Goal: Task Accomplishment & Management: Complete application form

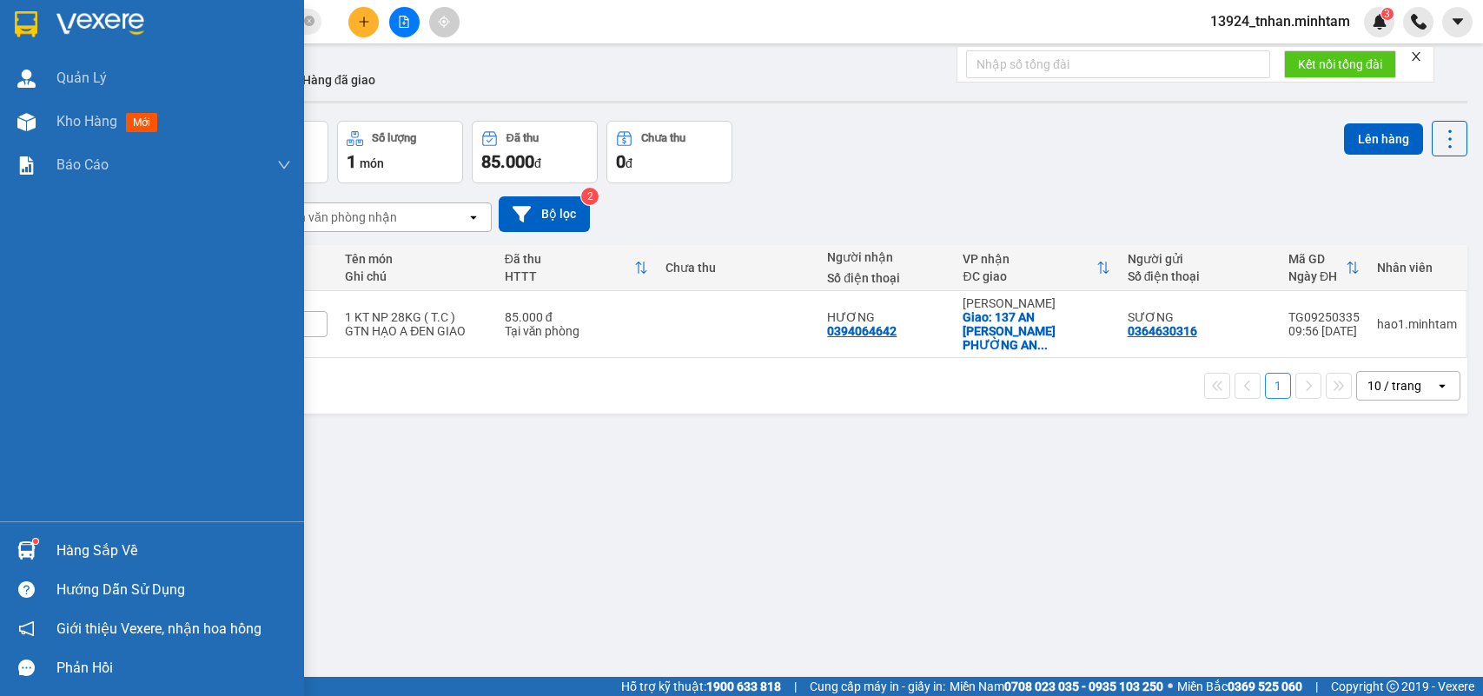
click at [33, 544] on sup at bounding box center [35, 540] width 5 height 5
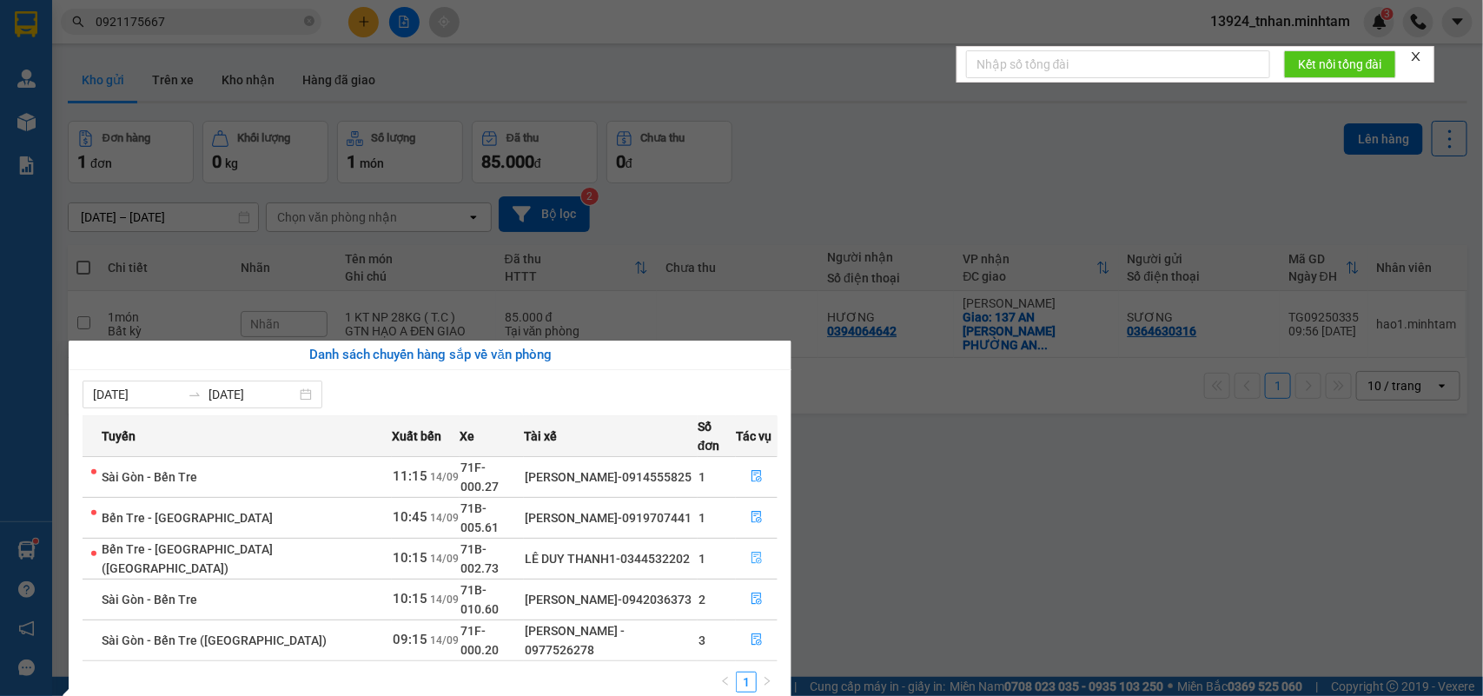
click at [753, 552] on icon "file-done" at bounding box center [756, 558] width 10 height 12
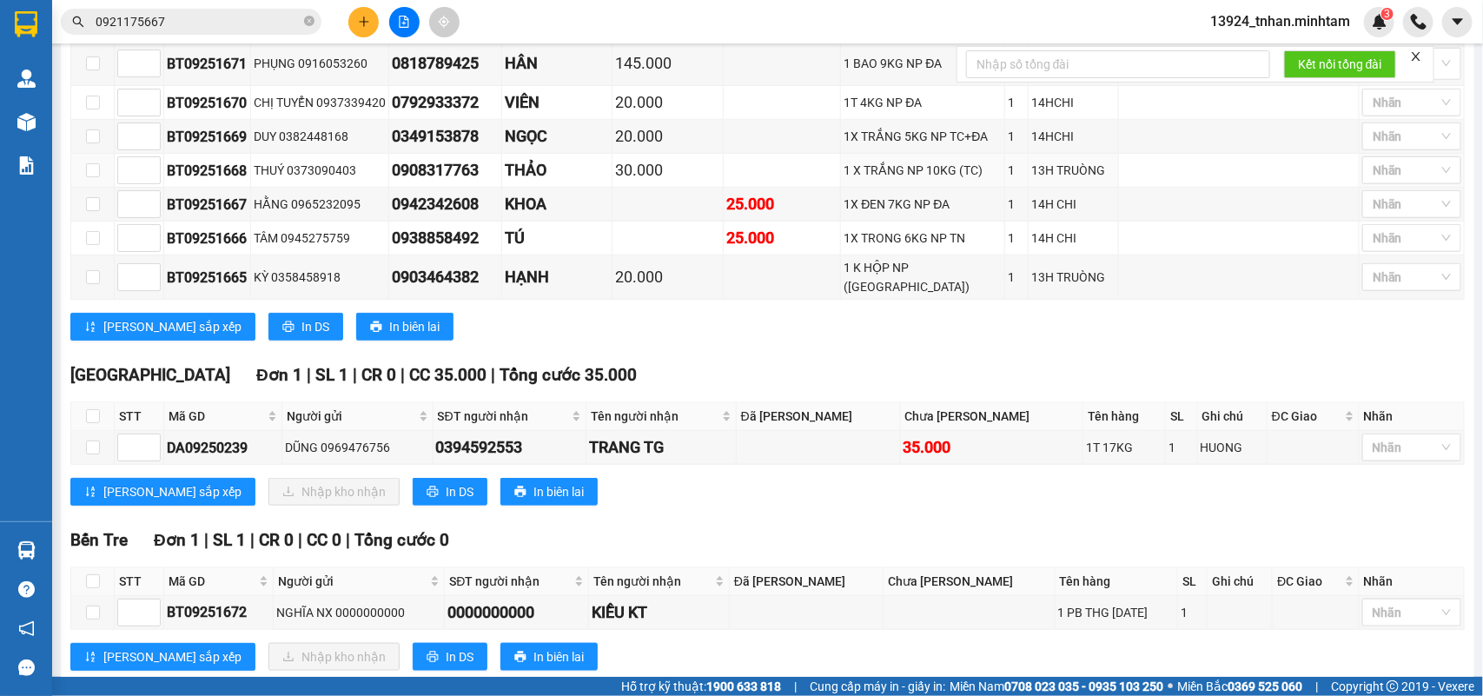
scroll to position [760, 0]
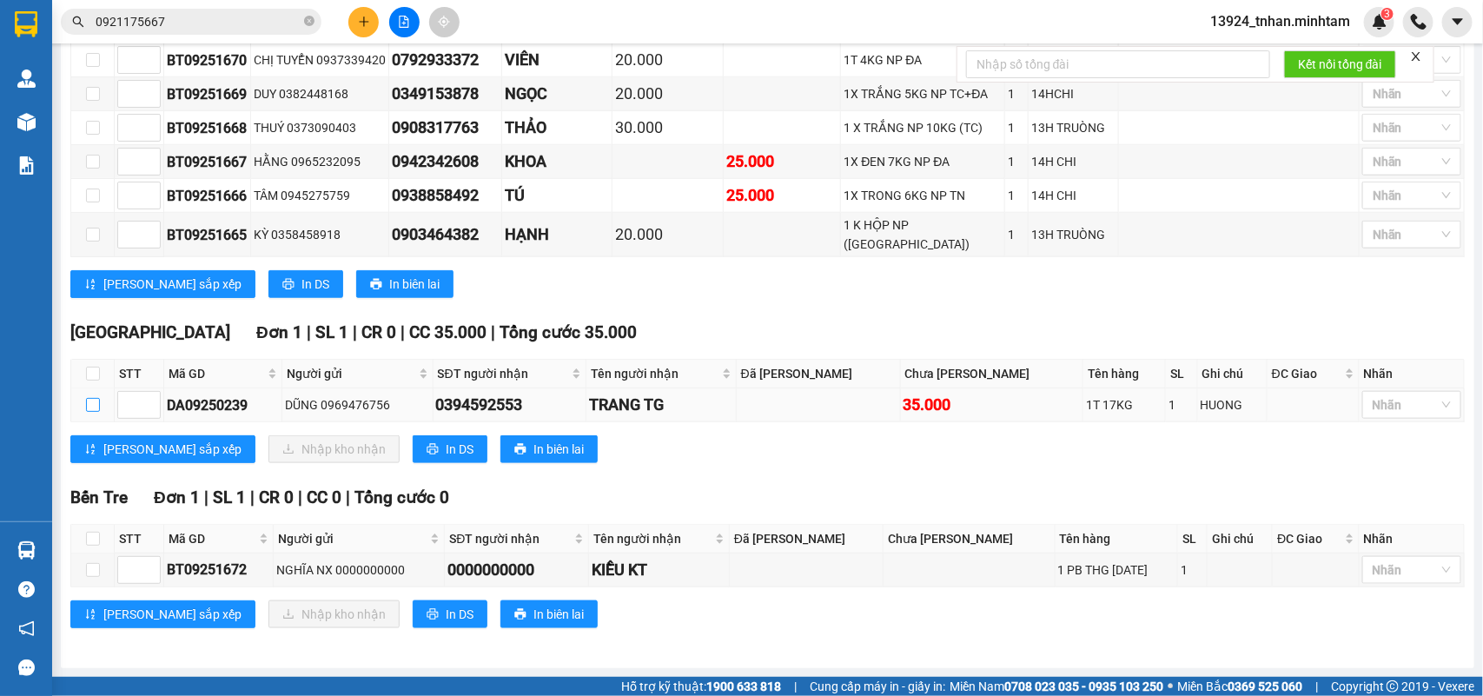
click at [94, 395] on label at bounding box center [93, 404] width 14 height 19
click at [94, 398] on input "checkbox" at bounding box center [93, 405] width 14 height 14
checkbox input "true"
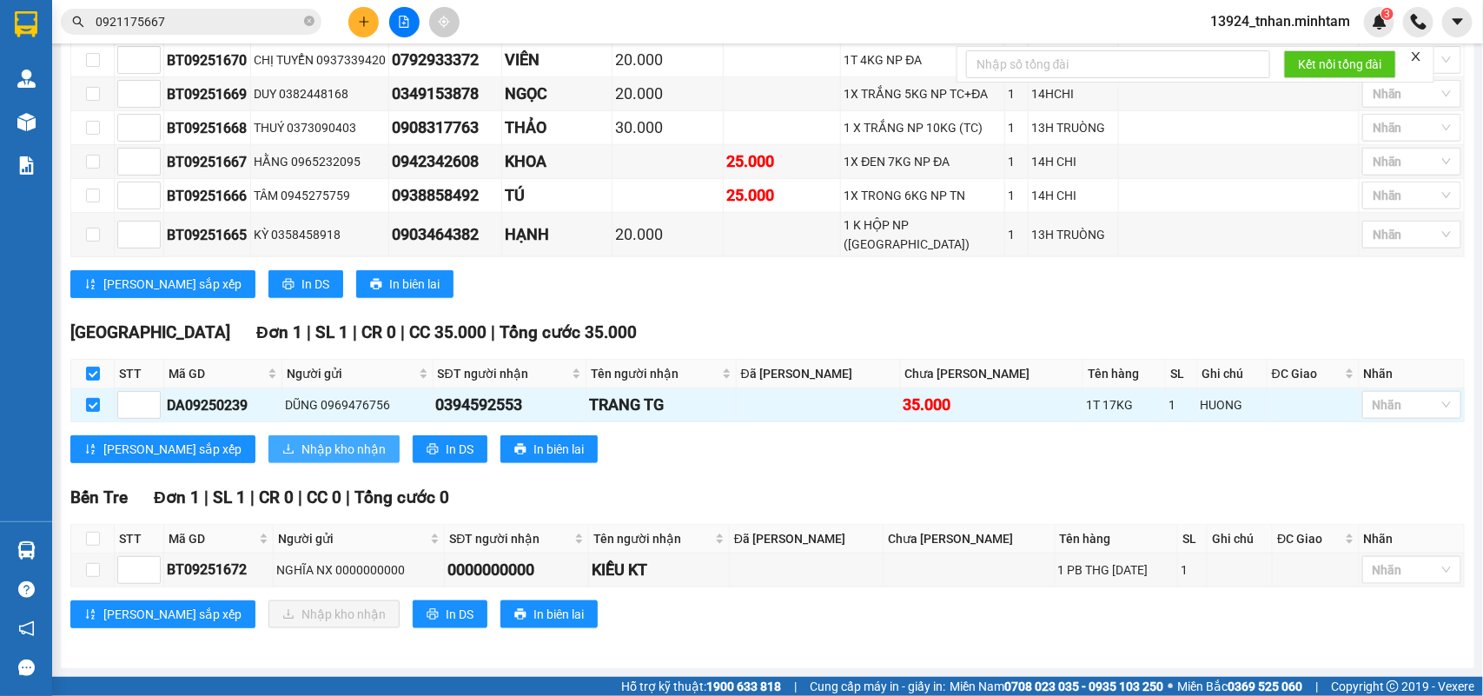
click at [305, 443] on span "Nhập kho nhận" at bounding box center [343, 448] width 84 height 19
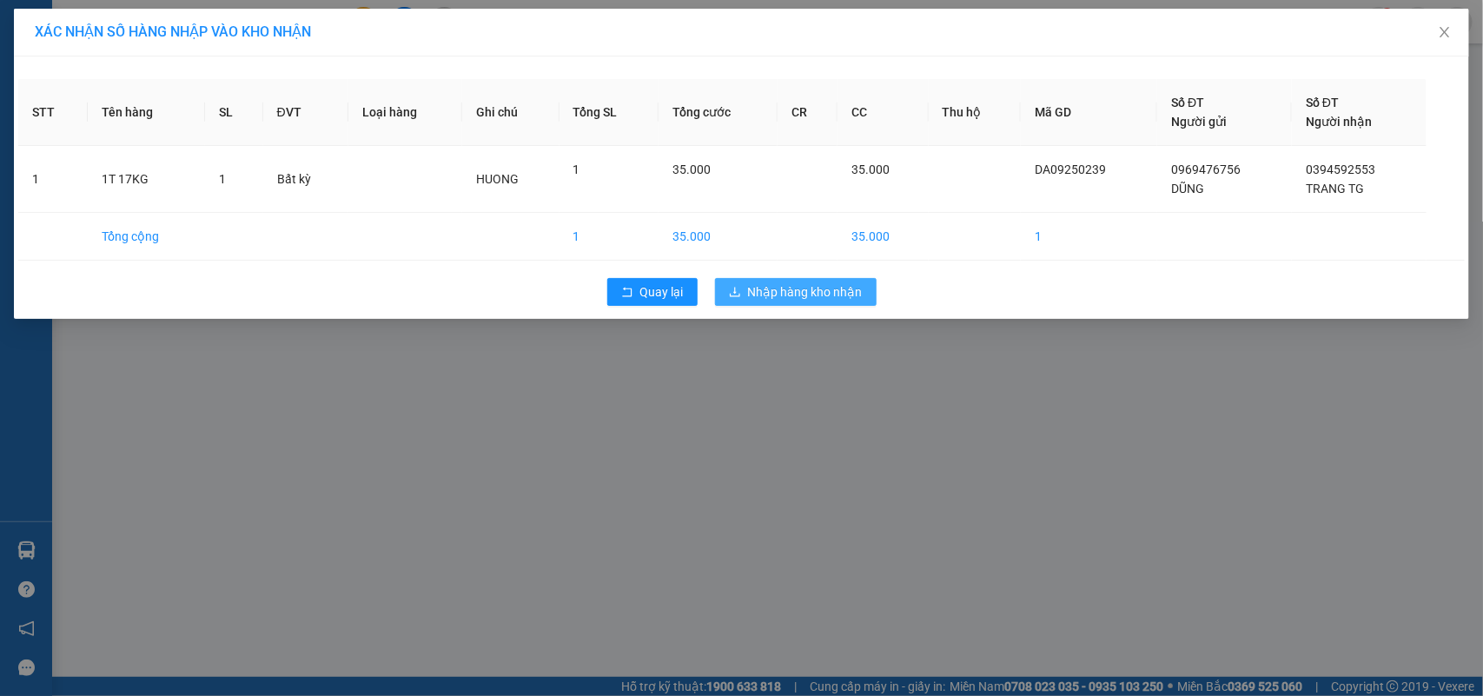
click at [810, 291] on span "Nhập hàng kho nhận" at bounding box center [805, 291] width 115 height 19
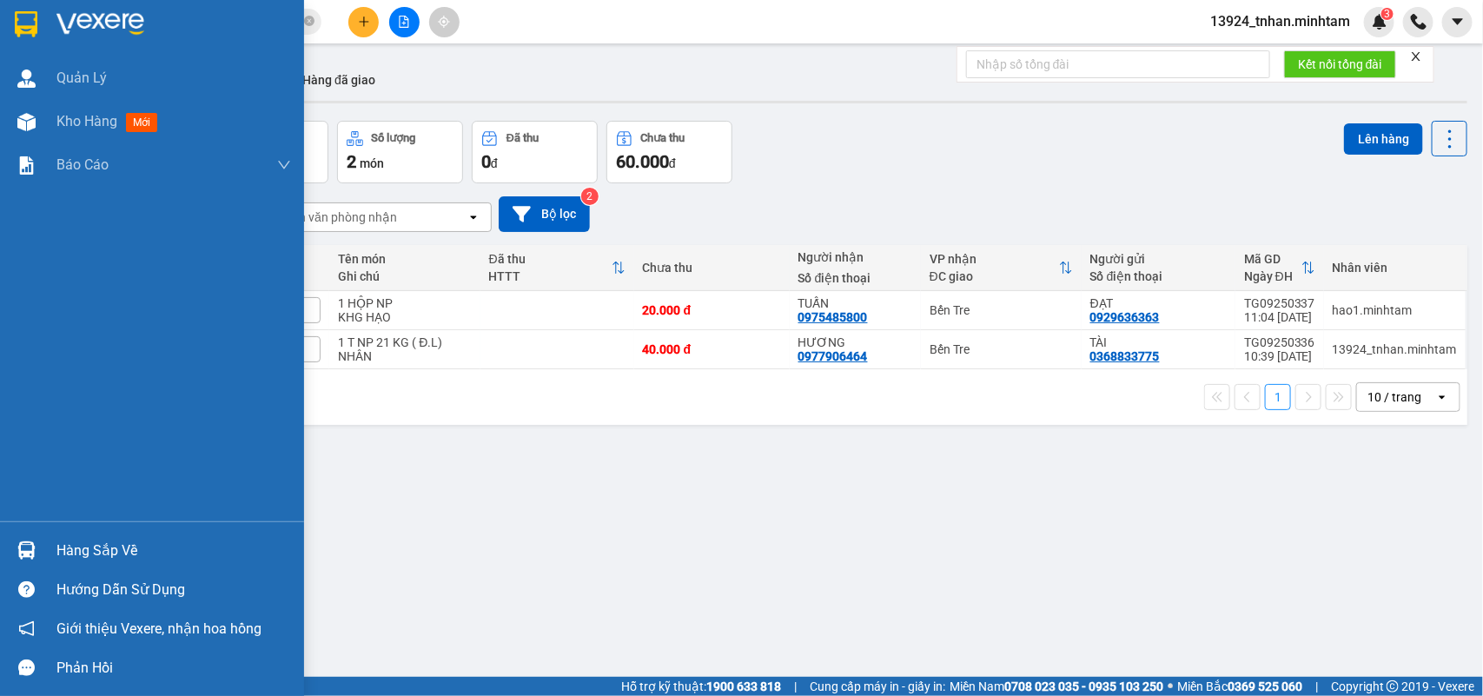
click at [23, 548] on img at bounding box center [26, 550] width 18 height 18
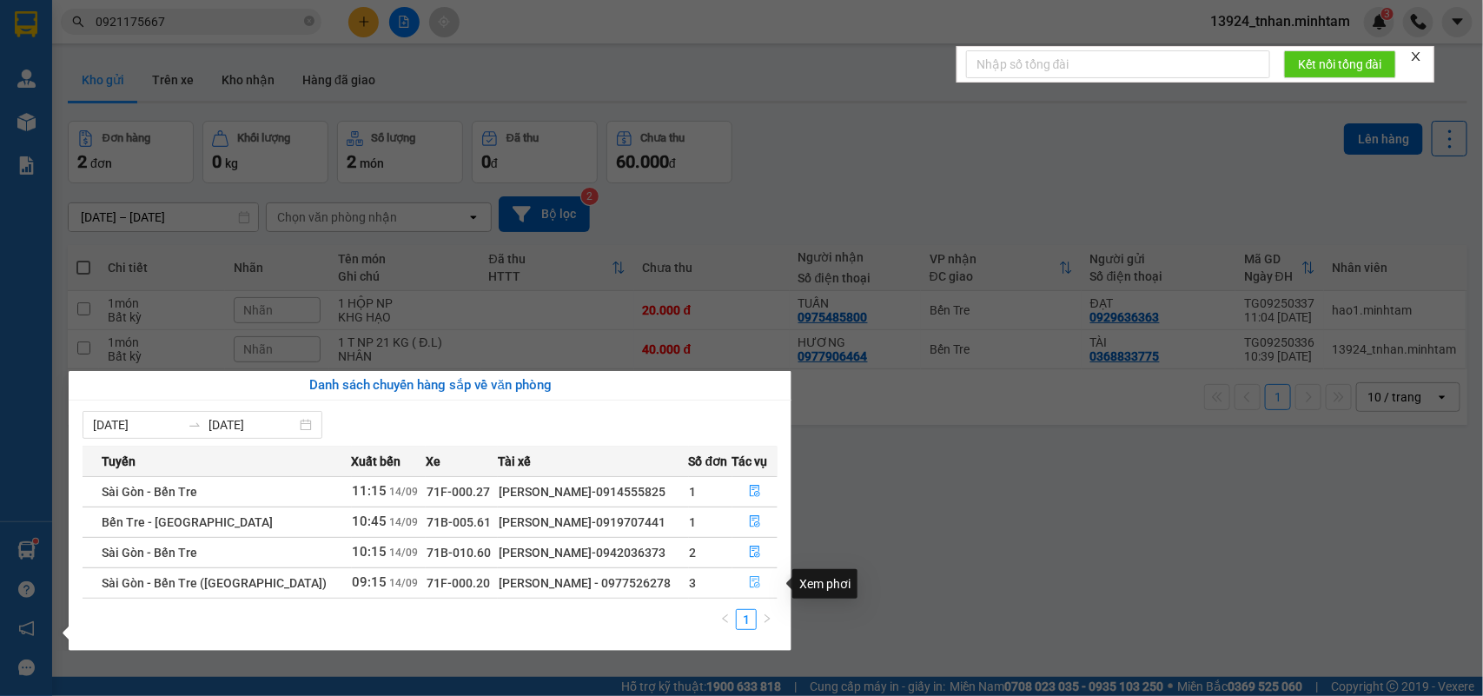
click at [757, 576] on button "button" at bounding box center [755, 583] width 44 height 28
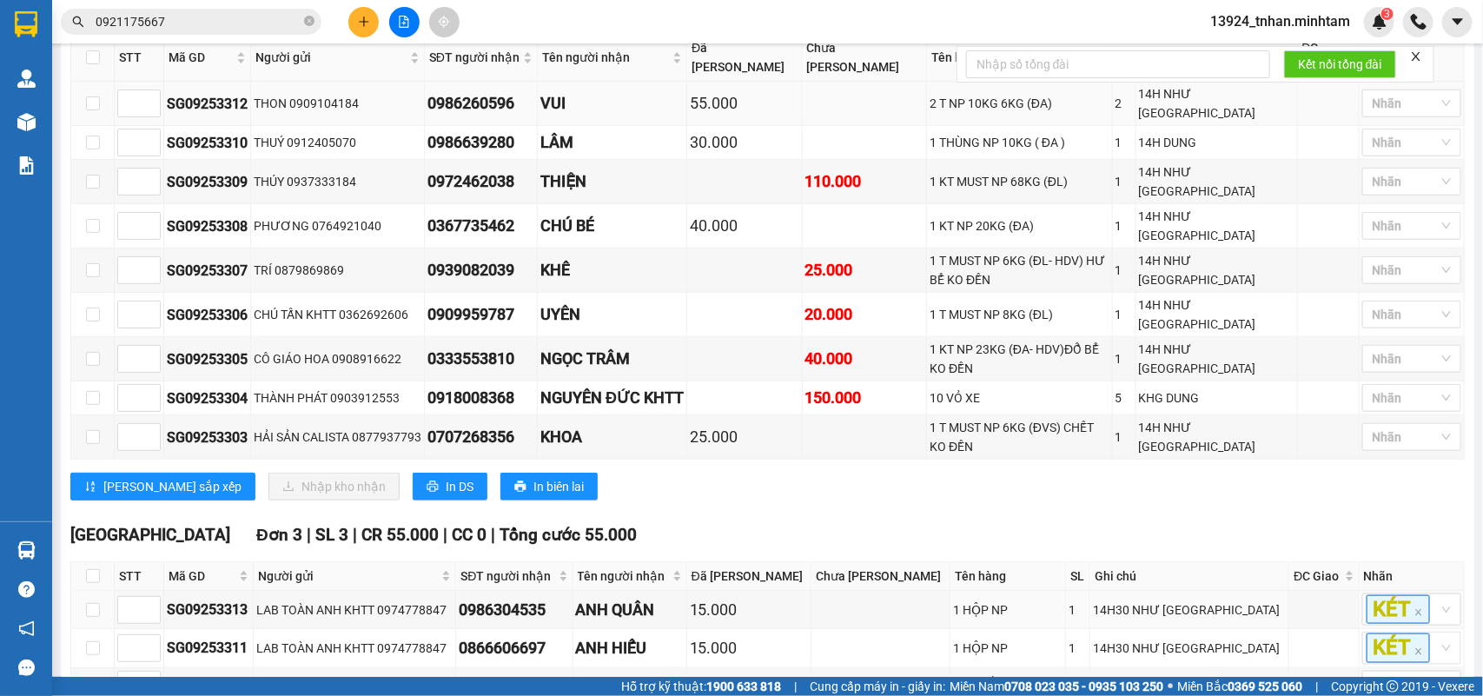
scroll to position [675, 0]
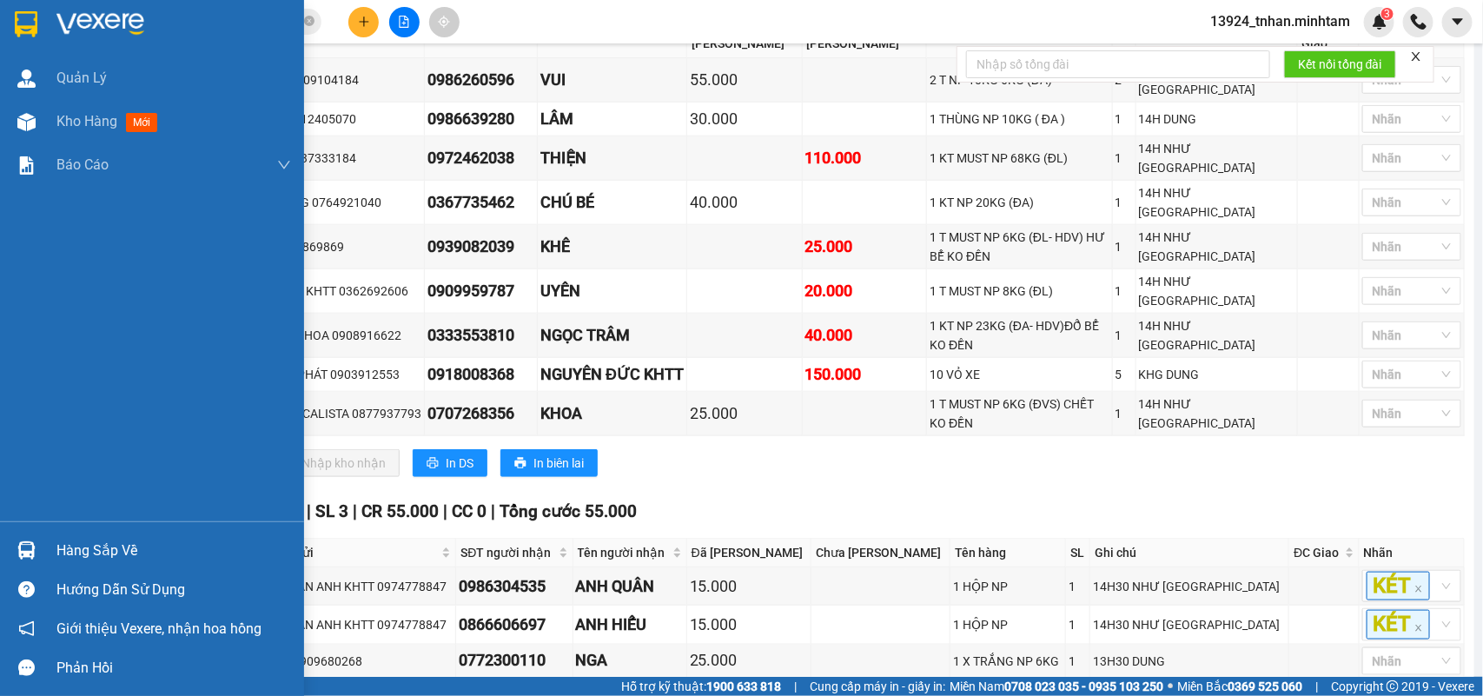
drag, startPoint x: 69, startPoint y: 537, endPoint x: 42, endPoint y: 567, distance: 41.2
click at [69, 538] on div "Hàng sắp về" at bounding box center [173, 551] width 235 height 26
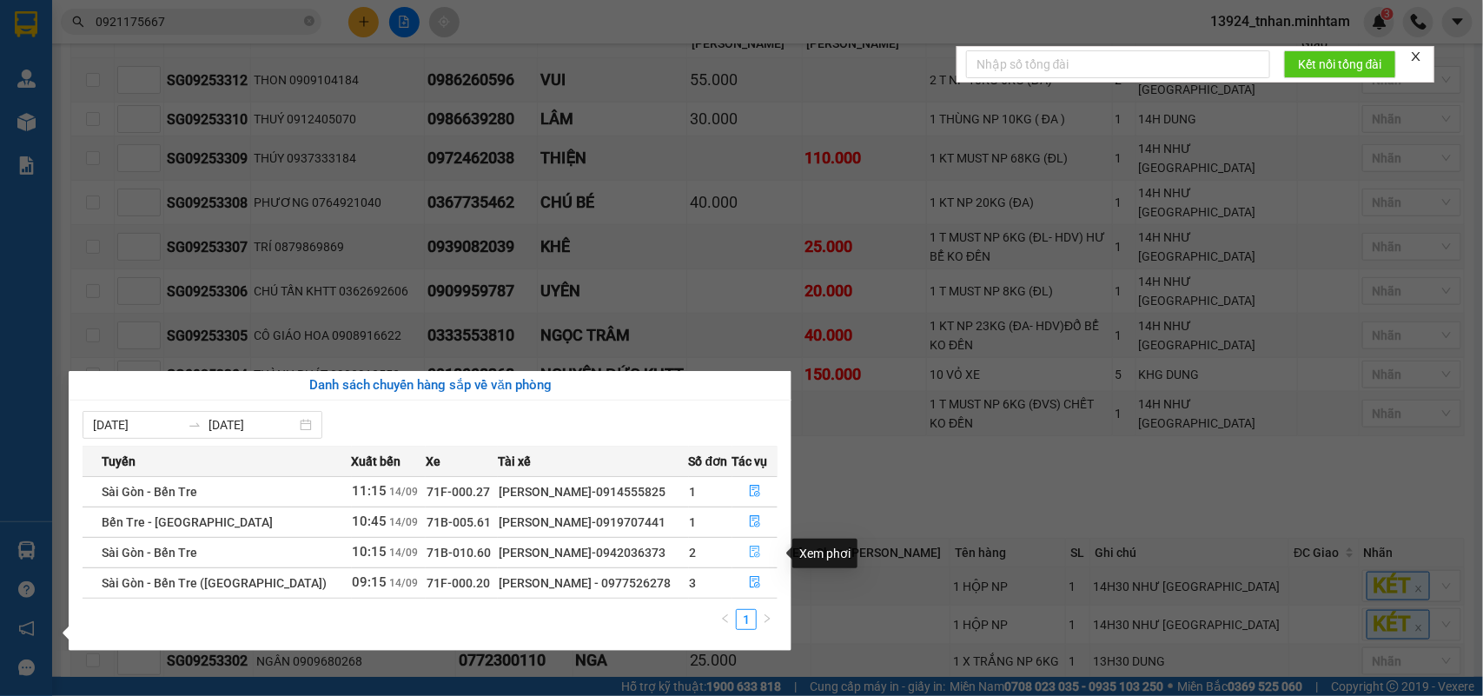
click at [757, 557] on button "button" at bounding box center [755, 552] width 44 height 28
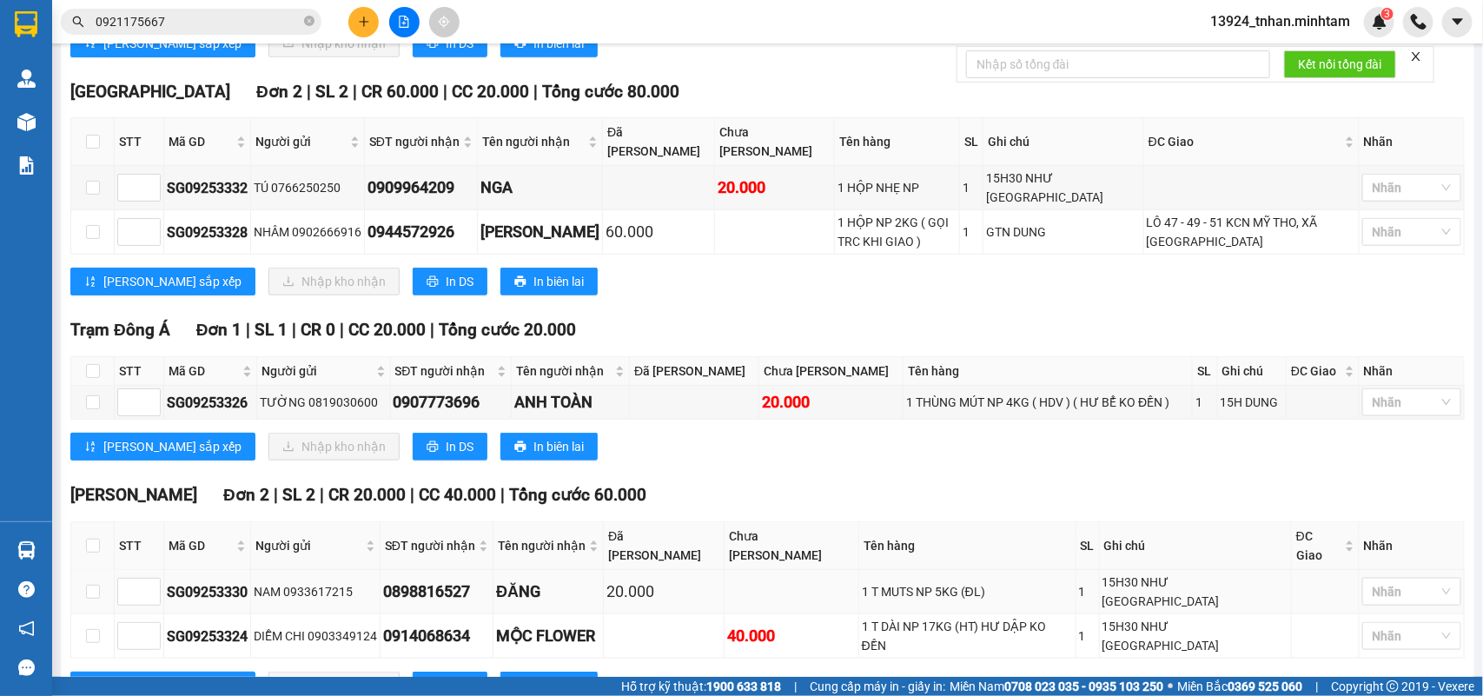
scroll to position [531, 0]
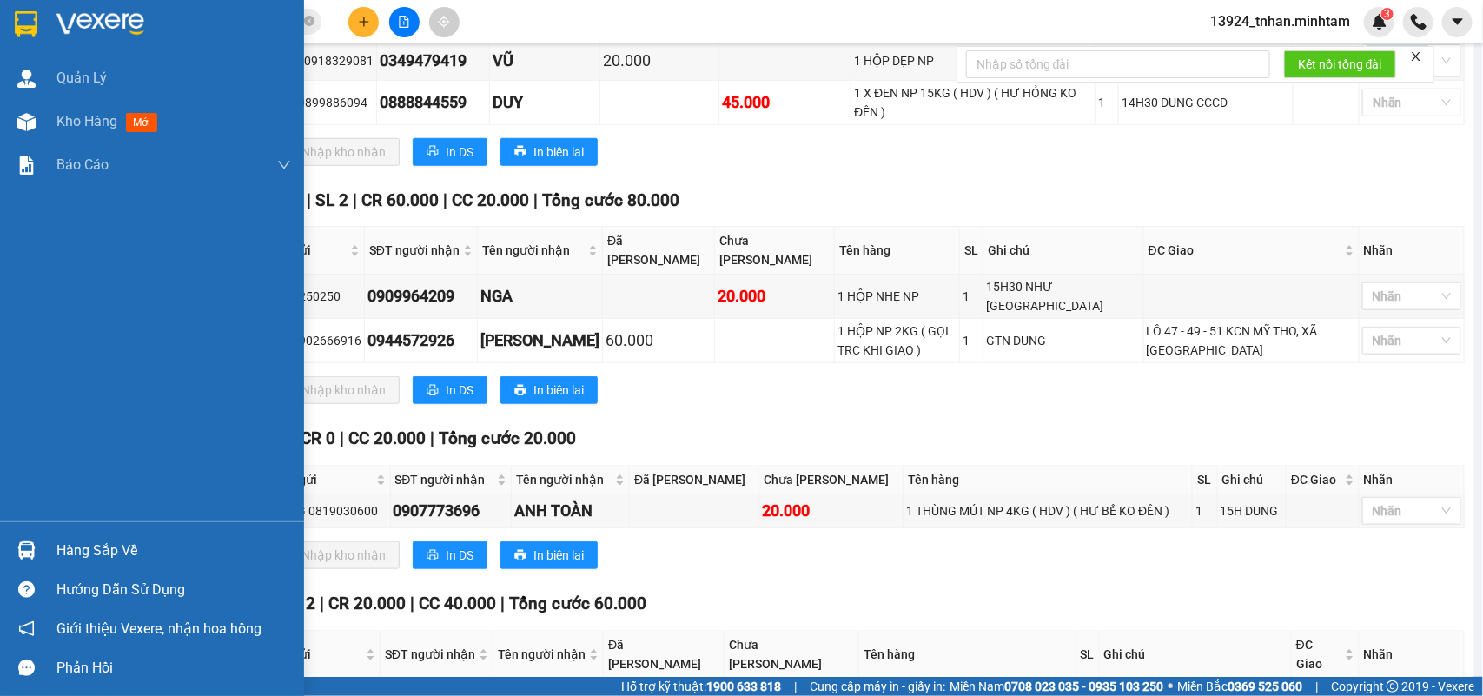
click at [50, 554] on div "Hàng sắp về" at bounding box center [152, 550] width 304 height 39
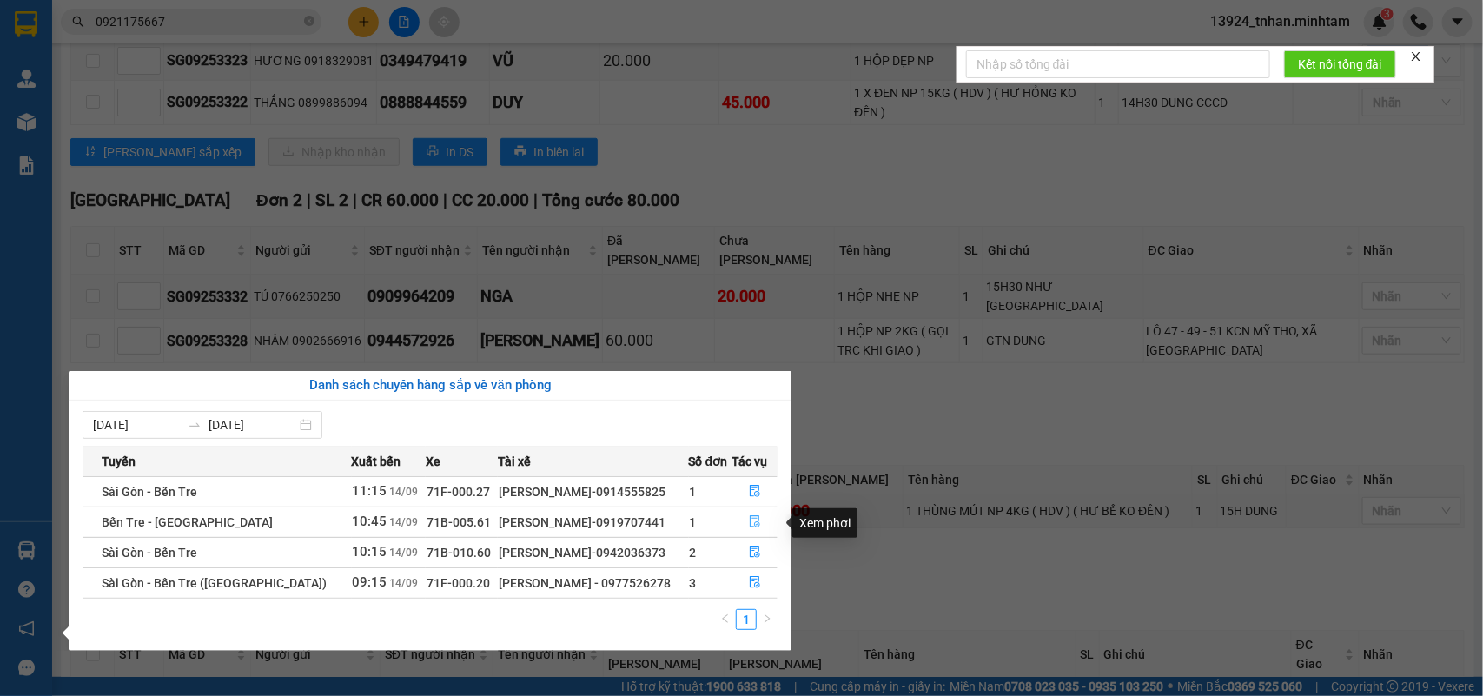
click at [761, 523] on button "button" at bounding box center [755, 522] width 44 height 28
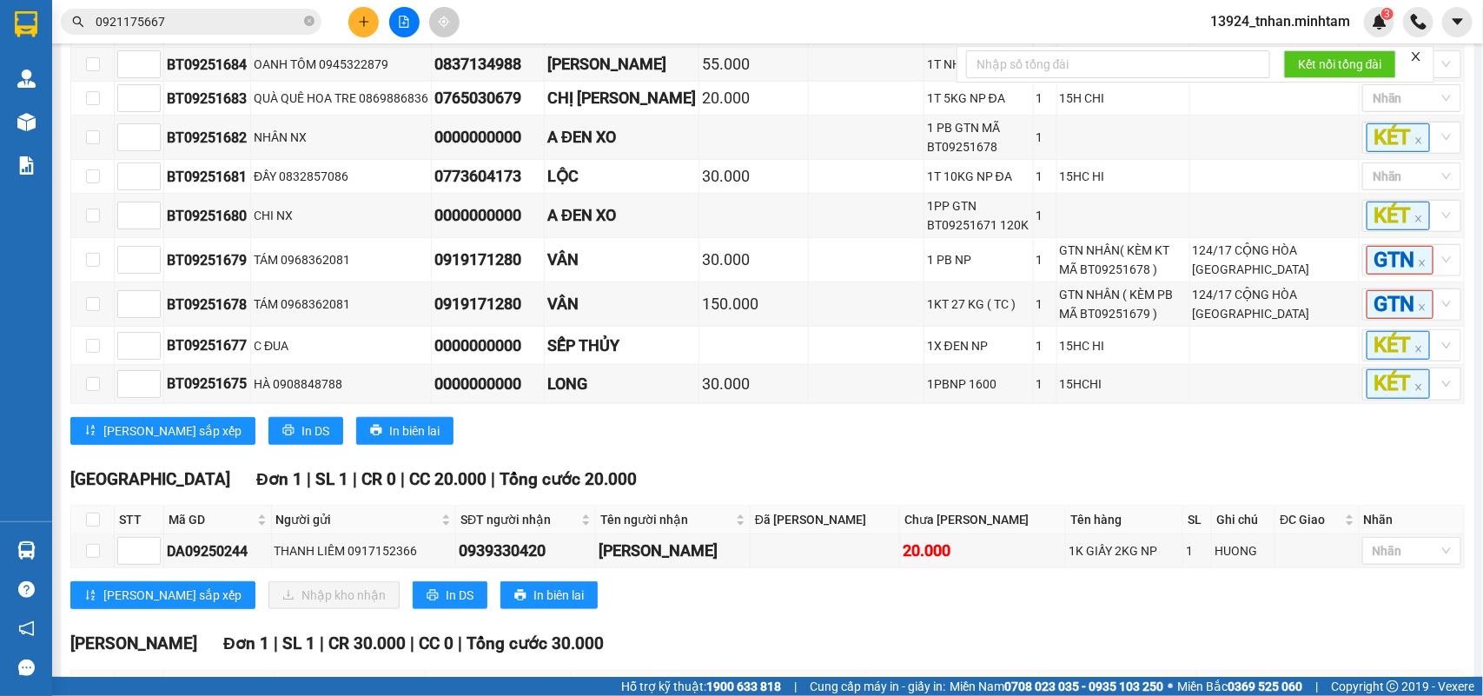
scroll to position [747, 0]
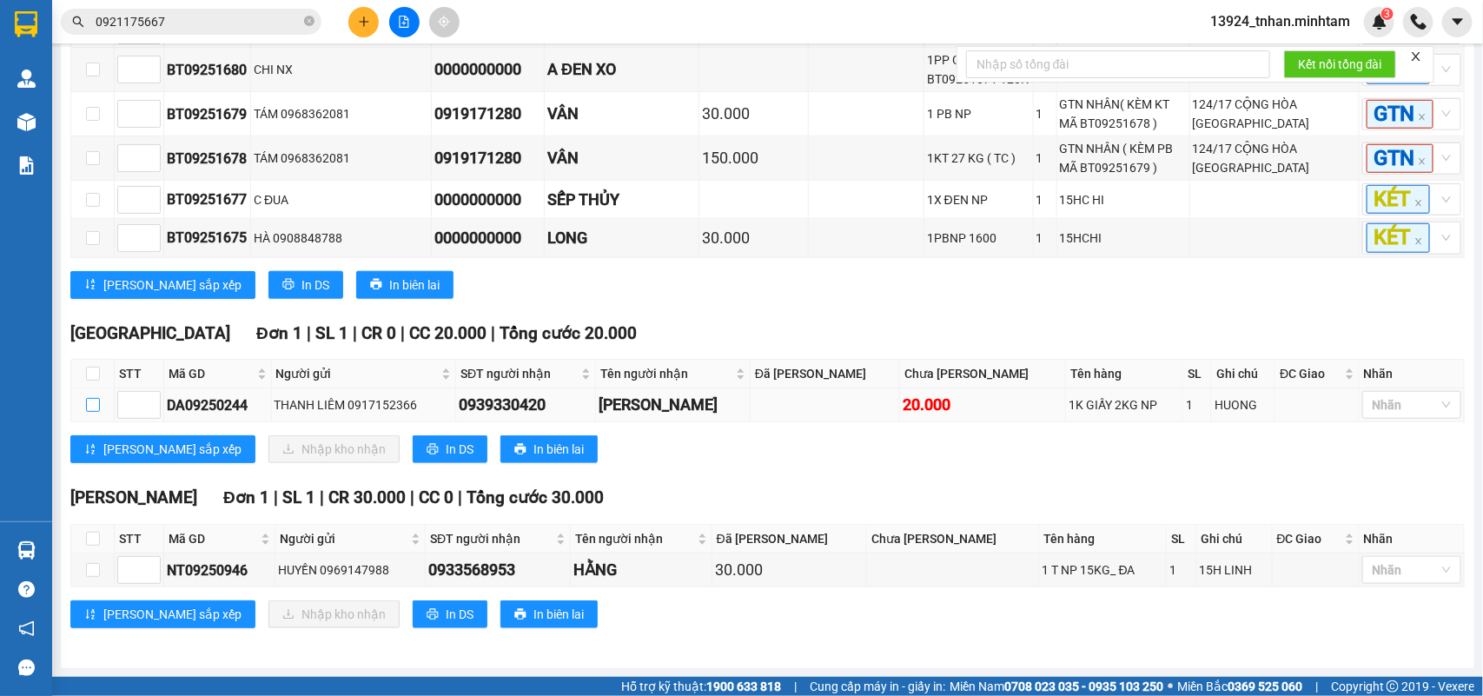
click at [93, 410] on label at bounding box center [93, 404] width 14 height 19
click at [93, 410] on input "checkbox" at bounding box center [93, 405] width 14 height 14
checkbox input "true"
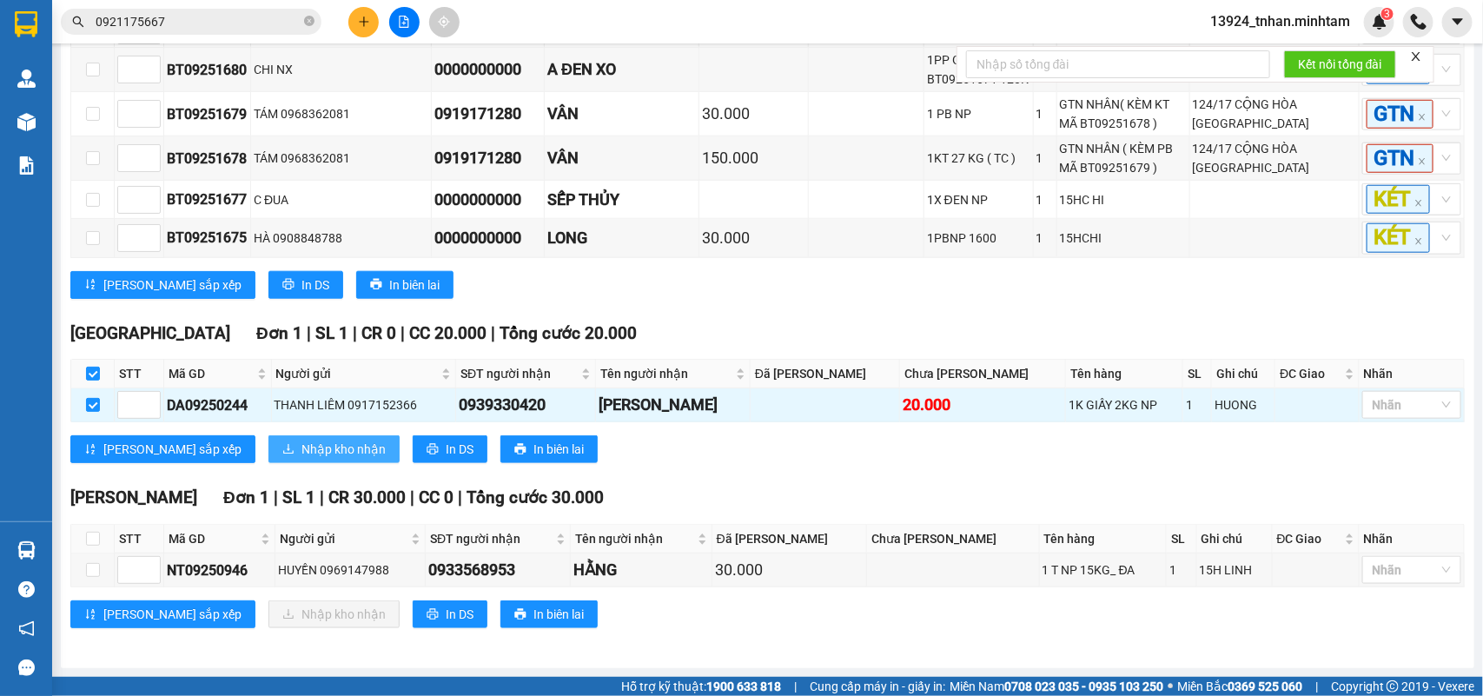
click at [301, 439] on span "Nhập kho nhận" at bounding box center [343, 448] width 84 height 19
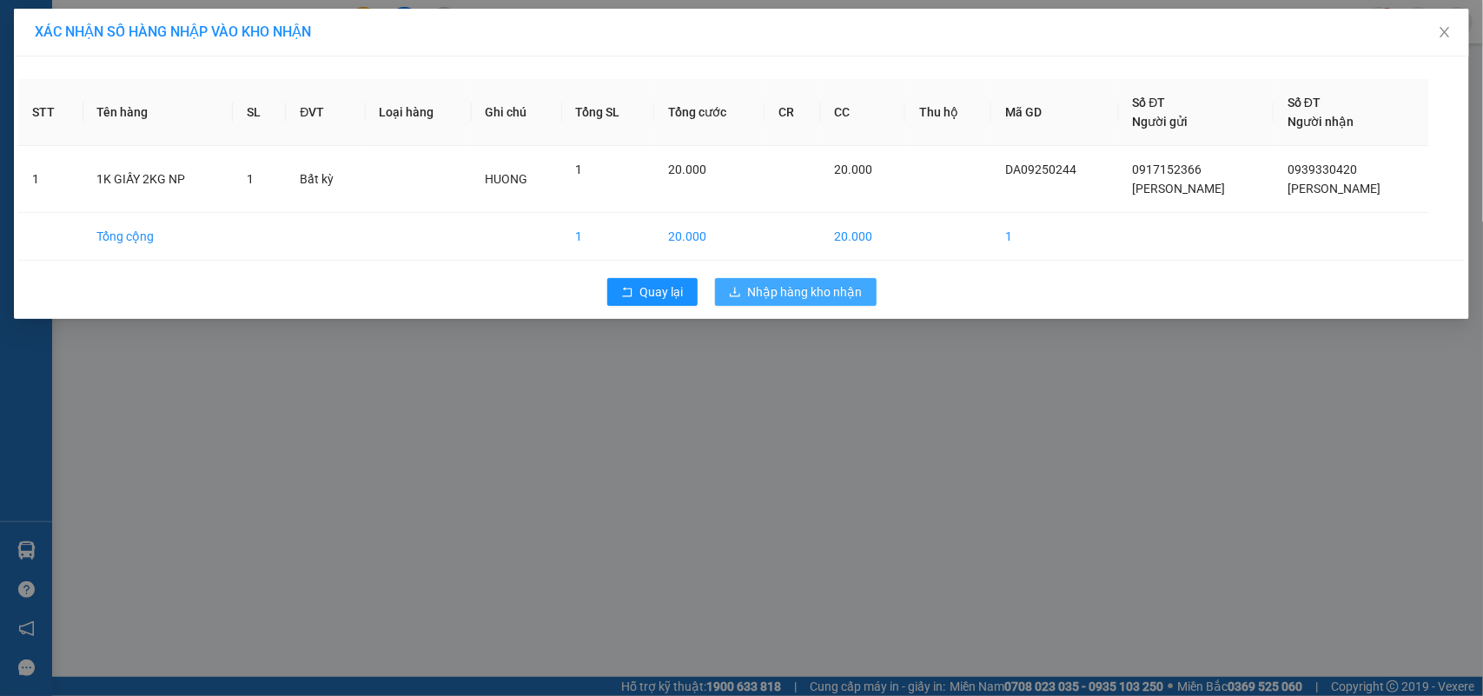
click at [758, 289] on span "Nhập hàng kho nhận" at bounding box center [805, 291] width 115 height 19
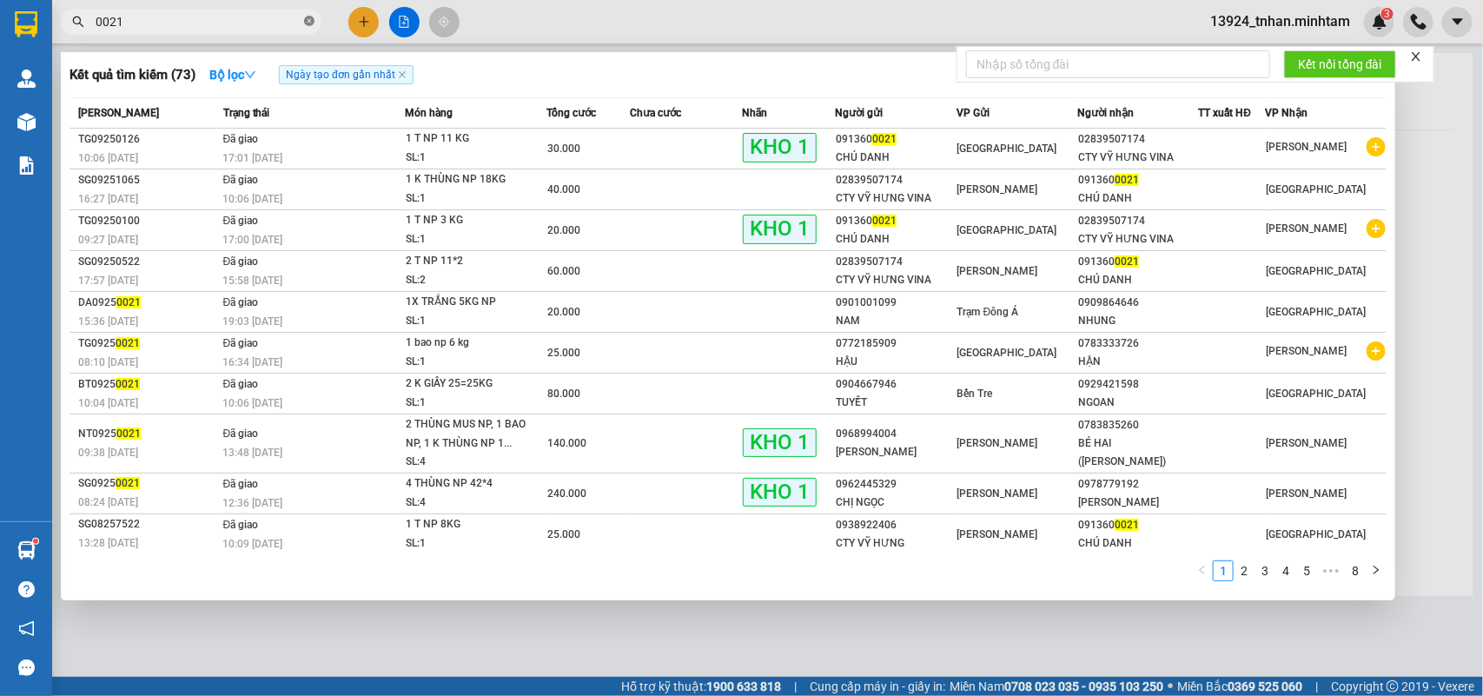
click at [313, 23] on icon "close-circle" at bounding box center [309, 21] width 10 height 10
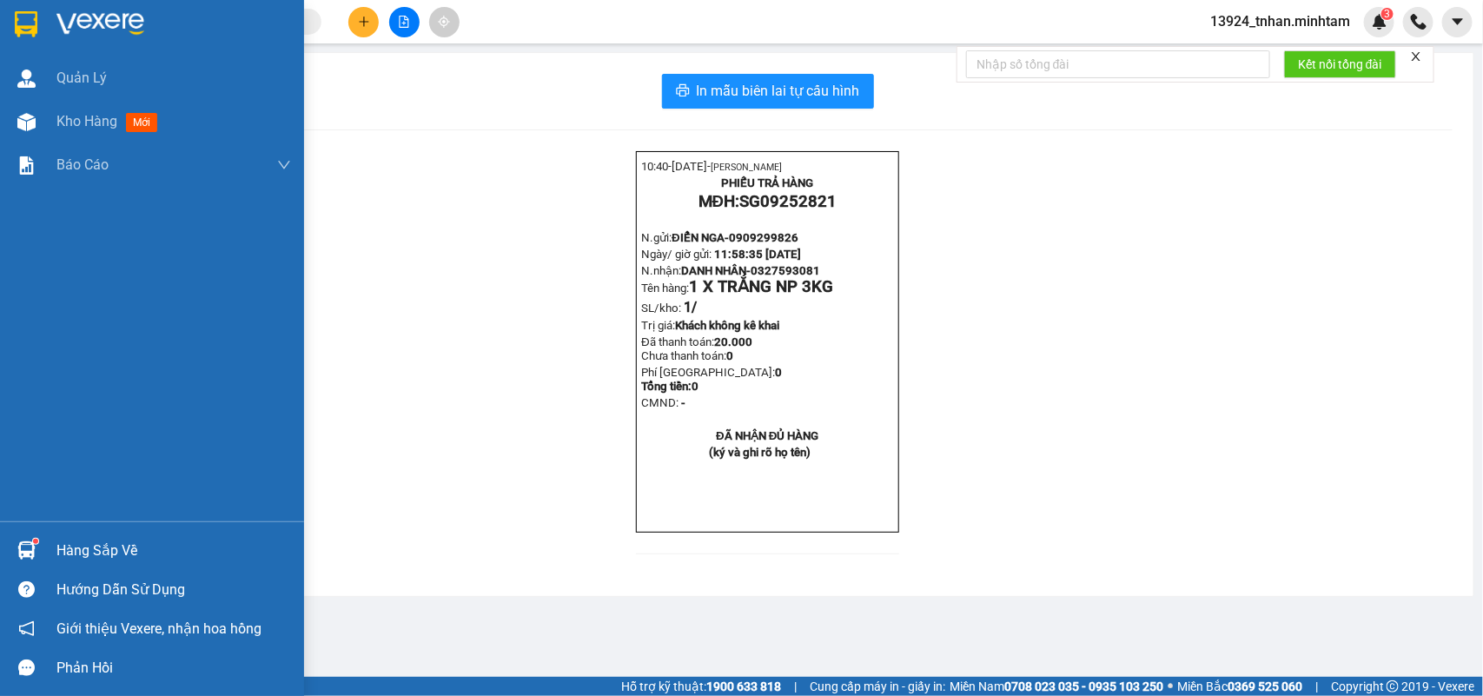
click at [58, 535] on div "Hàng sắp về" at bounding box center [152, 550] width 304 height 39
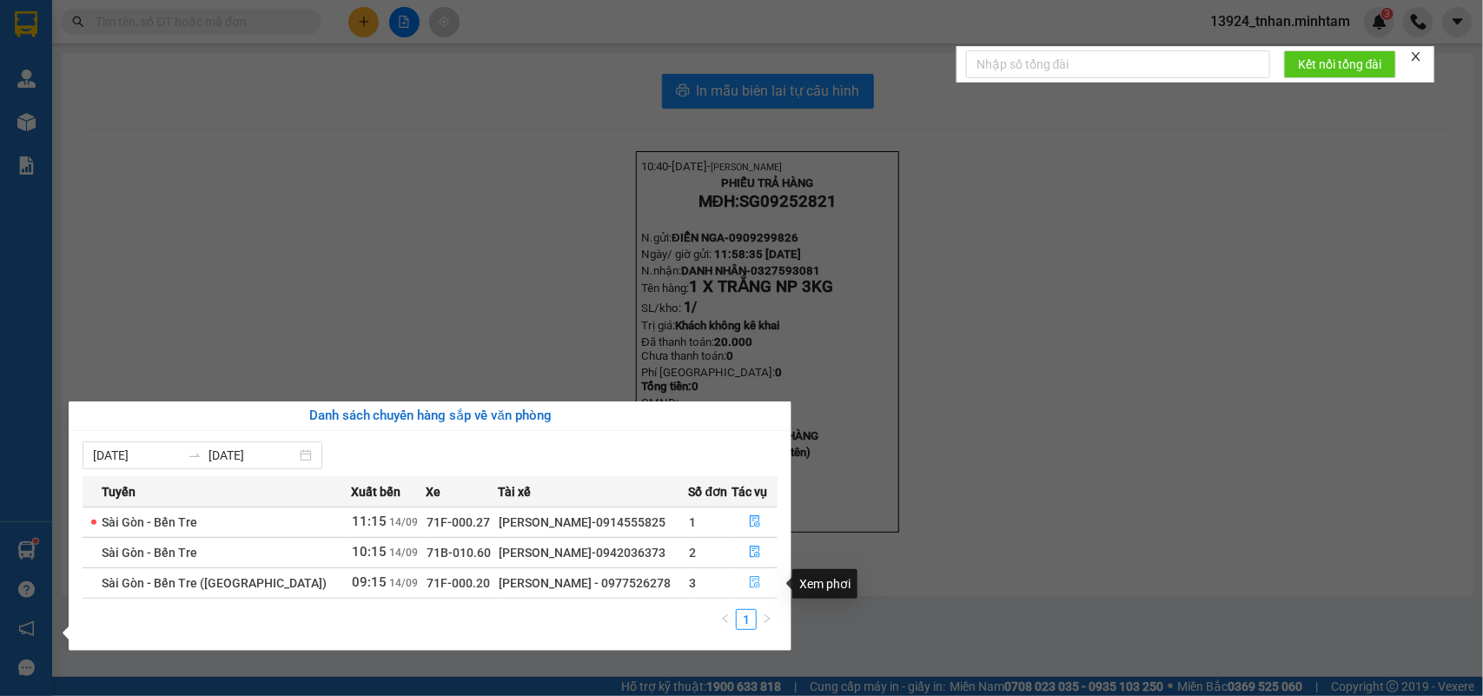
click at [761, 583] on button "button" at bounding box center [755, 583] width 44 height 28
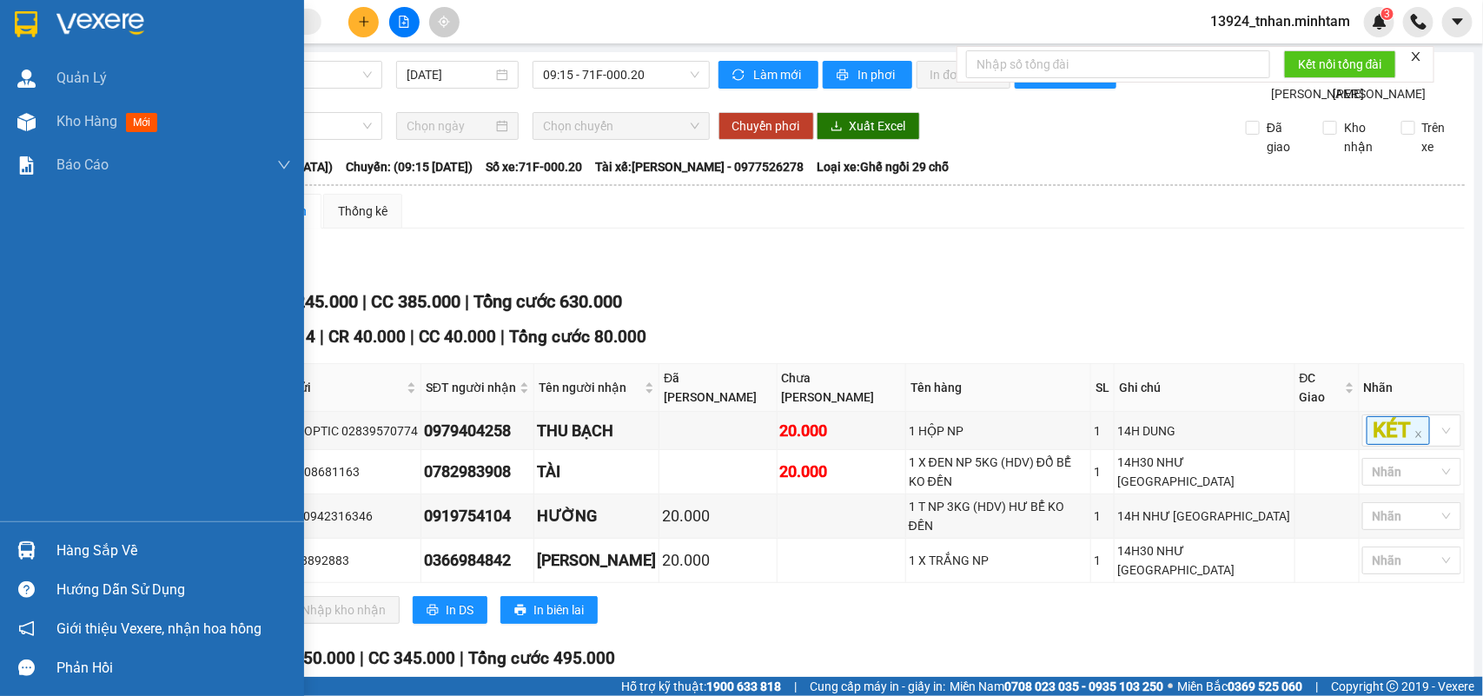
click at [124, 538] on div "Hàng sắp về" at bounding box center [173, 551] width 235 height 26
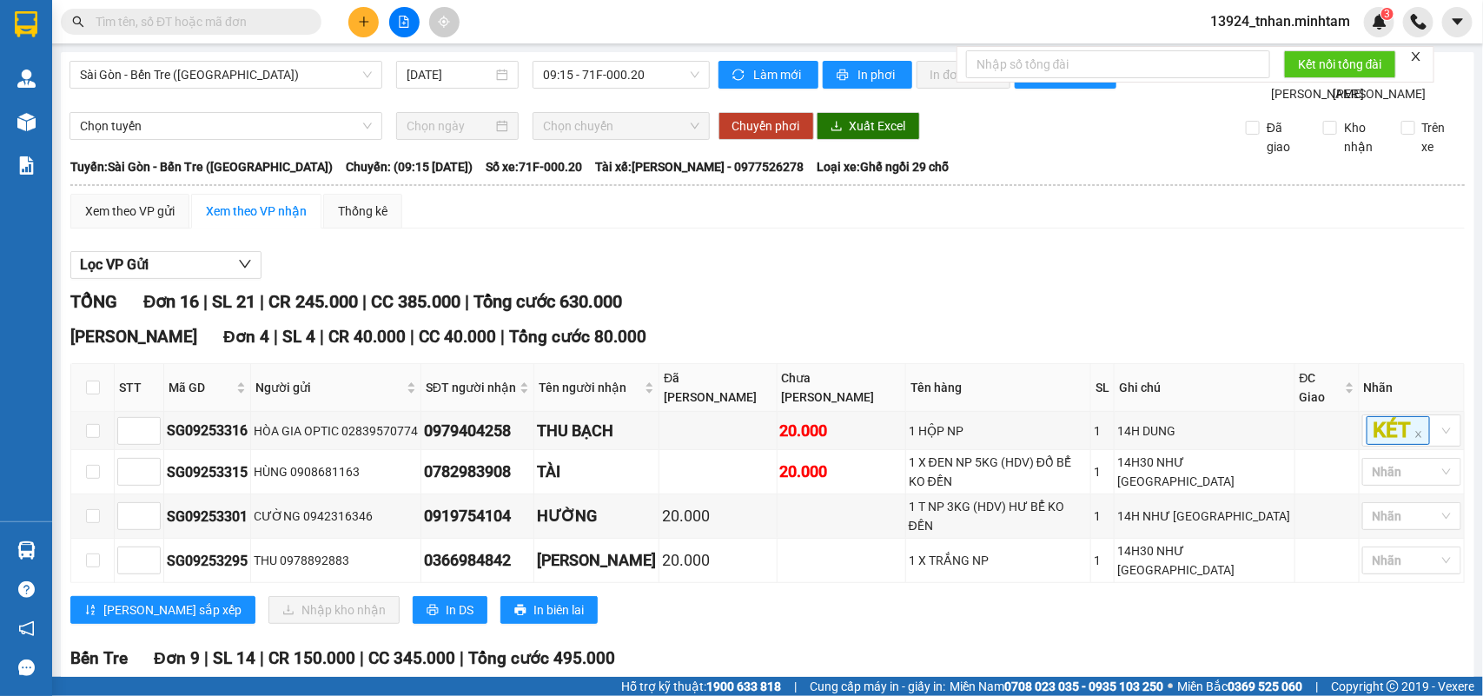
click at [188, 265] on section "Kết quả tìm kiếm ( 73 ) Bộ lọc Ngày tạo đơn gần nhất Mã ĐH Trạng thái Món hàng …" at bounding box center [741, 348] width 1483 height 696
click at [258, 12] on input "text" at bounding box center [198, 21] width 205 height 19
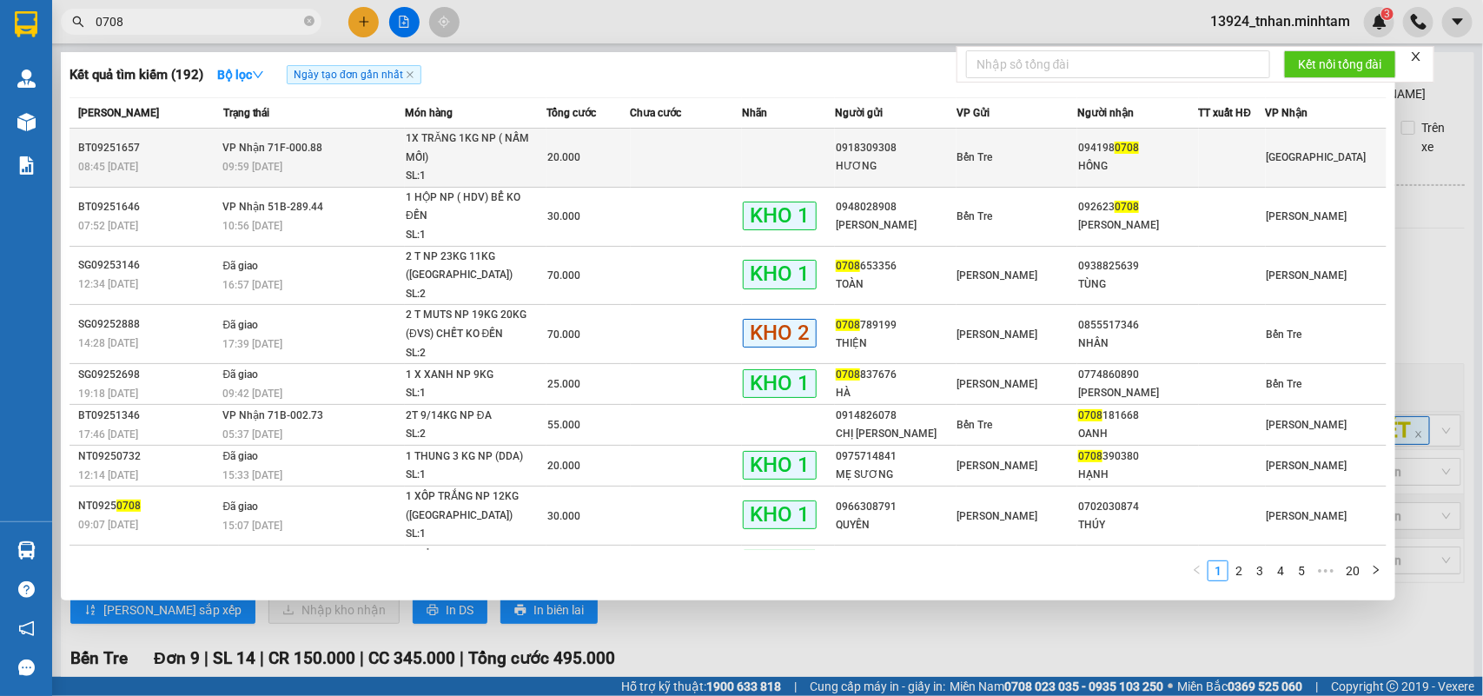
type input "0708"
click at [1209, 150] on div at bounding box center [1231, 158] width 65 height 18
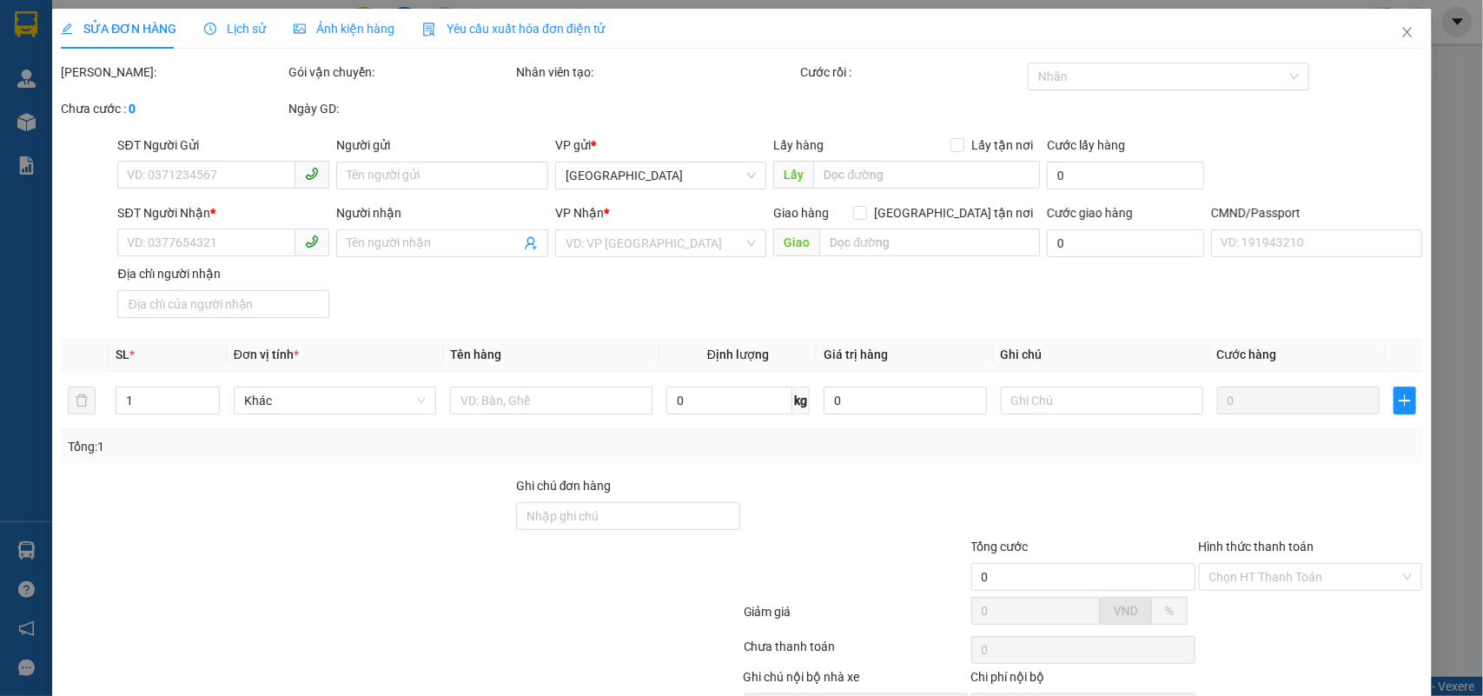
type input "0918309308"
type input "HƯƠNG"
type input "0941980708"
type input "HỒNG"
type input "20.000"
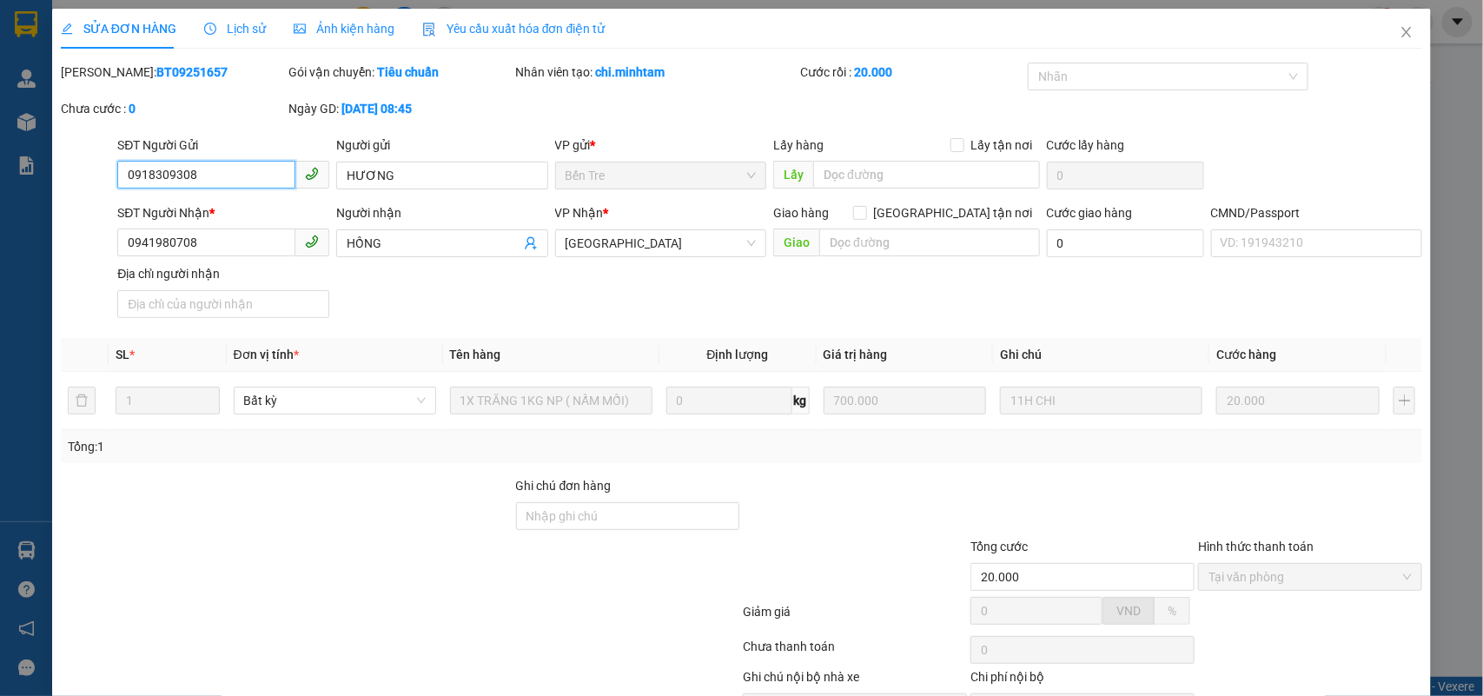
scroll to position [102, 0]
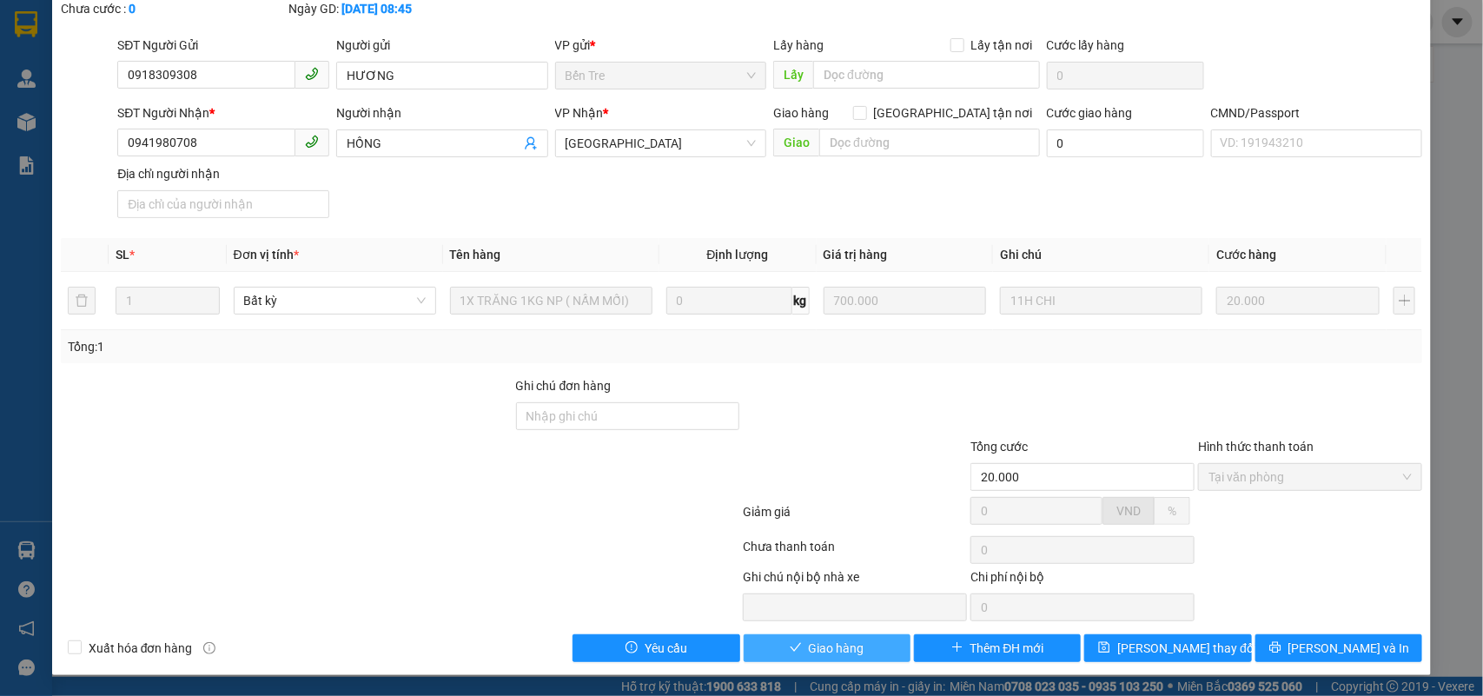
click at [857, 645] on button "Giao hàng" at bounding box center [826, 648] width 167 height 28
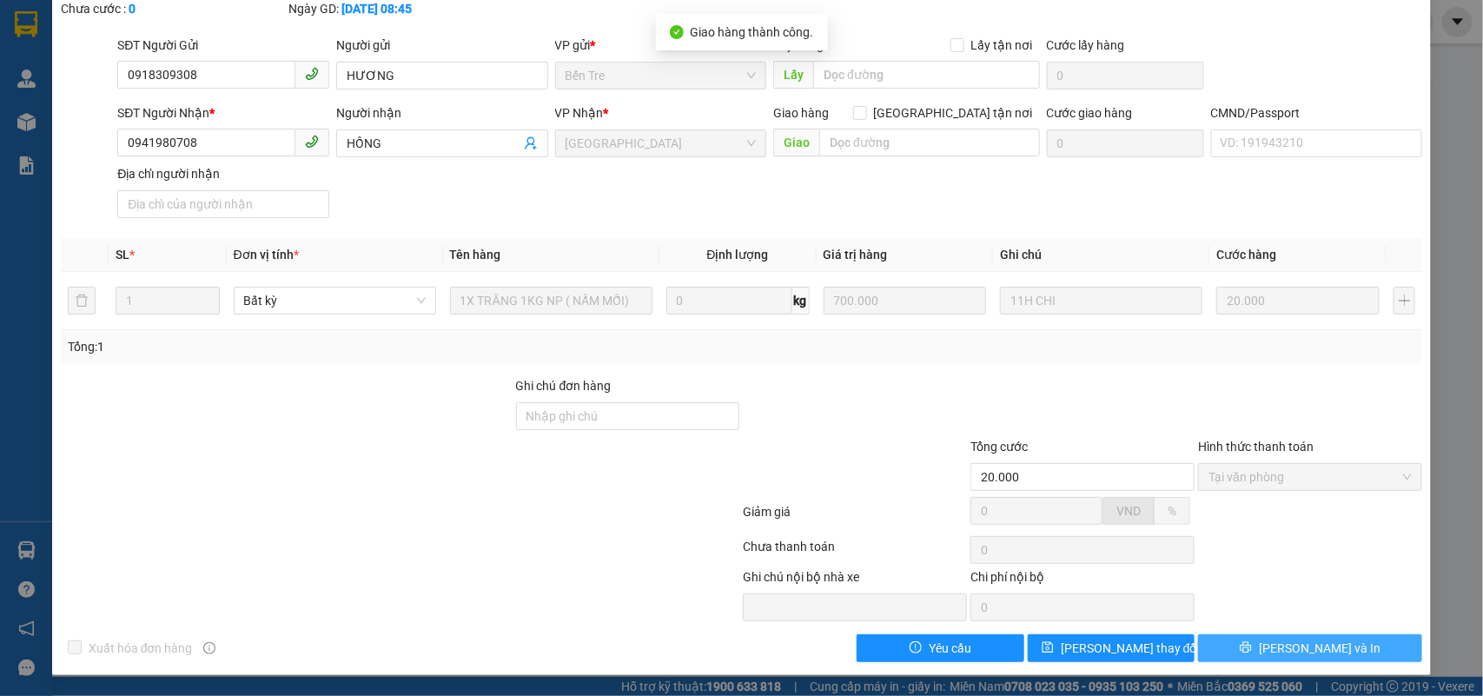
click at [1308, 649] on span "Lưu và In" at bounding box center [1319, 647] width 122 height 19
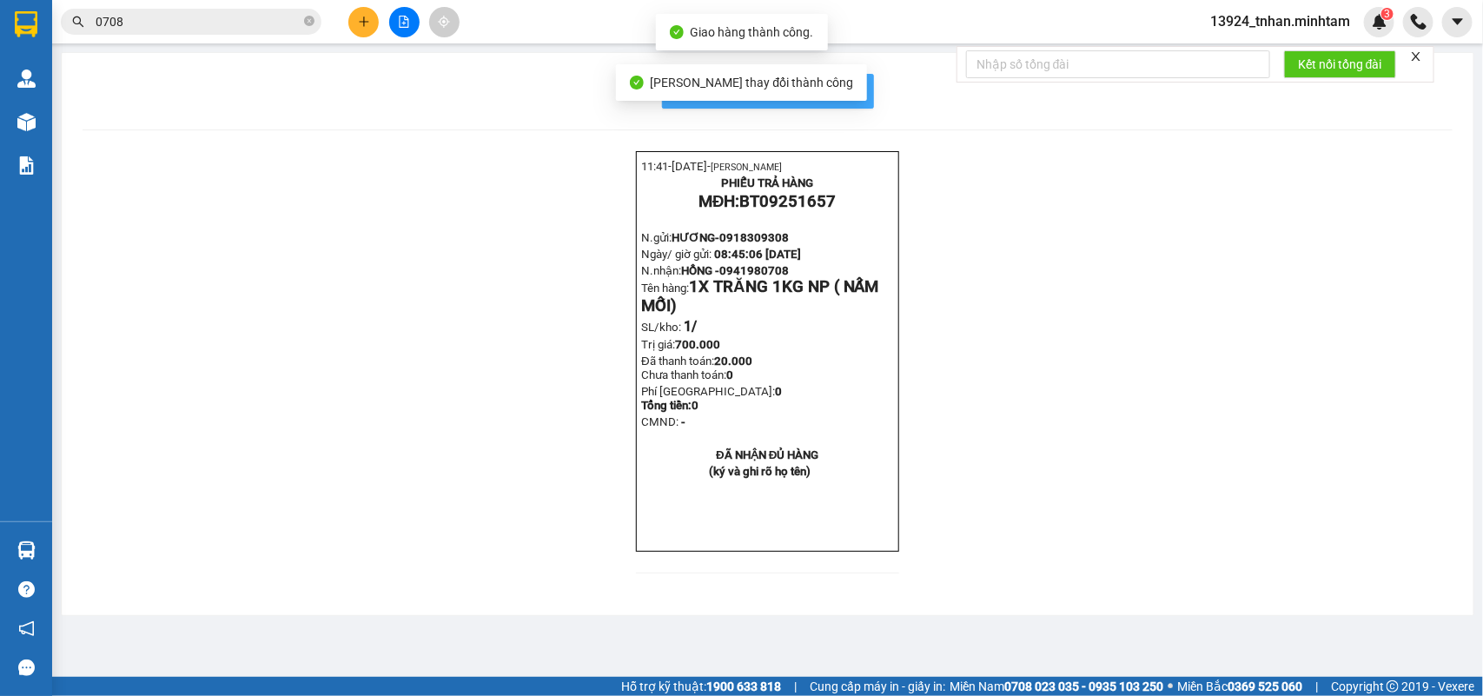
click at [841, 93] on span "In mẫu biên lai tự cấu hình" at bounding box center [778, 91] width 163 height 22
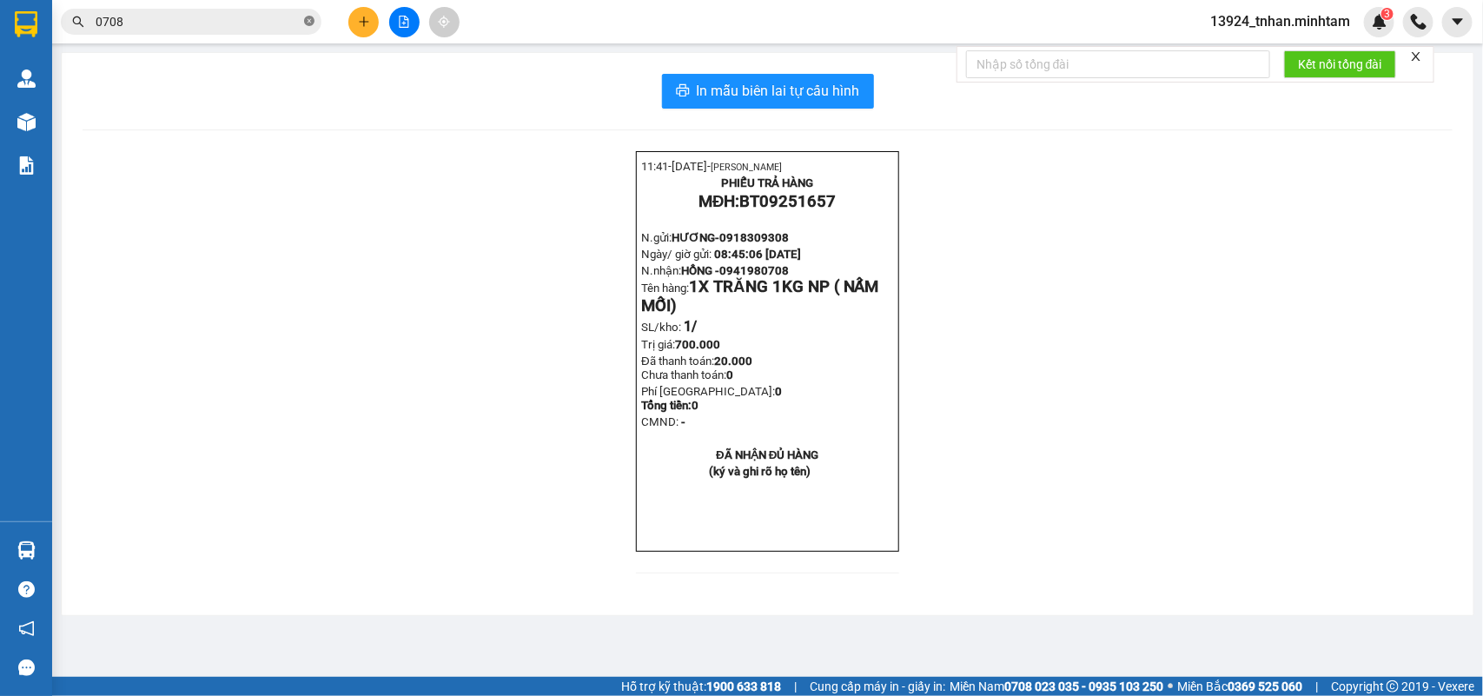
click at [306, 28] on span at bounding box center [309, 22] width 10 height 17
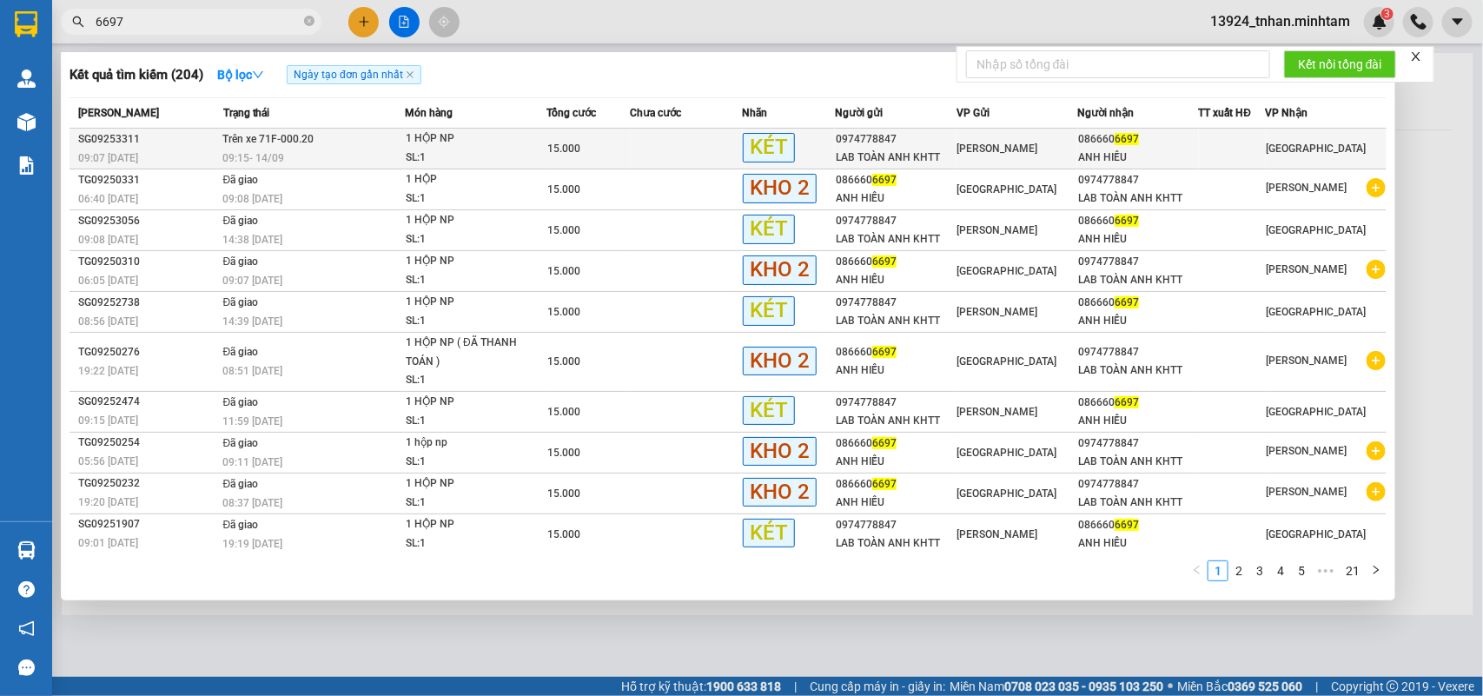
type input "6697"
click at [584, 148] on div "15.000" at bounding box center [588, 148] width 83 height 19
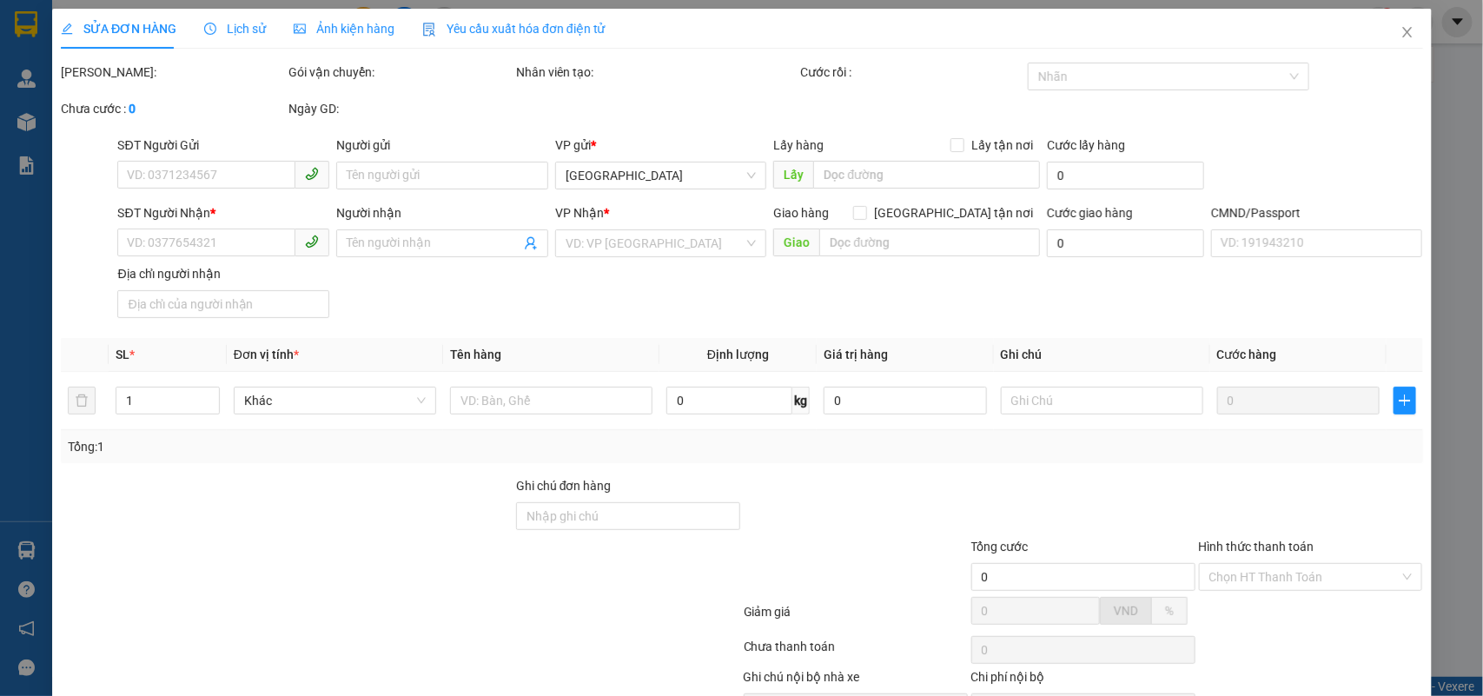
type input "0974778847"
type input "LAB TOÀN ANH KHTT"
type input "0866606697"
type input "ANH HIẾU"
type input "15.000"
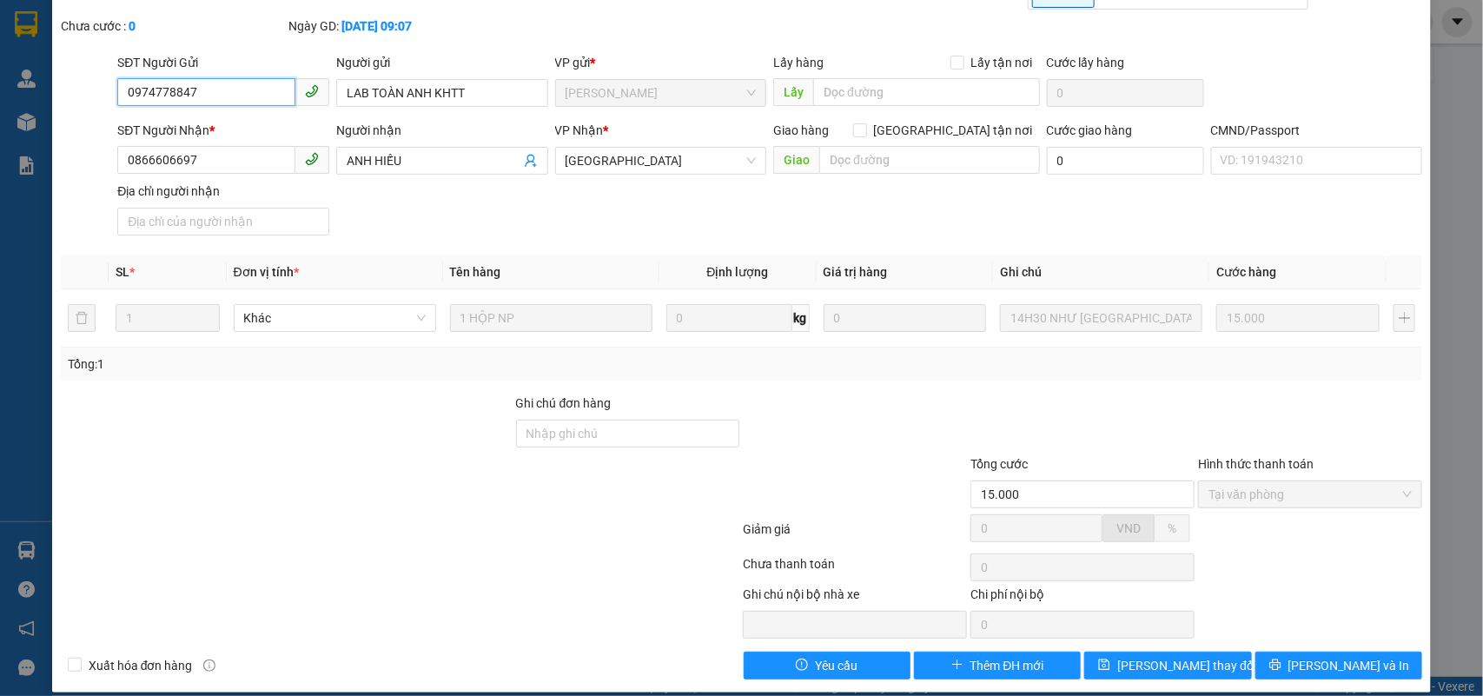
scroll to position [129, 0]
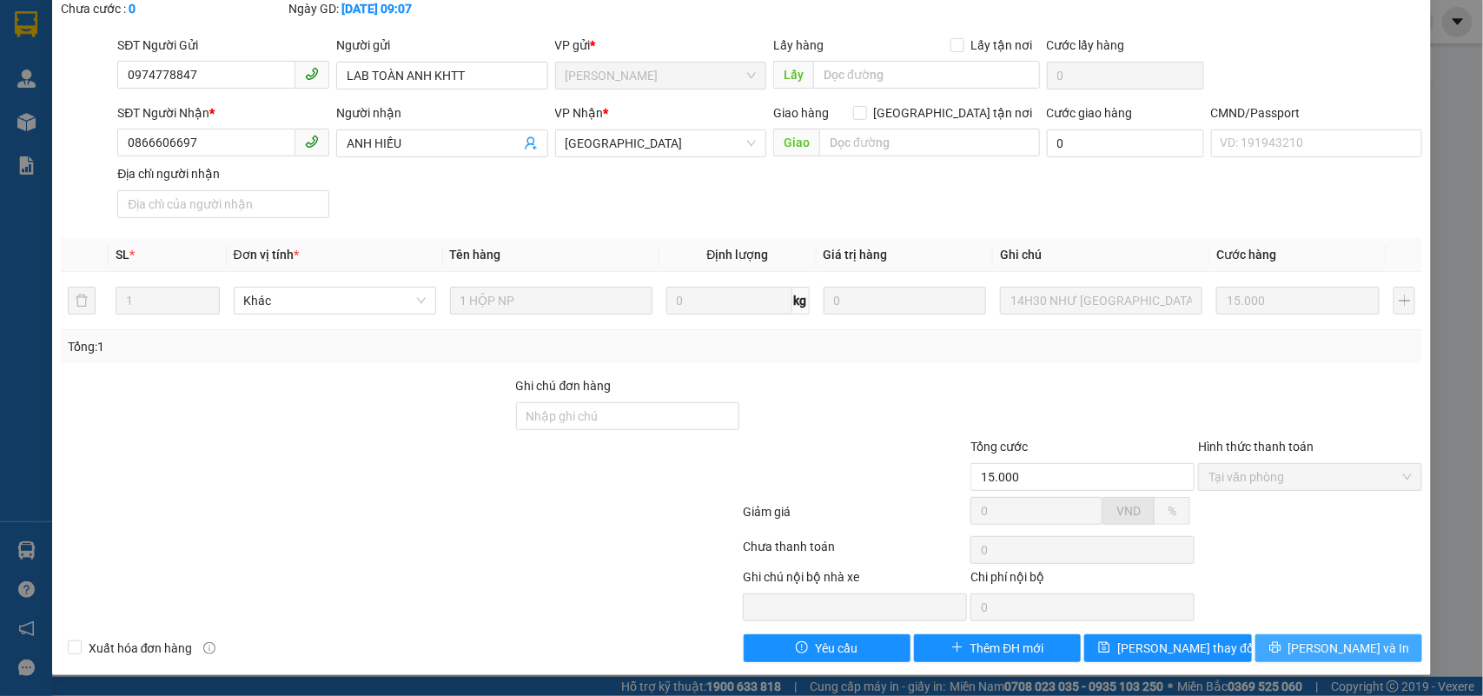
click at [1305, 649] on button "Lưu và In" at bounding box center [1338, 648] width 167 height 28
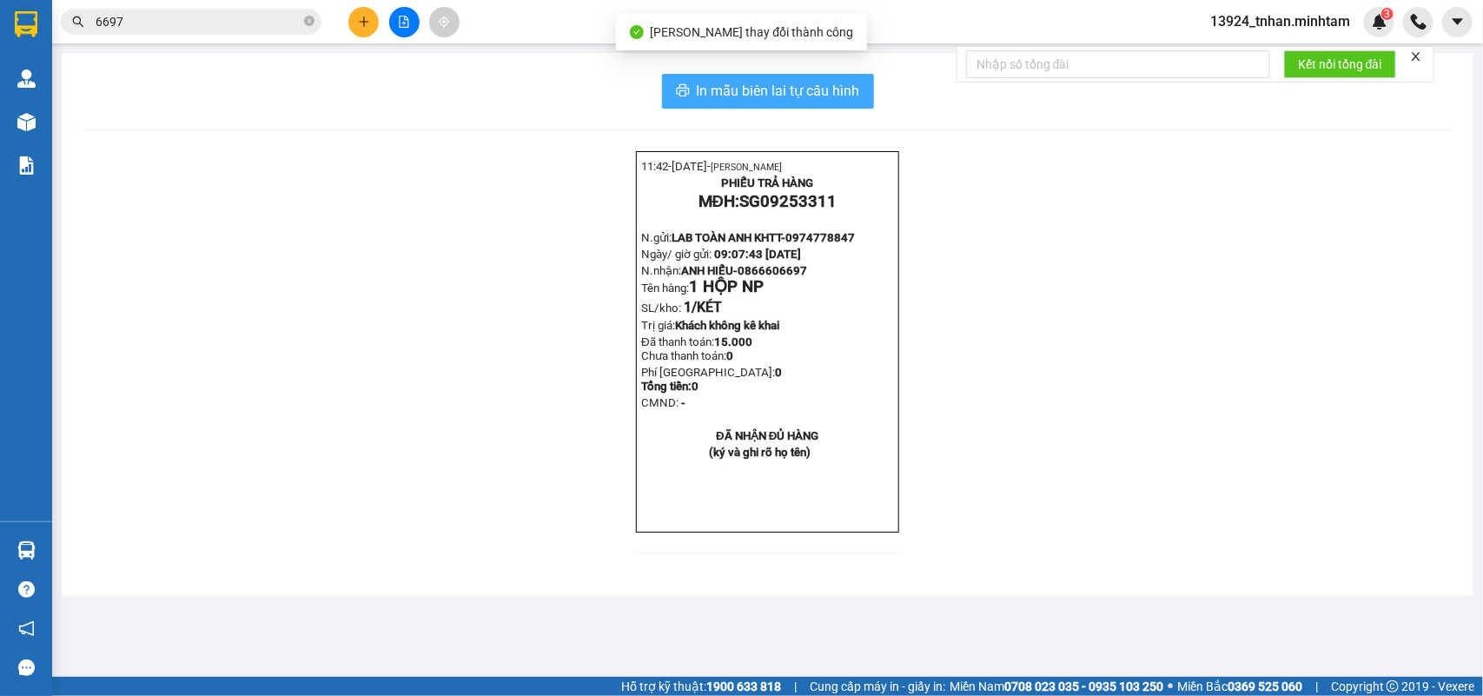
click at [823, 93] on span "In mẫu biên lai tự cấu hình" at bounding box center [778, 91] width 163 height 22
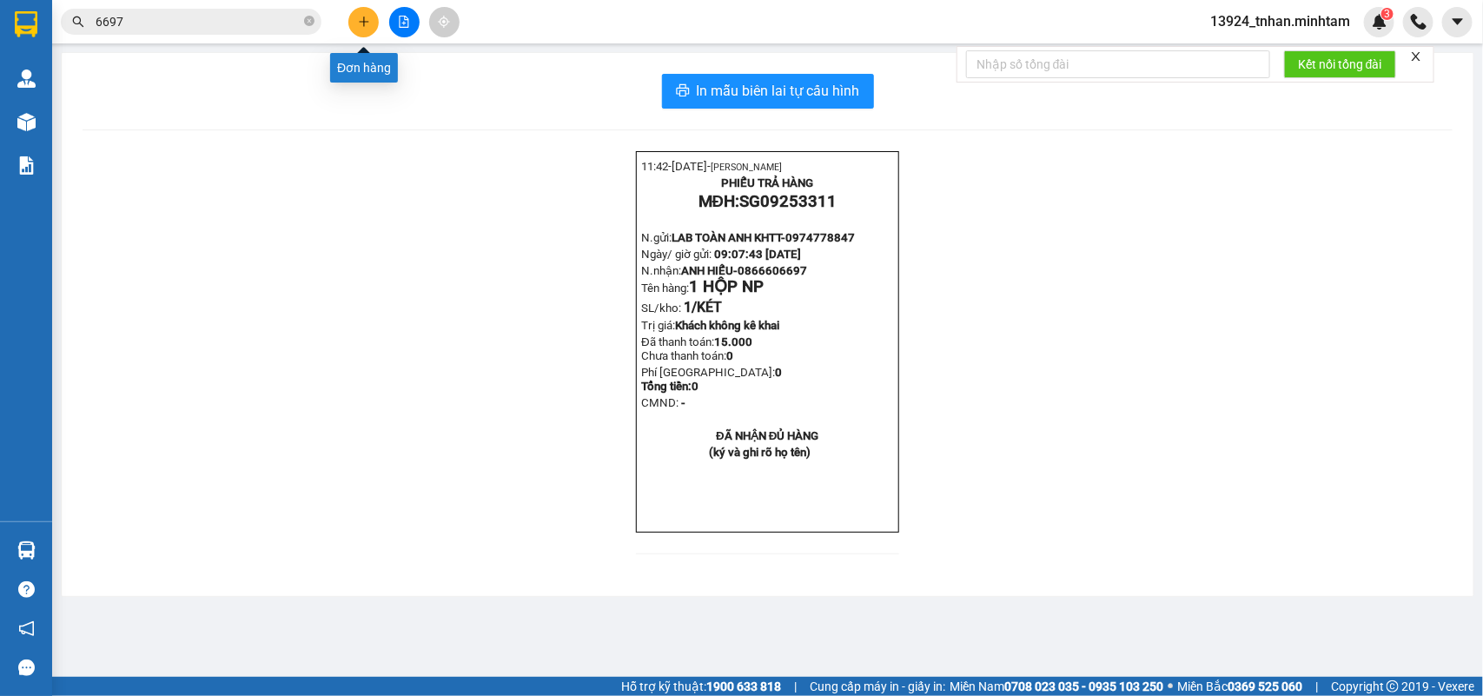
click at [354, 10] on button at bounding box center [363, 22] width 30 height 30
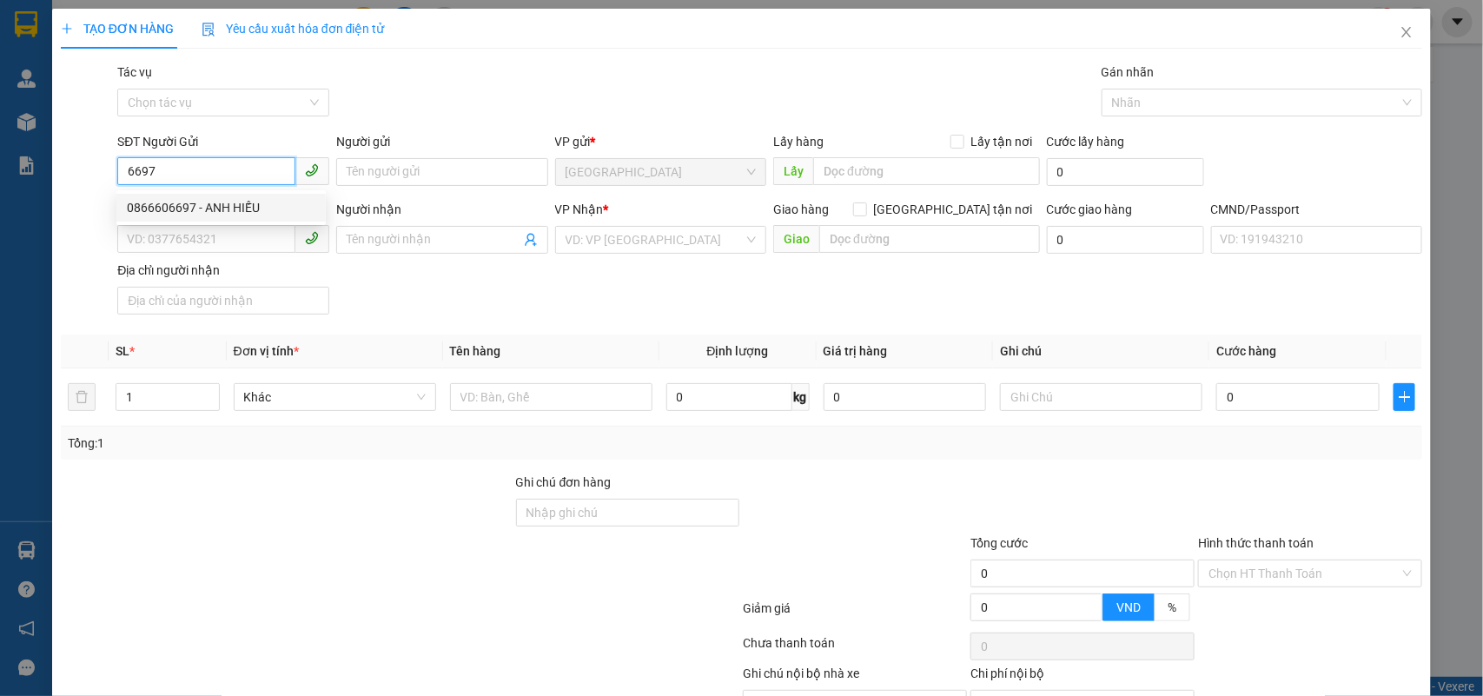
click at [221, 208] on div "0866606697 - ANH HIẾU" at bounding box center [221, 207] width 188 height 19
type input "0866606697"
type input "ANH HIẾU"
type input "0974778847"
type input "LAB TOÀN ANH KHTT"
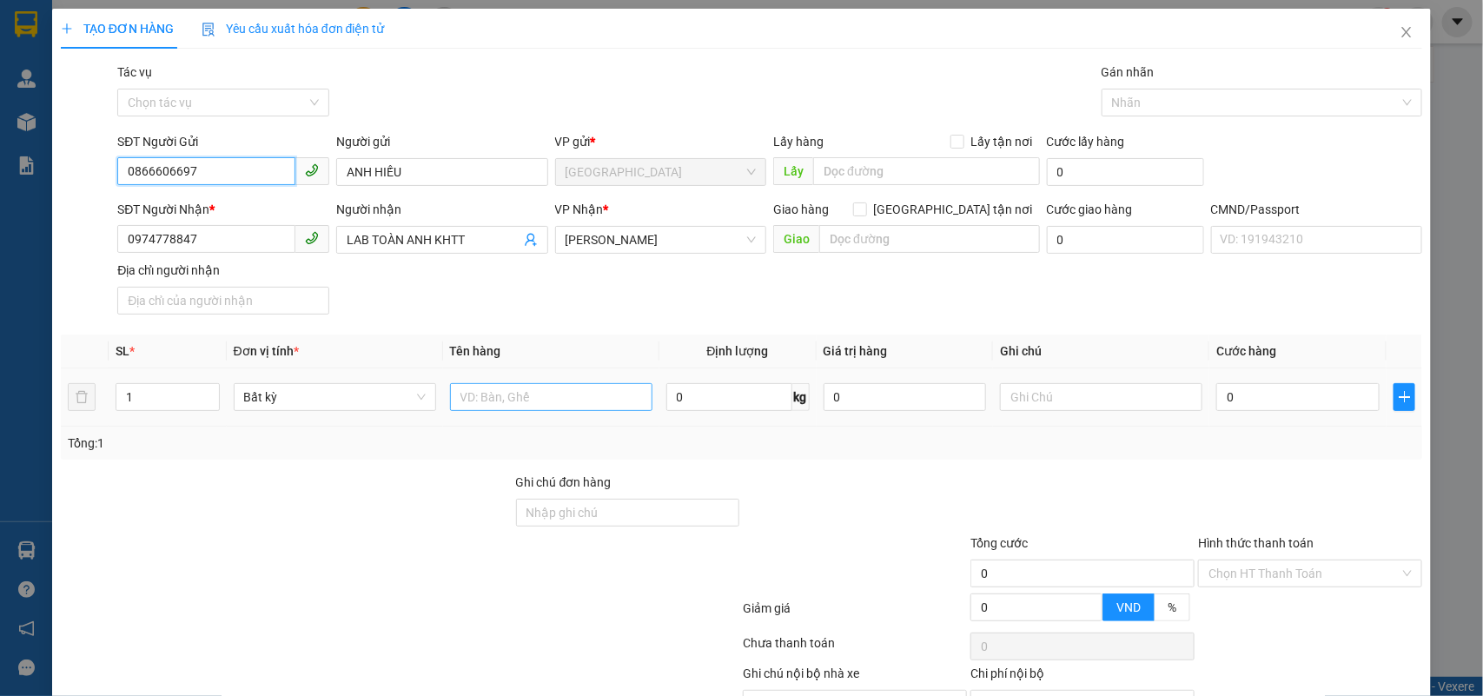
type input "0866606697"
click at [560, 392] on input "text" at bounding box center [551, 397] width 202 height 28
type input "1 HỘP NP"
click at [1326, 402] on input "0" at bounding box center [1297, 397] width 163 height 28
type input "1"
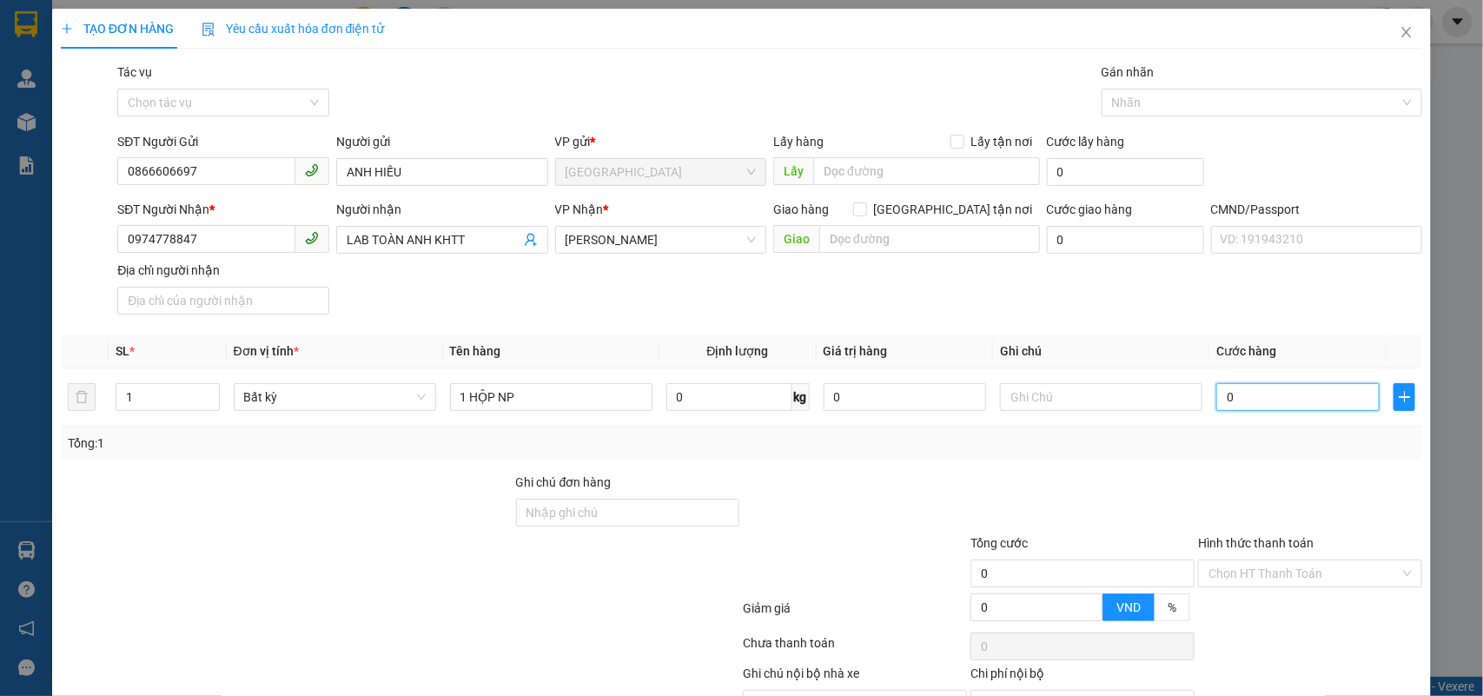
type input "1"
type input "15"
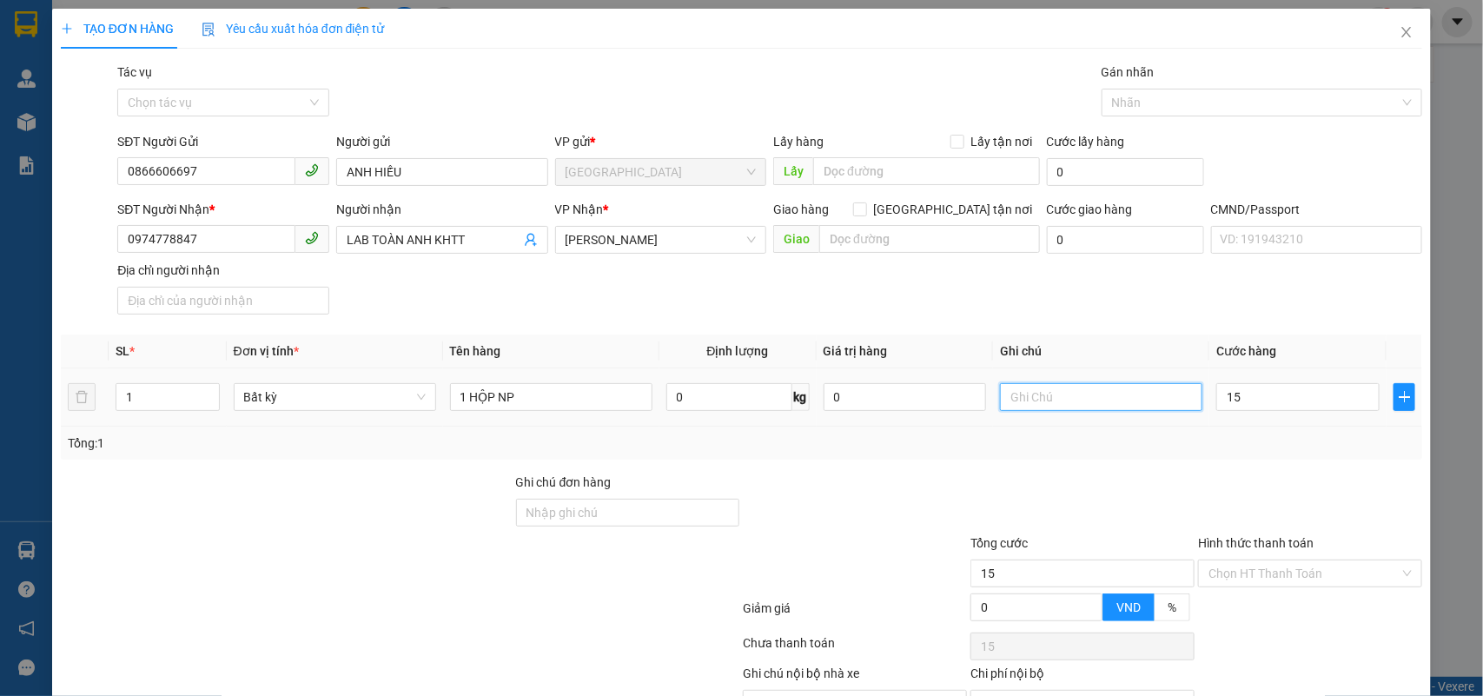
type input "15.000"
click at [1122, 397] on input "text" at bounding box center [1101, 397] width 202 height 28
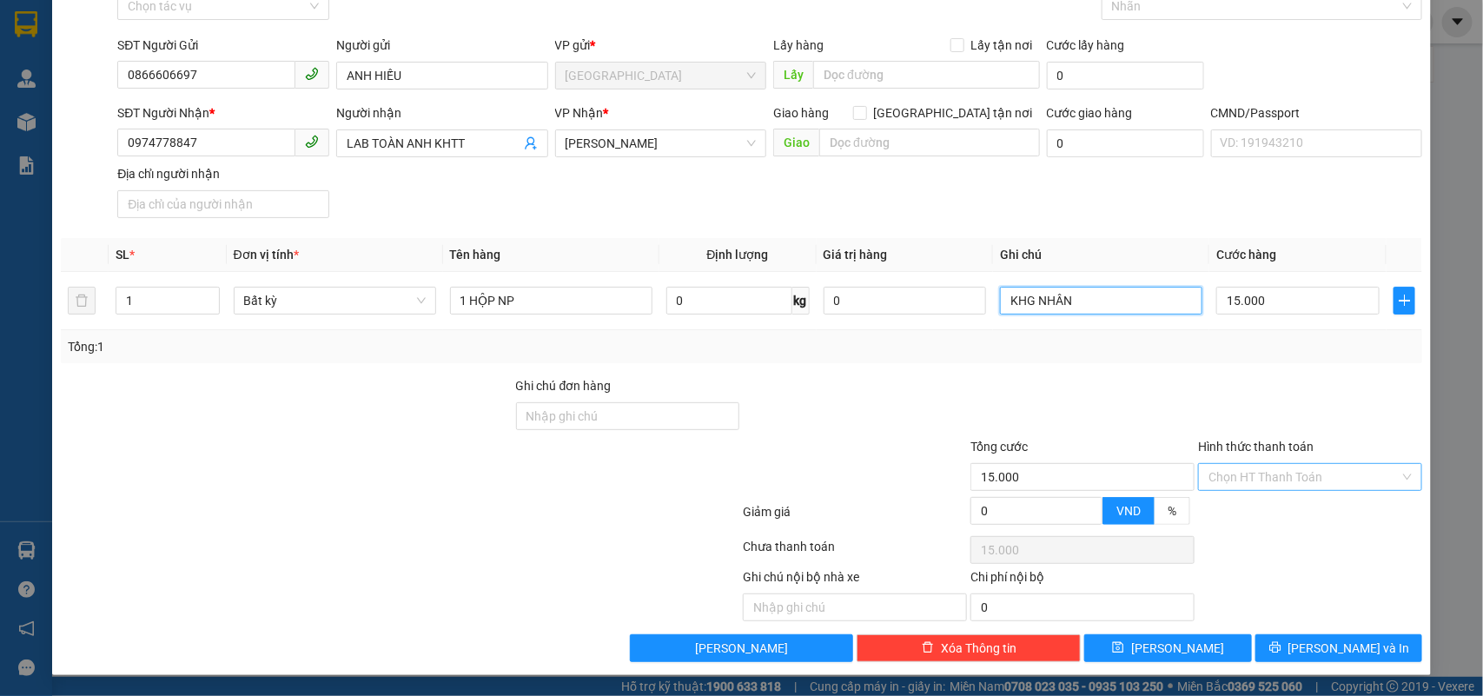
type input "KHG NHÂN"
drag, startPoint x: 1265, startPoint y: 482, endPoint x: 1264, endPoint y: 496, distance: 14.0
click at [1264, 484] on input "Hình thức thanh toán" at bounding box center [1303, 477] width 191 height 26
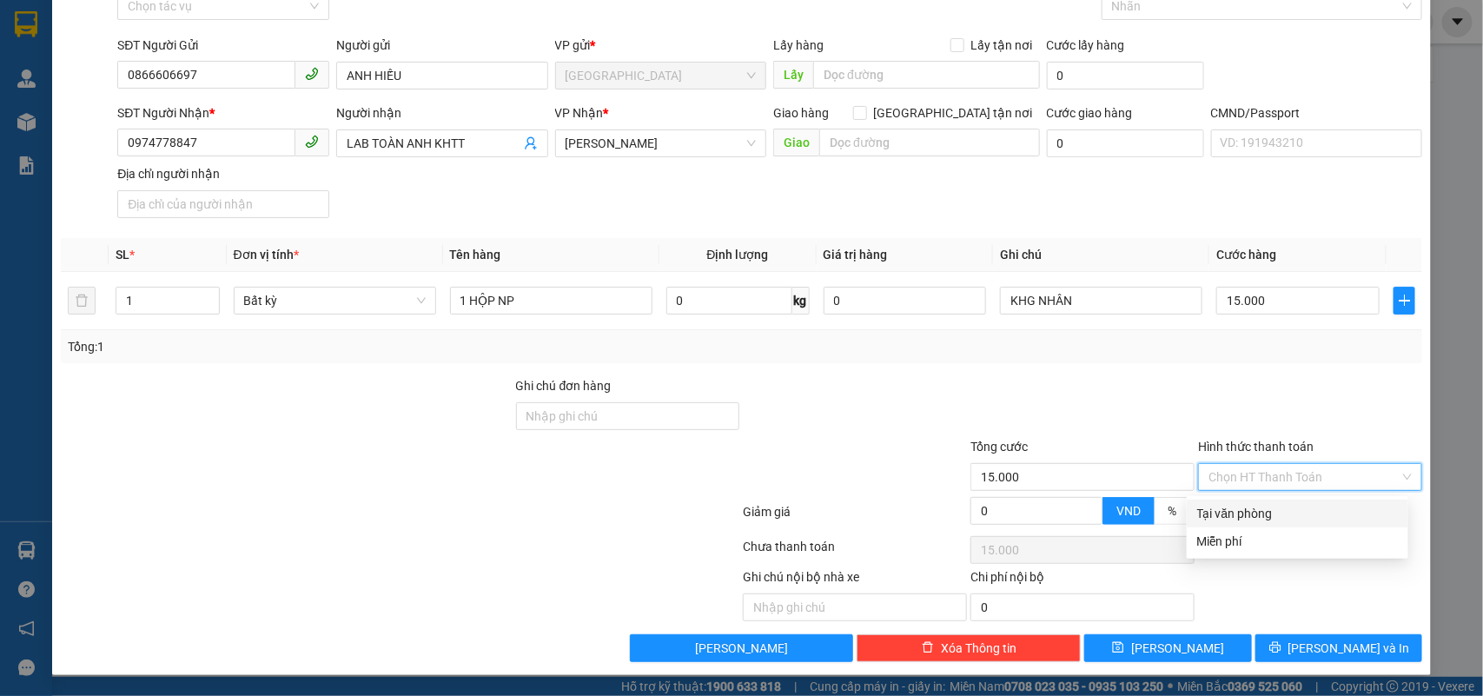
click at [1258, 504] on div "Tại văn phòng" at bounding box center [1297, 513] width 201 height 19
type input "0"
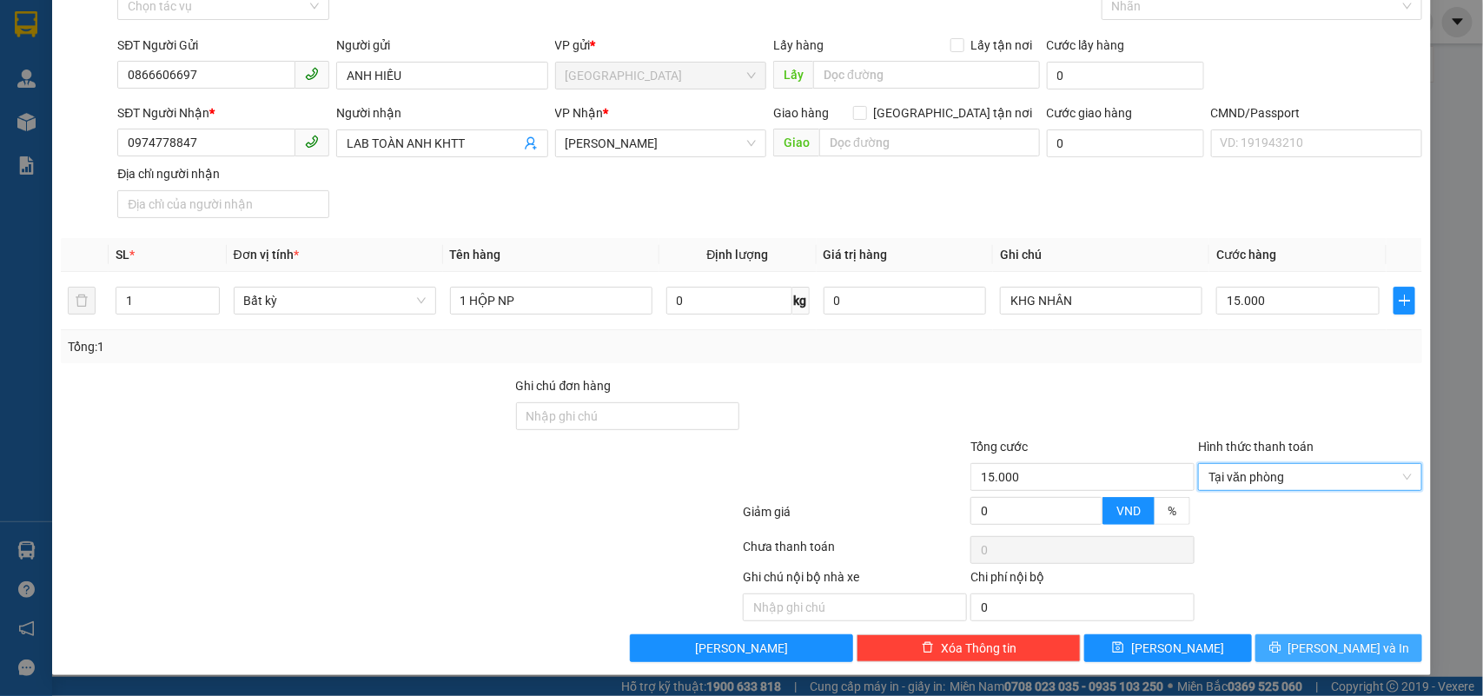
click at [1280, 647] on icon "printer" at bounding box center [1274, 647] width 11 height 11
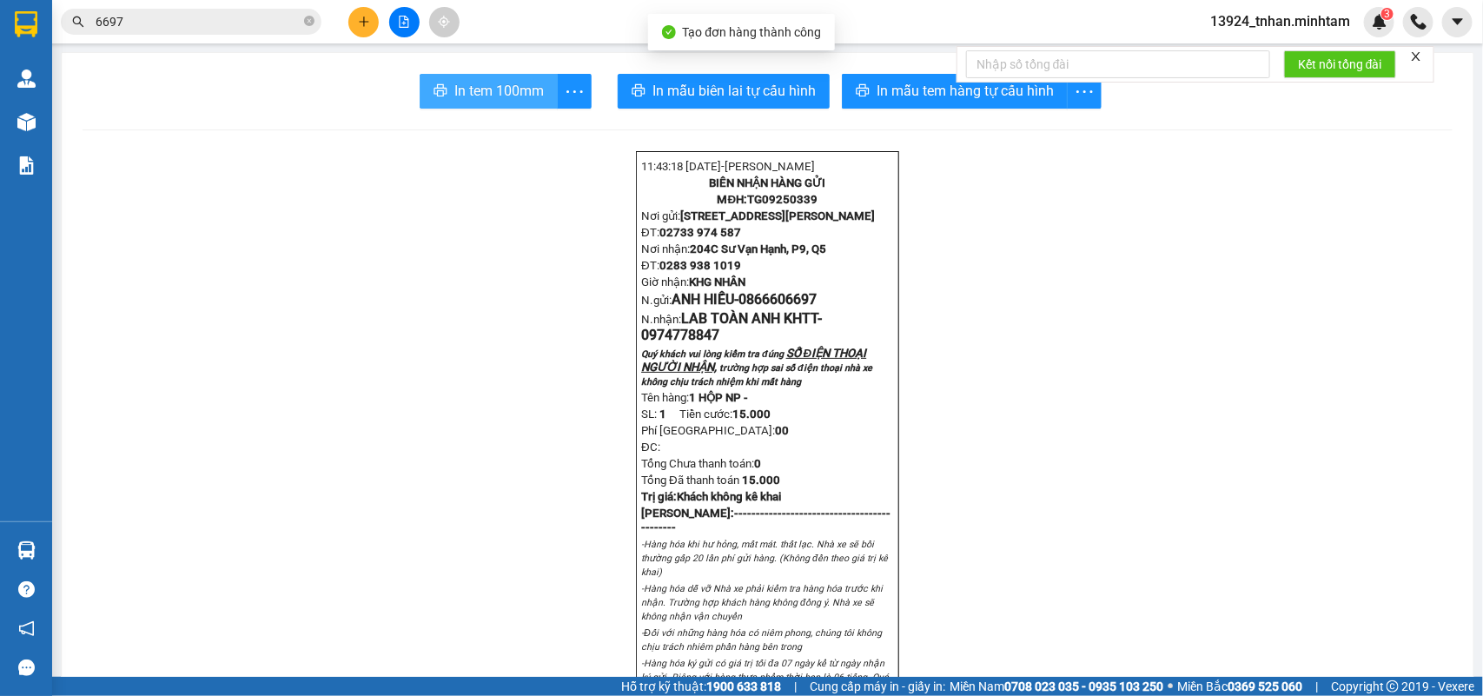
click at [462, 83] on span "In tem 100mm" at bounding box center [498, 91] width 89 height 22
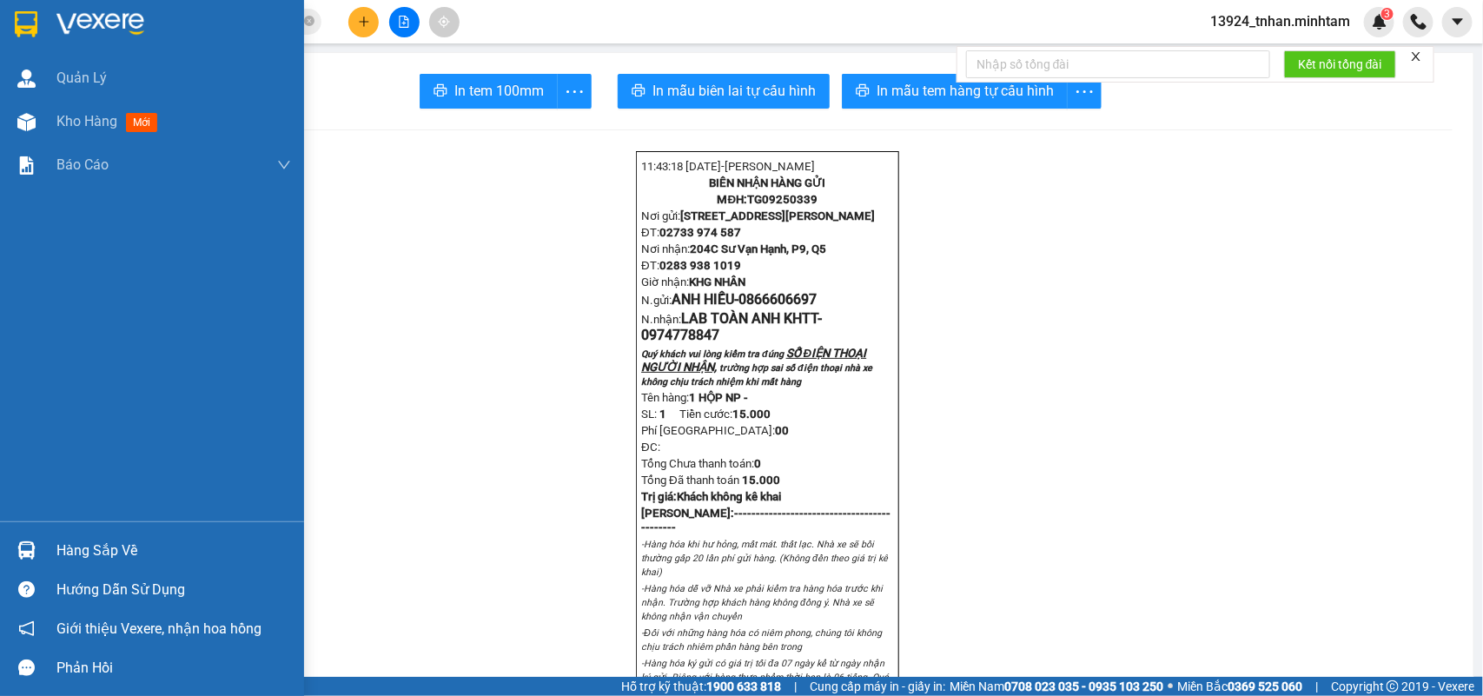
click at [98, 550] on div "Hàng sắp về" at bounding box center [173, 551] width 235 height 26
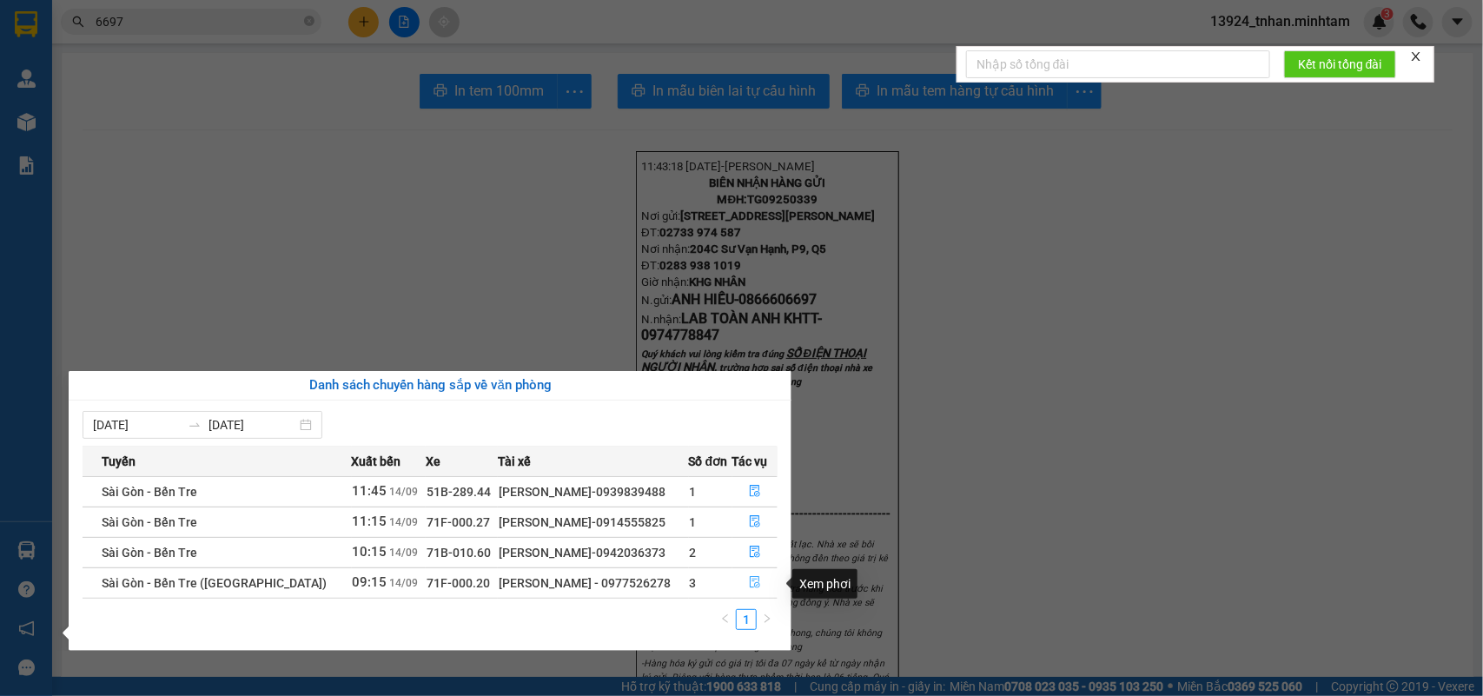
click at [756, 578] on icon "file-done" at bounding box center [755, 582] width 12 height 12
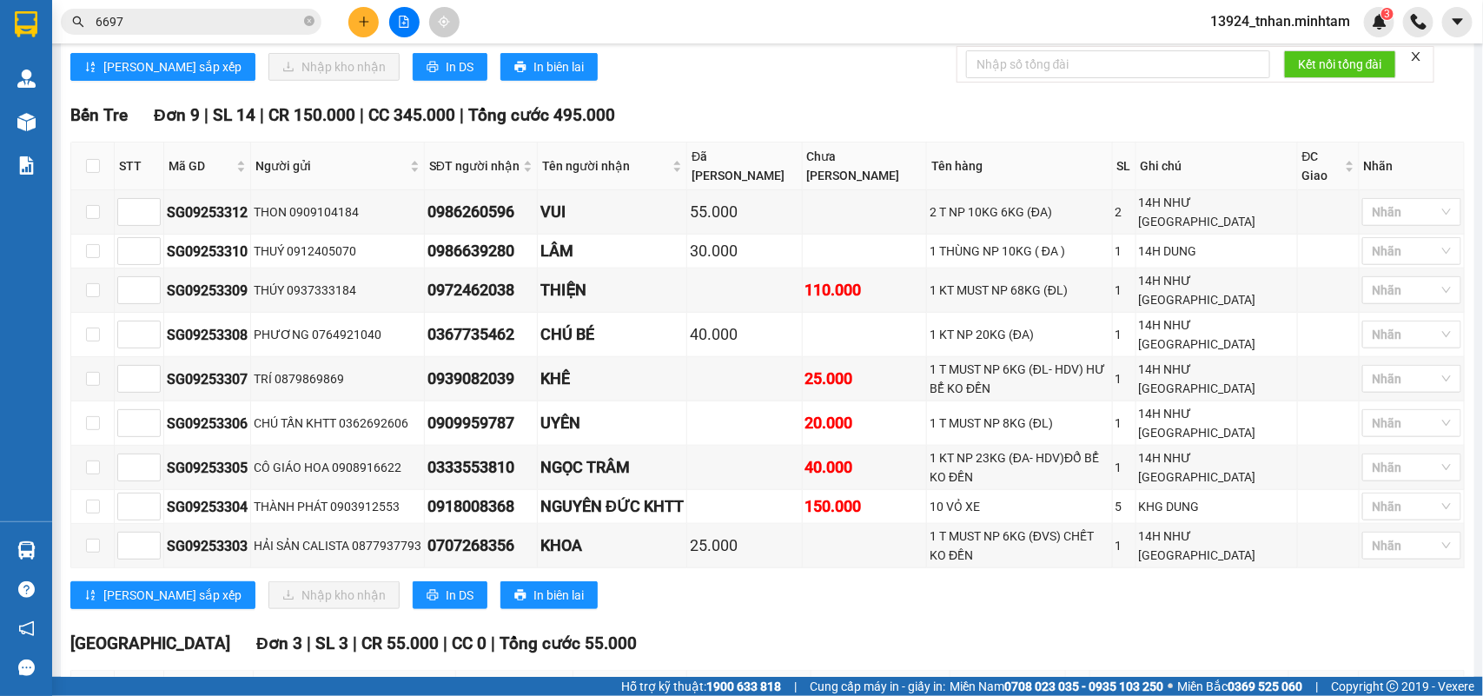
scroll to position [675, 0]
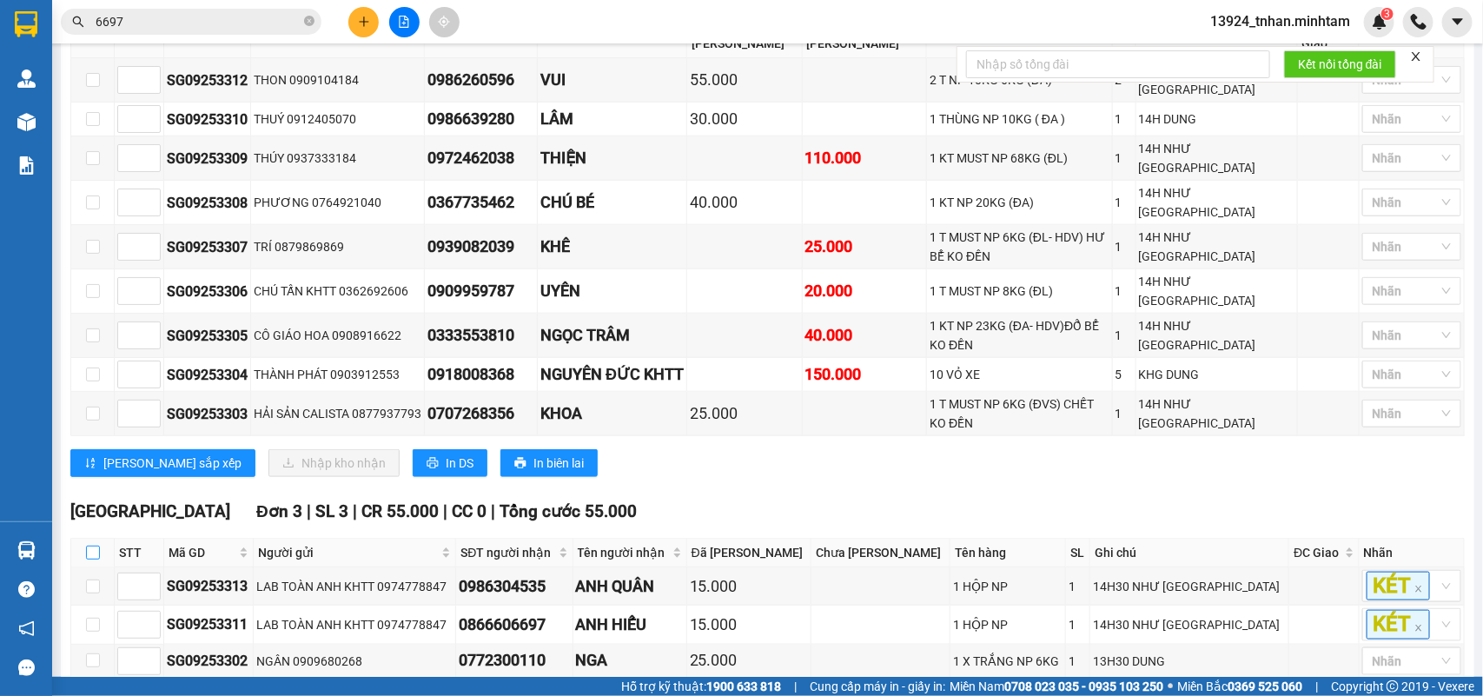
click at [93, 545] on input "checkbox" at bounding box center [93, 552] width 14 height 14
checkbox input "true"
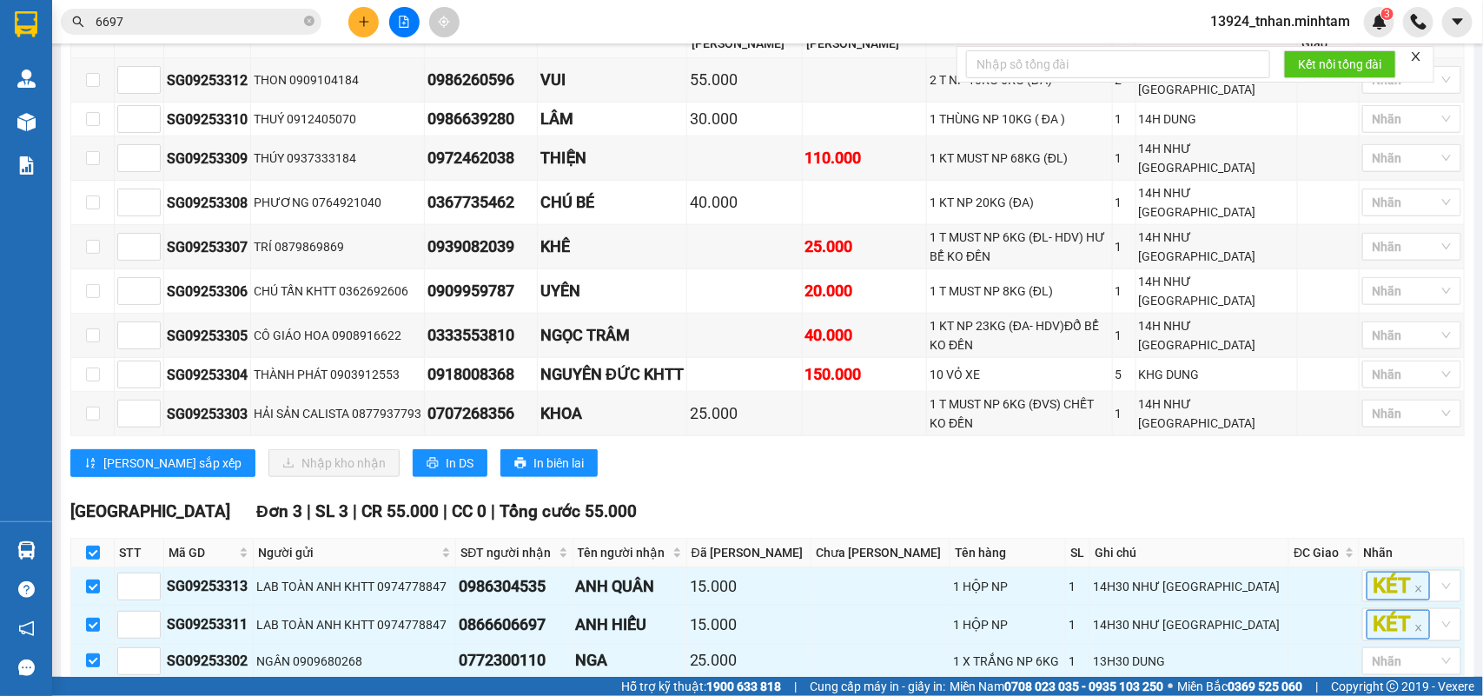
click at [301, 695] on span "Nhập kho nhận" at bounding box center [343, 705] width 84 height 19
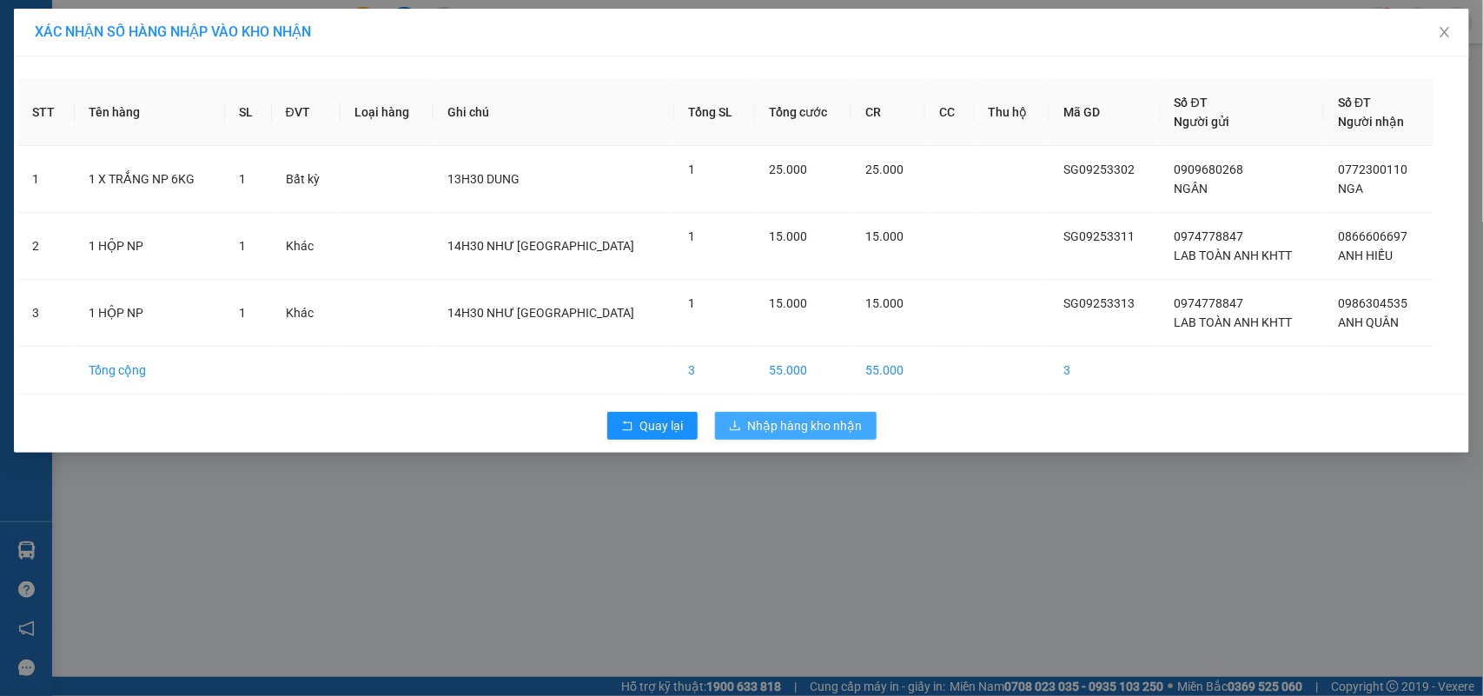
click at [849, 426] on span "Nhập hàng kho nhận" at bounding box center [805, 425] width 115 height 19
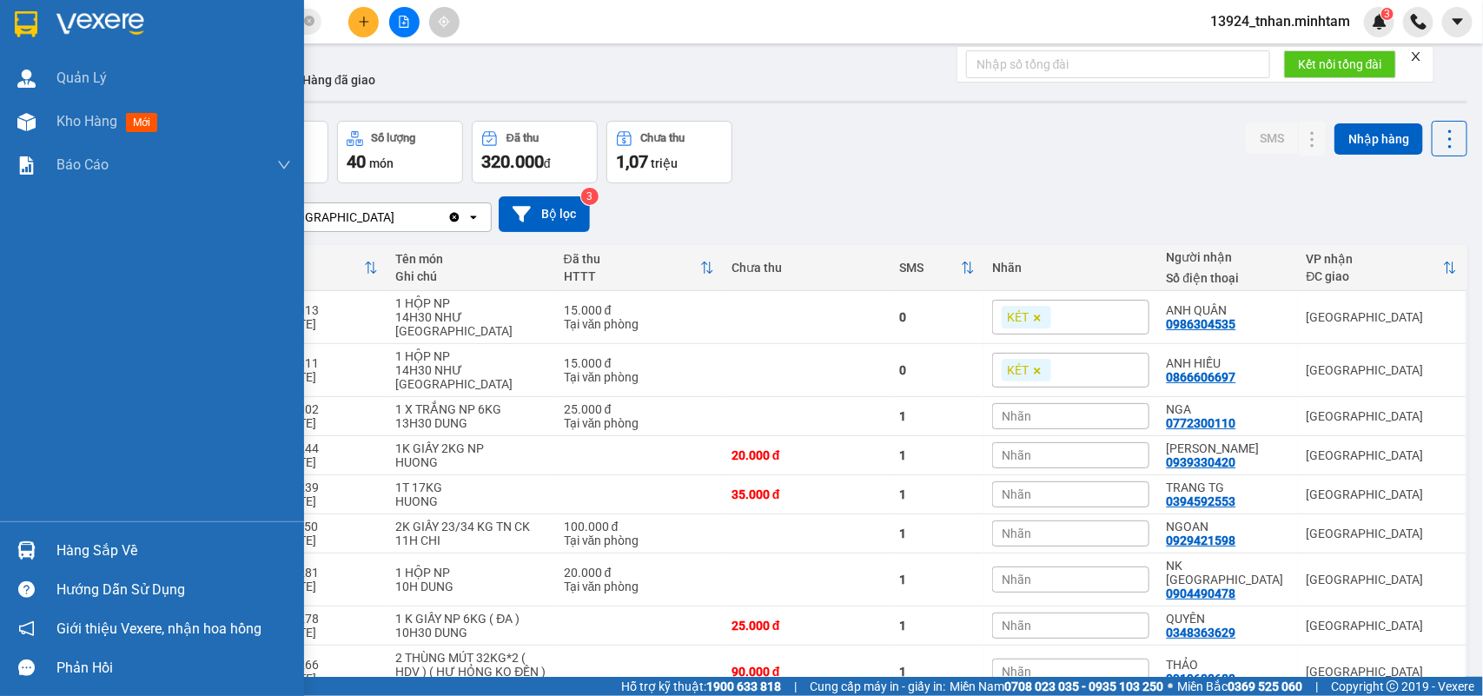
click at [9, 545] on div "Hàng sắp về" at bounding box center [152, 550] width 304 height 39
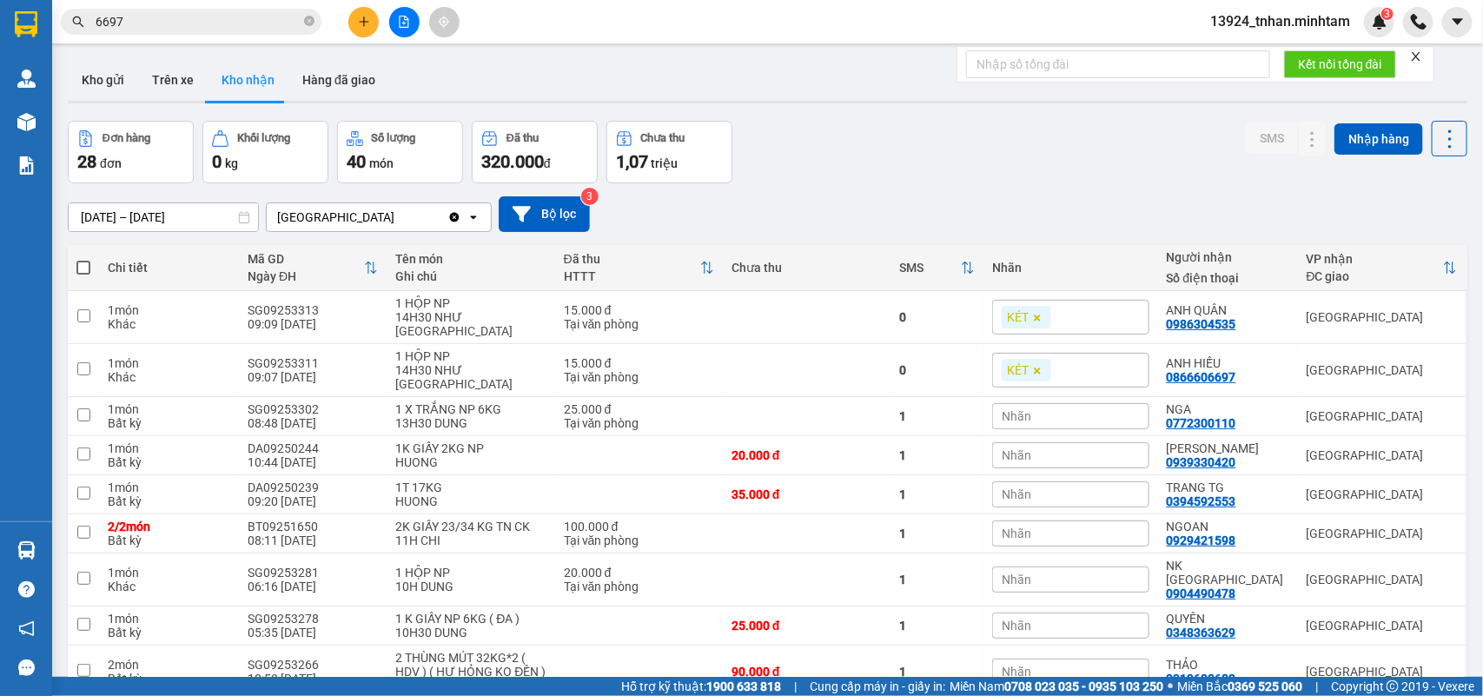
drag, startPoint x: 512, startPoint y: 92, endPoint x: 386, endPoint y: 62, distance: 129.6
click at [509, 92] on section "Kết quả tìm kiếm ( 204 ) Bộ lọc Ngày tạo đơn gần nhất Mã ĐH Trạng thái Món hàng…" at bounding box center [741, 348] width 1483 height 696
click at [111, 81] on button "Kho gửi" at bounding box center [103, 80] width 70 height 42
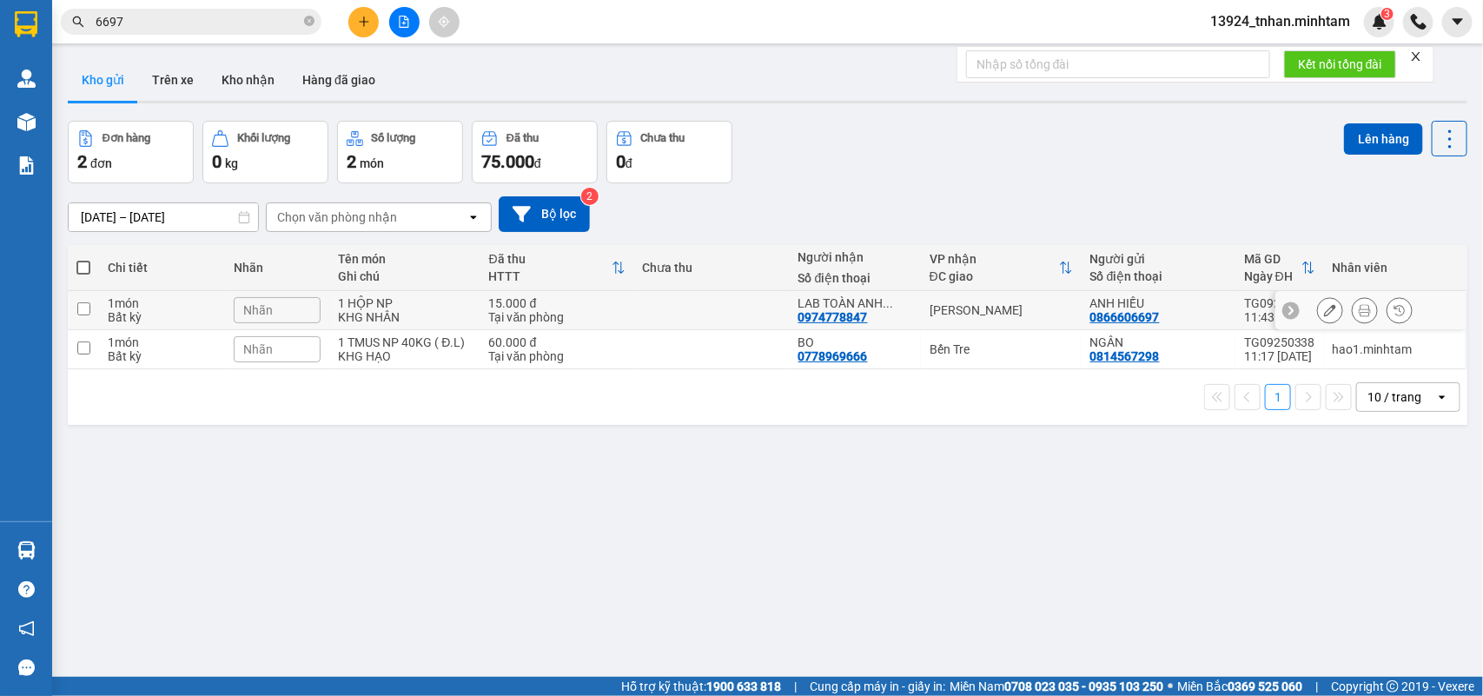
drag, startPoint x: 994, startPoint y: 309, endPoint x: 1007, endPoint y: 307, distance: 13.3
click at [992, 308] on div "[PERSON_NAME]" at bounding box center [1000, 310] width 143 height 14
checkbox input "true"
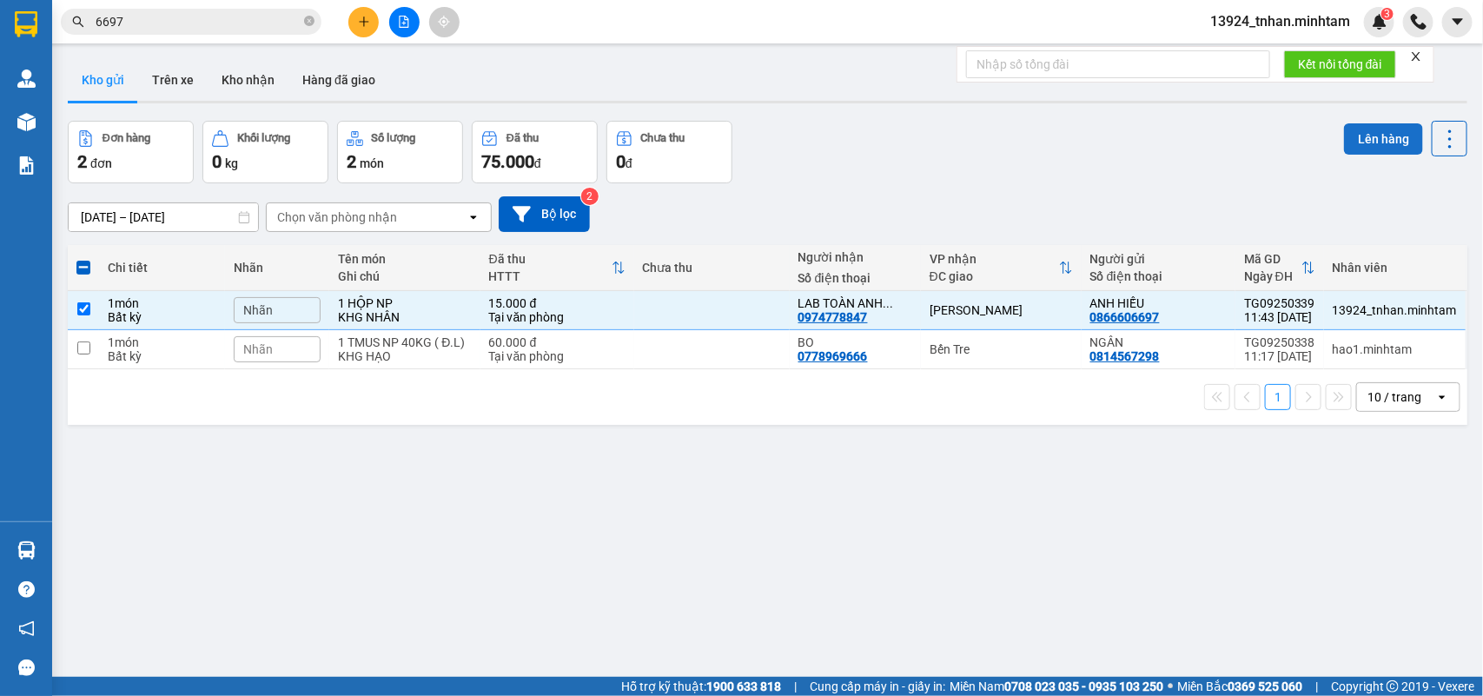
click at [1361, 136] on button "Lên hàng" at bounding box center [1383, 138] width 79 height 31
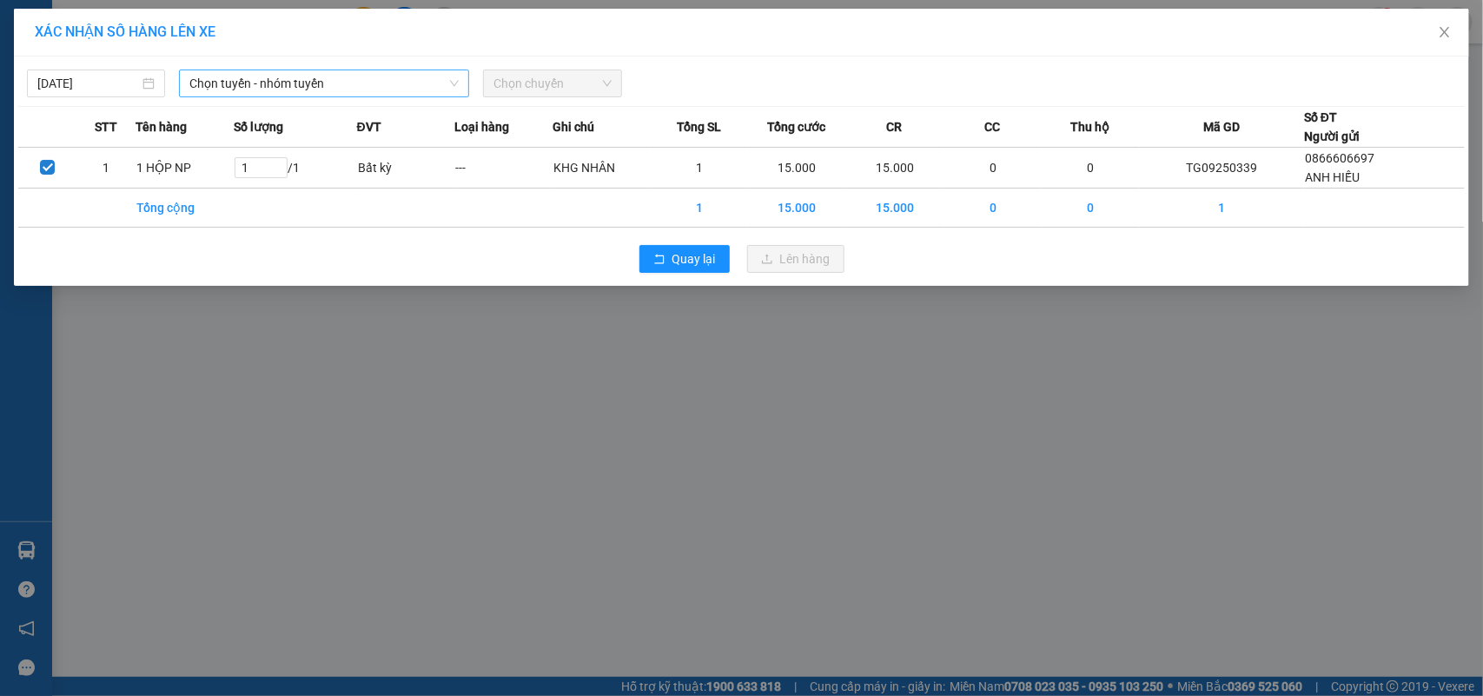
click at [374, 89] on span "Chọn tuyến - nhóm tuyến" at bounding box center [323, 83] width 269 height 26
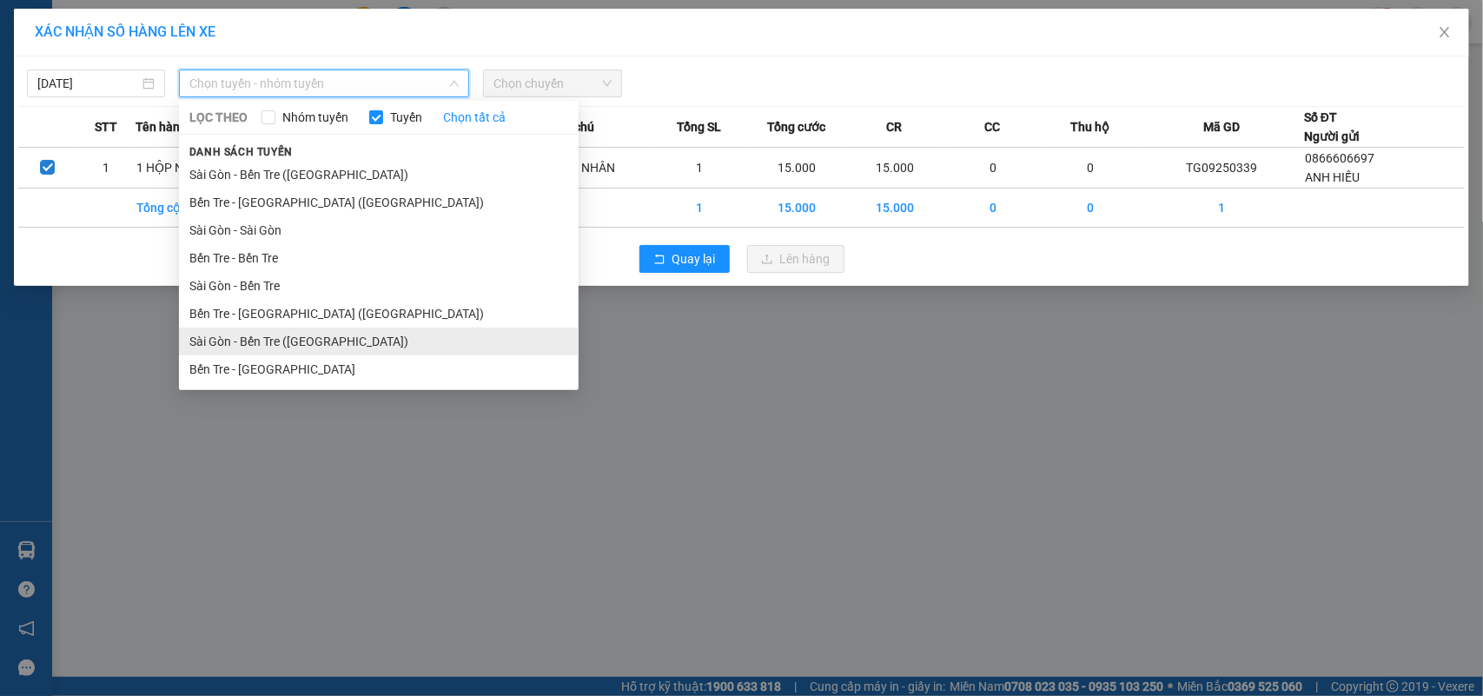
click at [287, 341] on li "Sài Gòn - Bến Tre (CT)" at bounding box center [379, 341] width 400 height 28
click at [372, 85] on span "Sài Gòn - Bến Tre (CT)" at bounding box center [323, 83] width 269 height 26
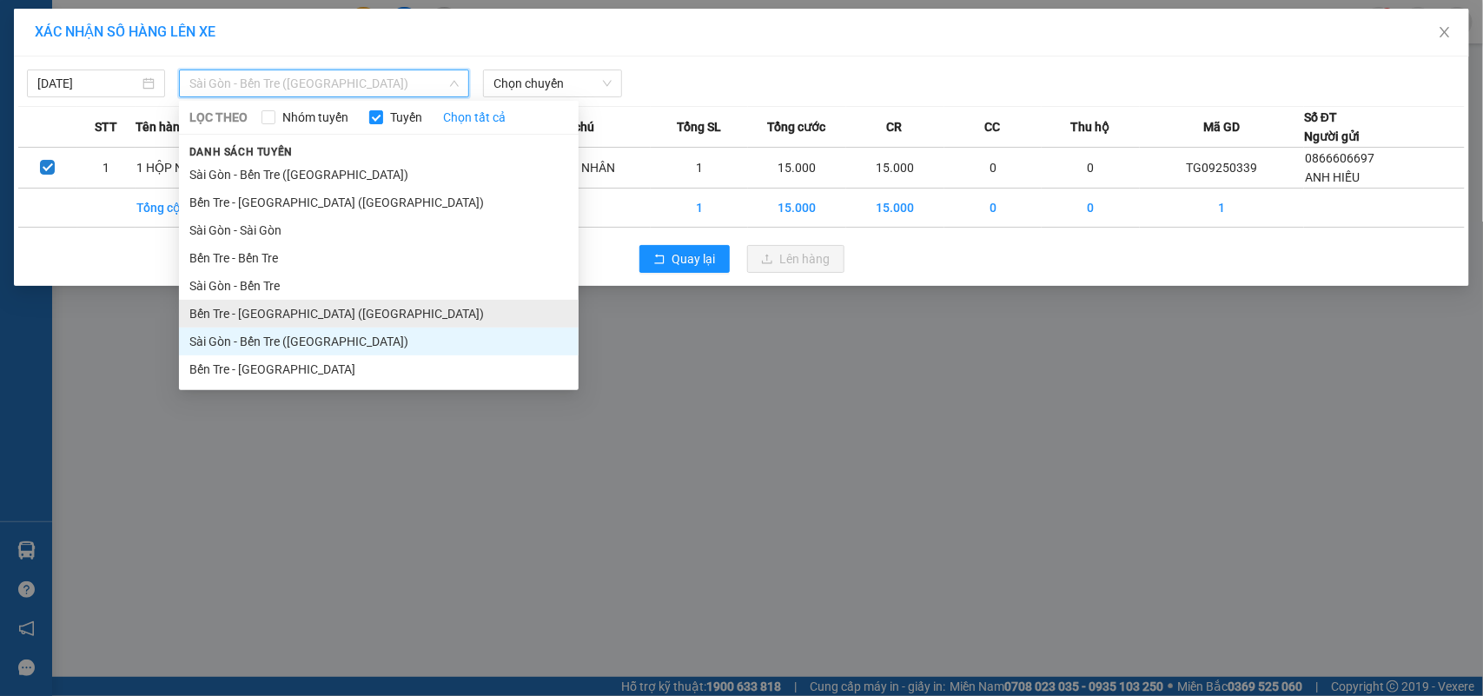
click at [313, 317] on li "Bến Tre - Sài Gòn (CT)" at bounding box center [379, 314] width 400 height 28
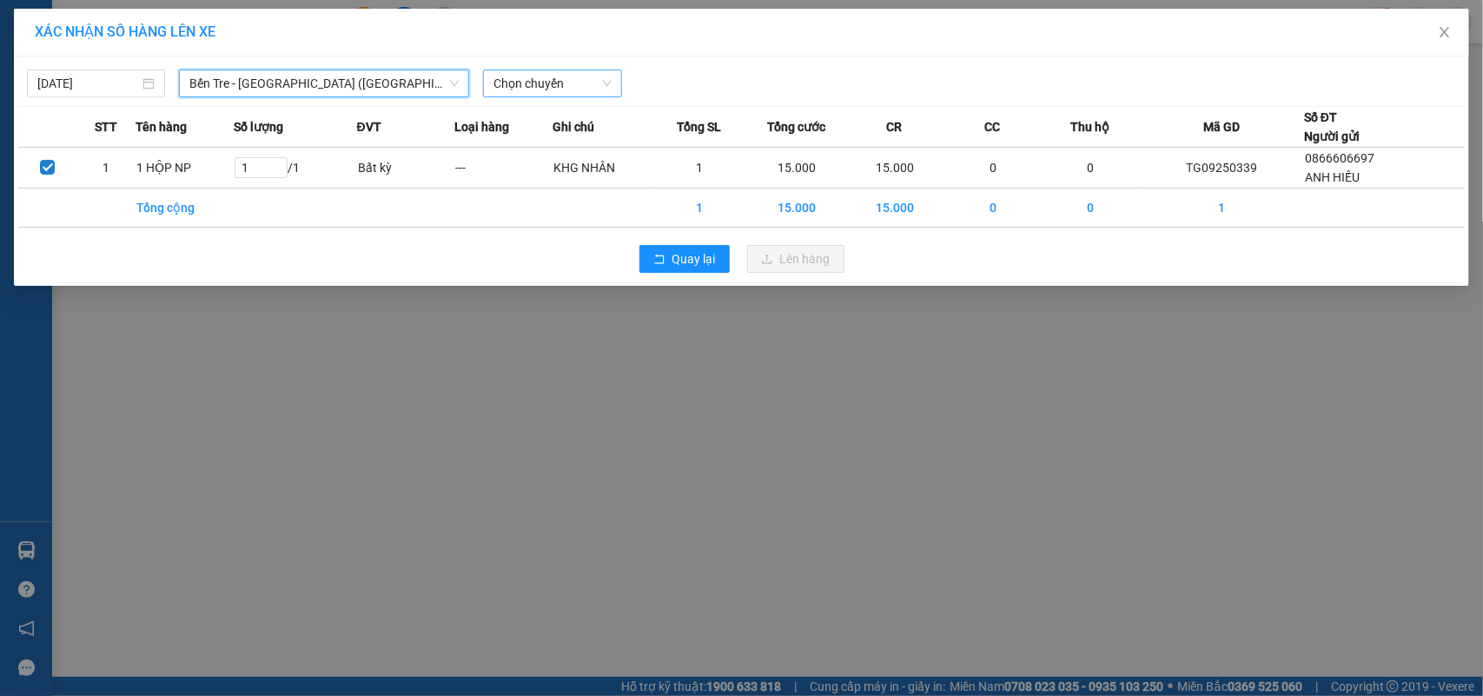
click at [548, 81] on span "Chọn chuyến" at bounding box center [551, 83] width 117 height 26
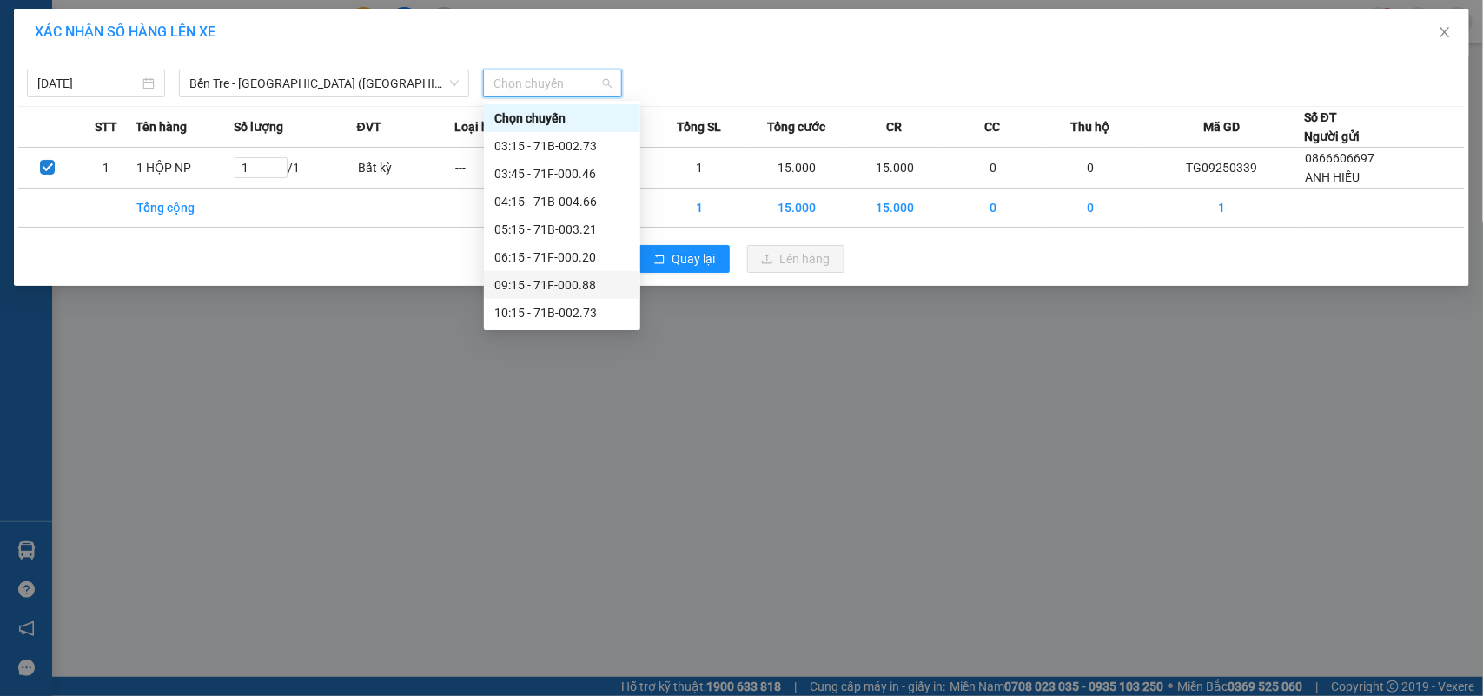
scroll to position [109, 0]
click at [604, 233] on div "11:15 - 71F-000.46" at bounding box center [561, 231] width 135 height 19
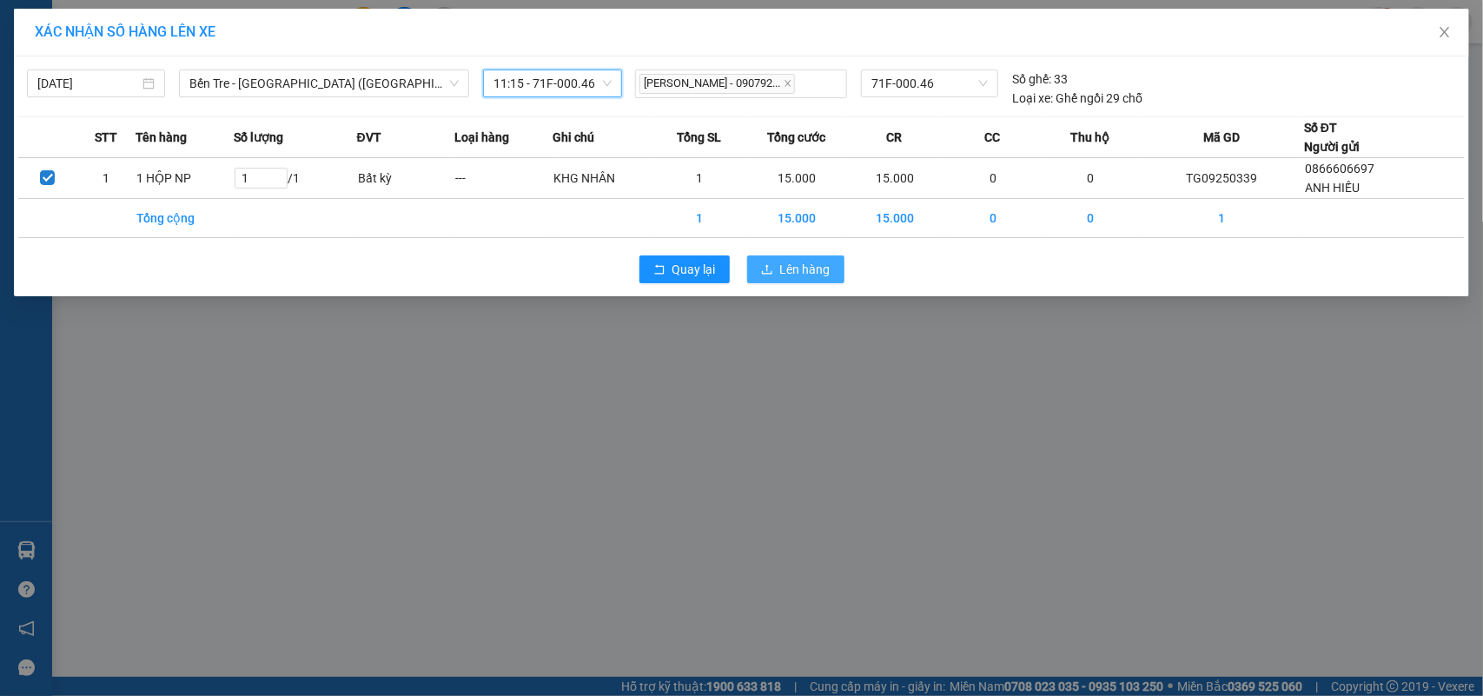
click at [780, 262] on span "Lên hàng" at bounding box center [805, 269] width 50 height 19
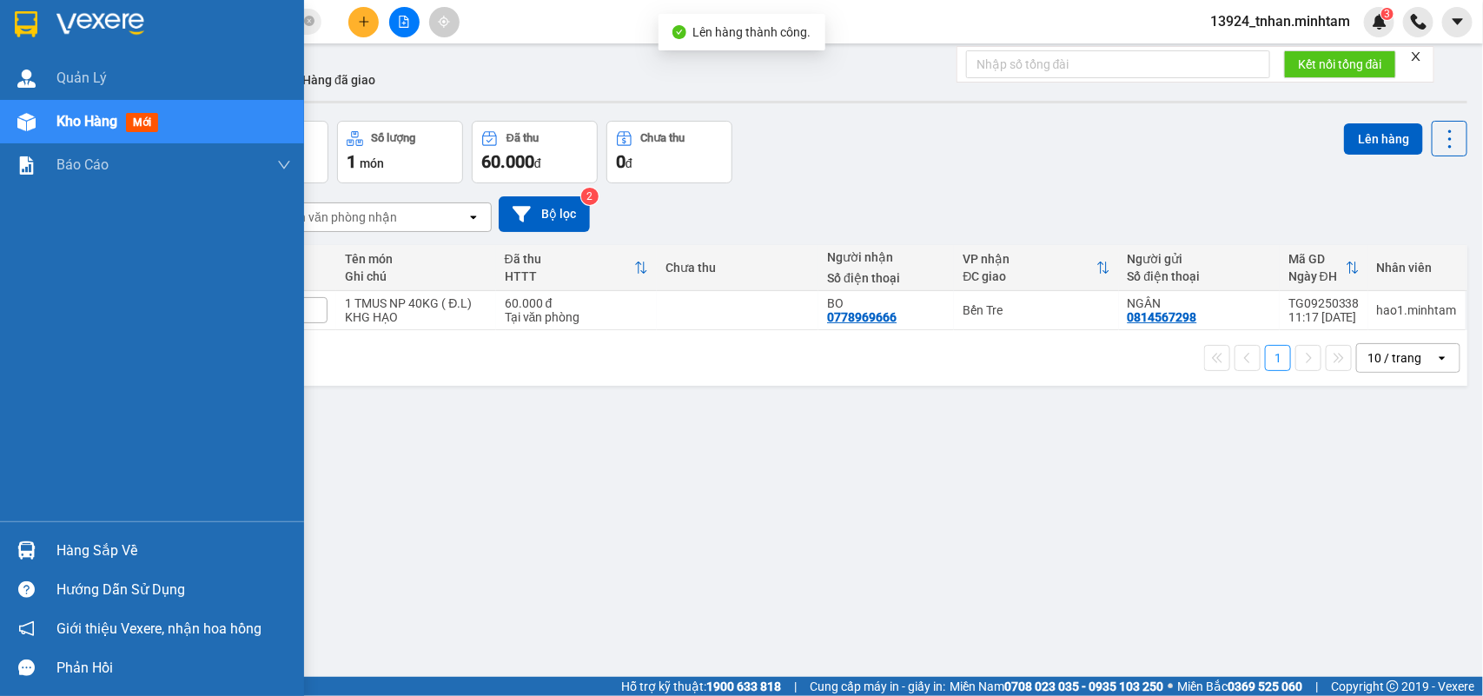
click at [31, 545] on img at bounding box center [26, 550] width 18 height 18
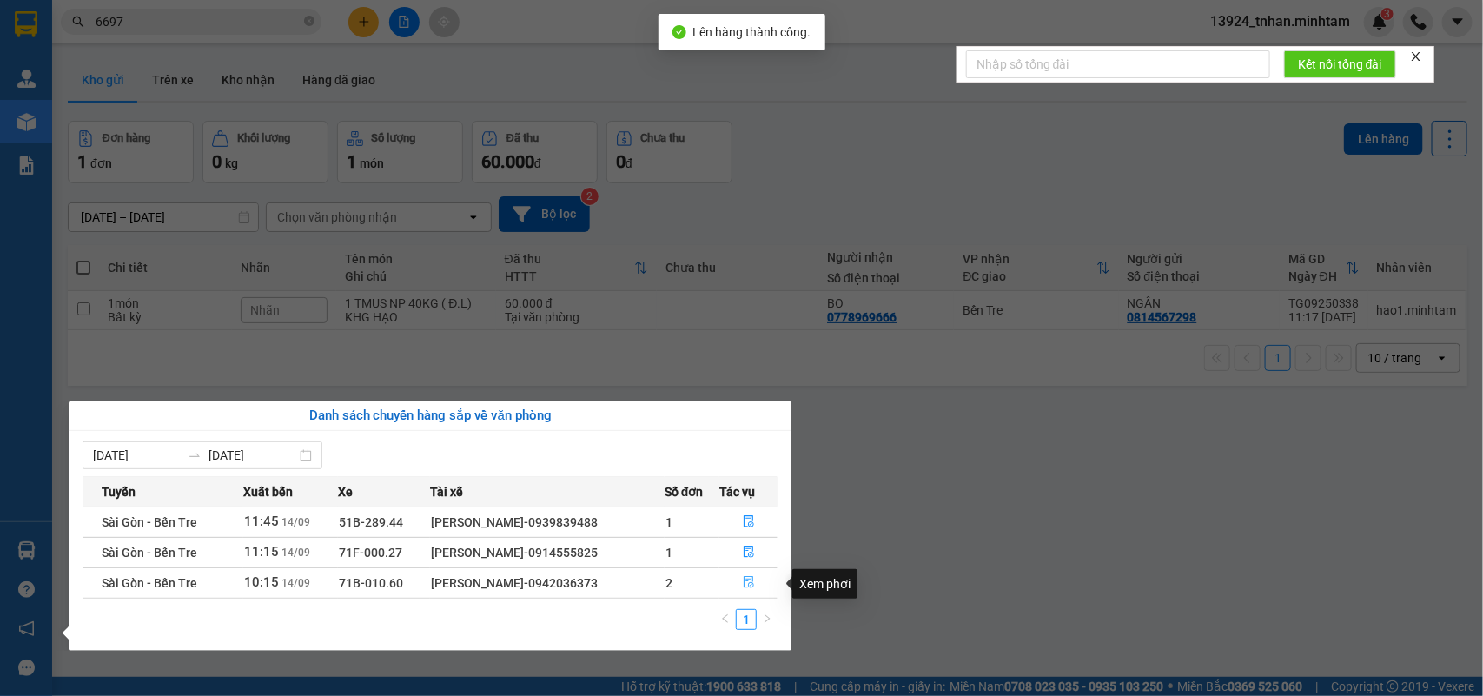
click at [740, 583] on button "button" at bounding box center [748, 583] width 56 height 28
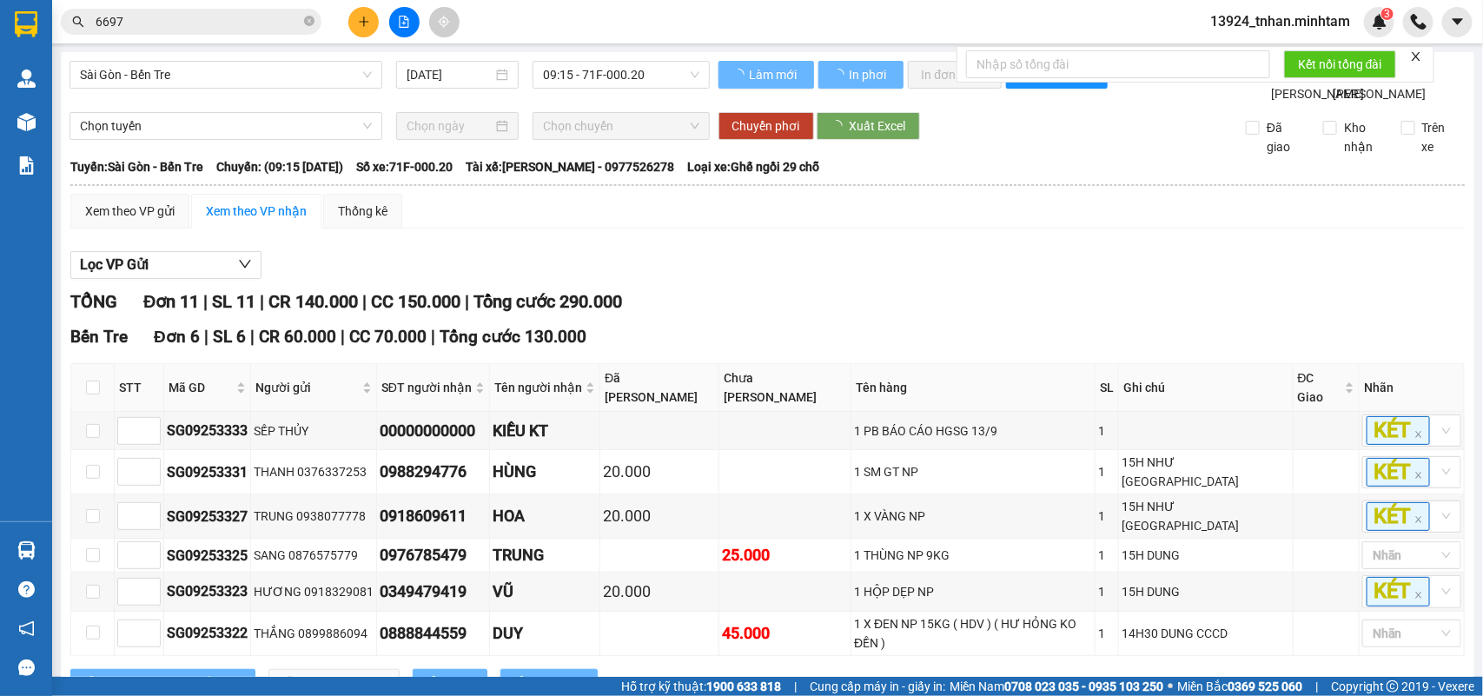
scroll to position [639, 0]
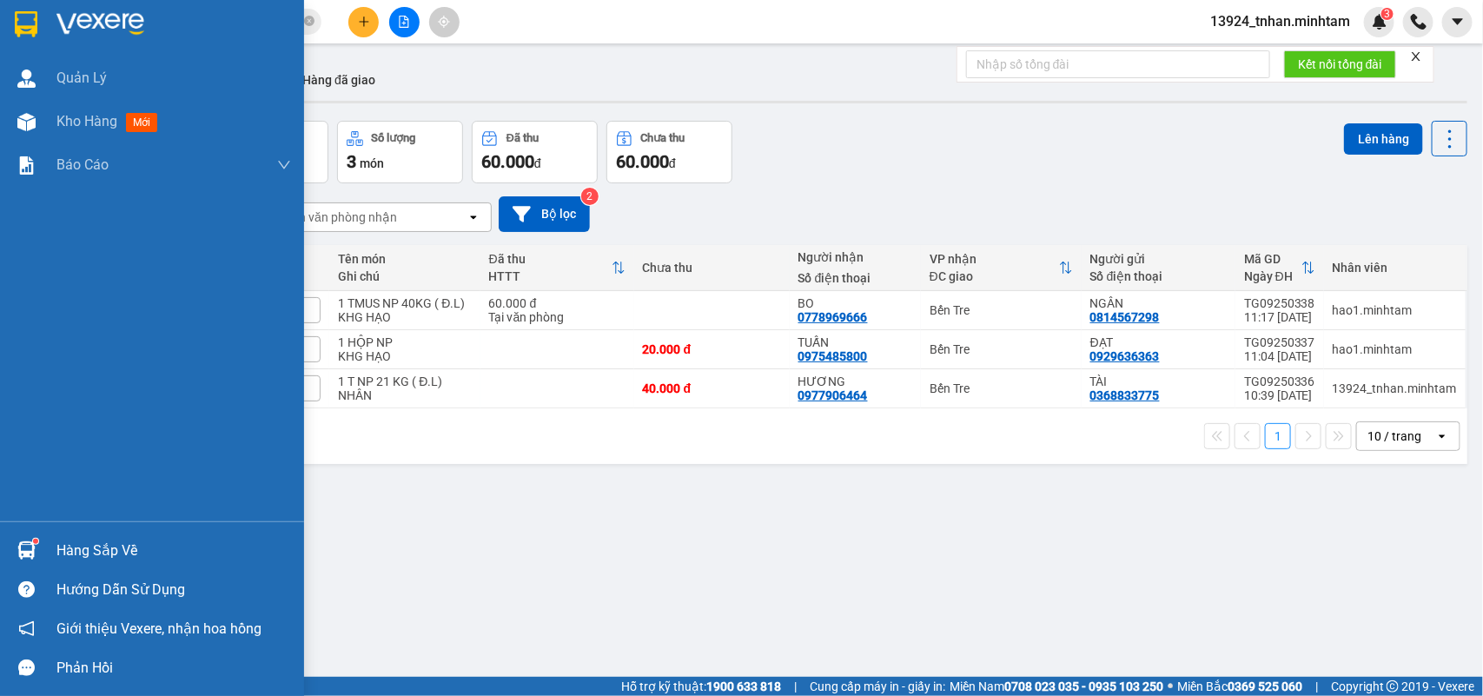
click at [24, 556] on img at bounding box center [26, 550] width 18 height 18
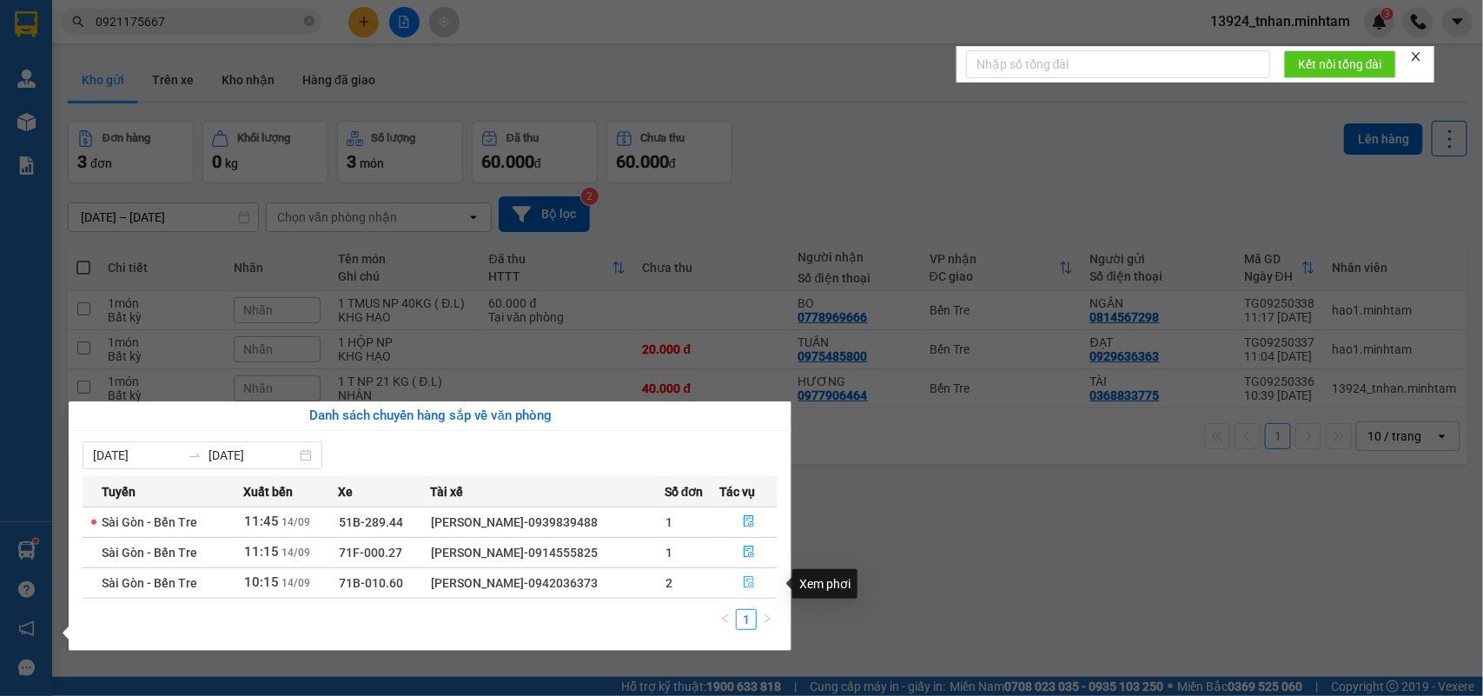
click at [762, 586] on button "button" at bounding box center [748, 583] width 56 height 28
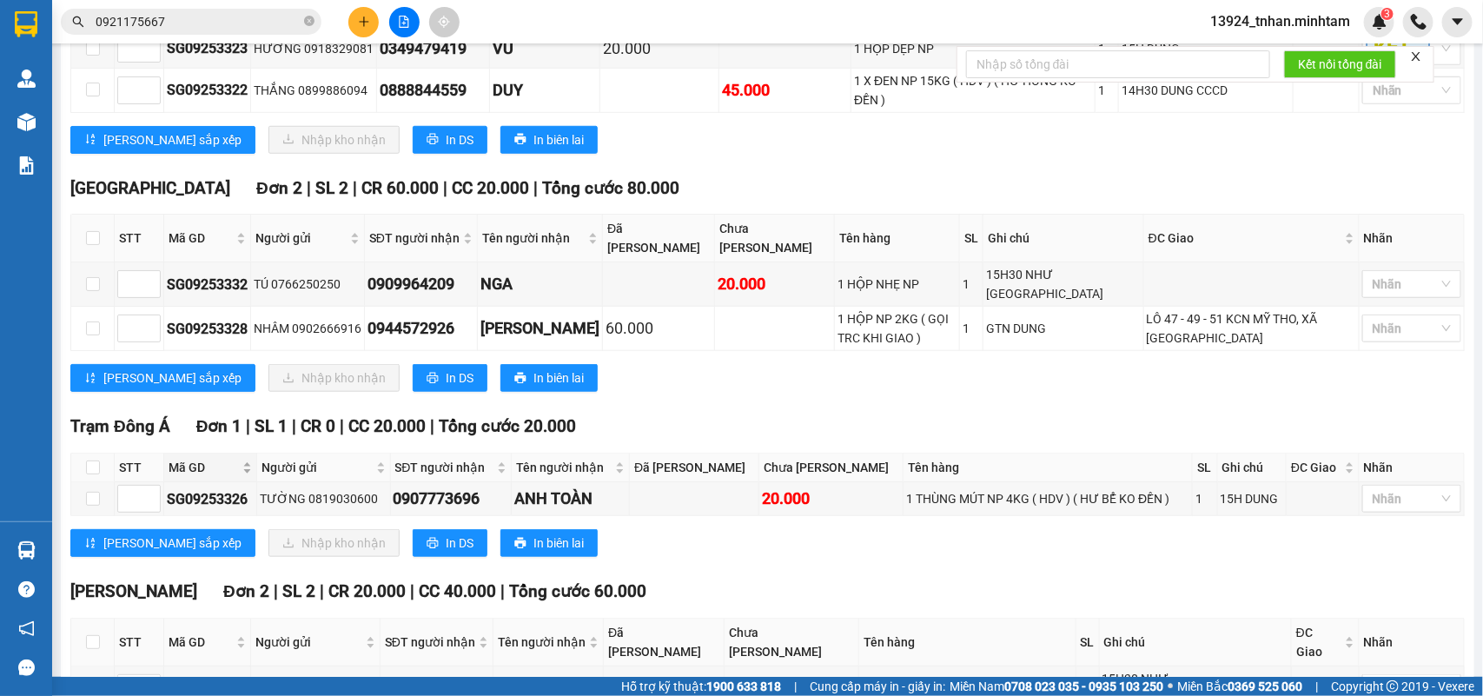
scroll to position [639, 0]
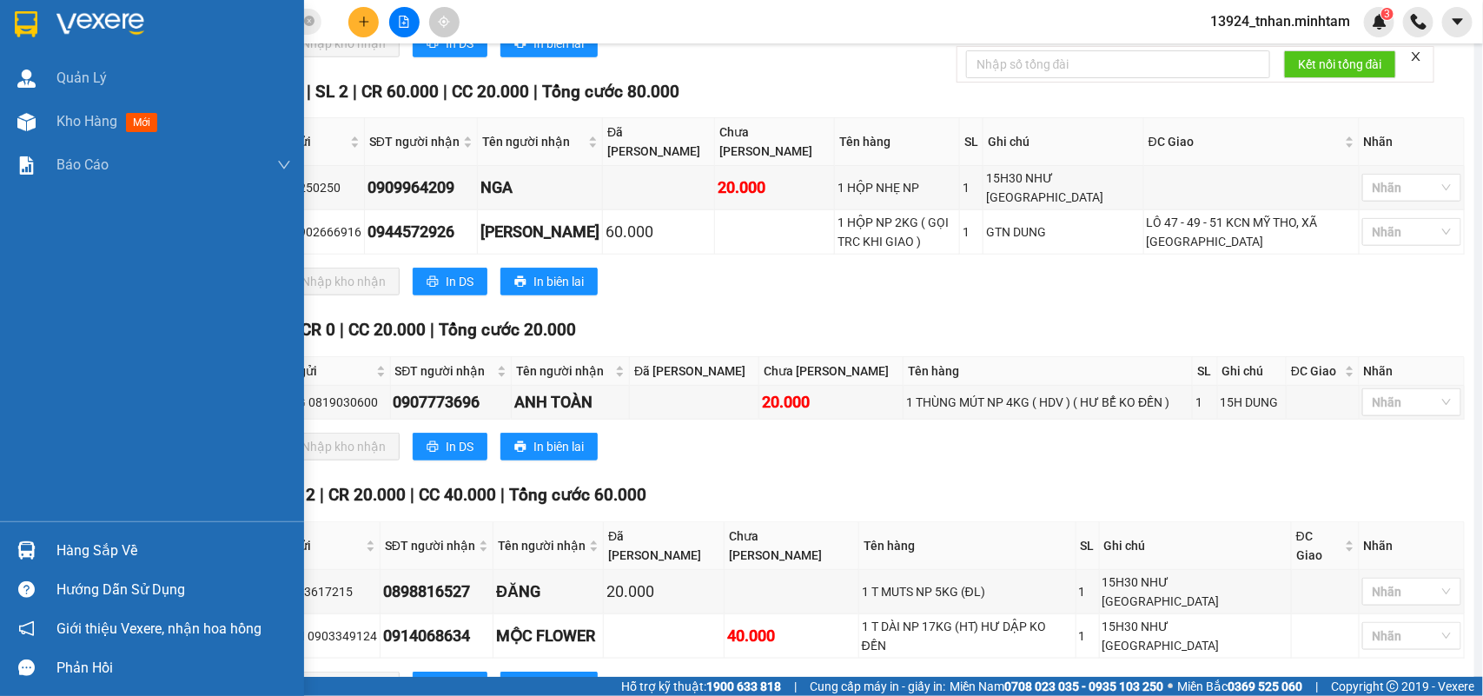
click at [39, 558] on div at bounding box center [26, 550] width 30 height 30
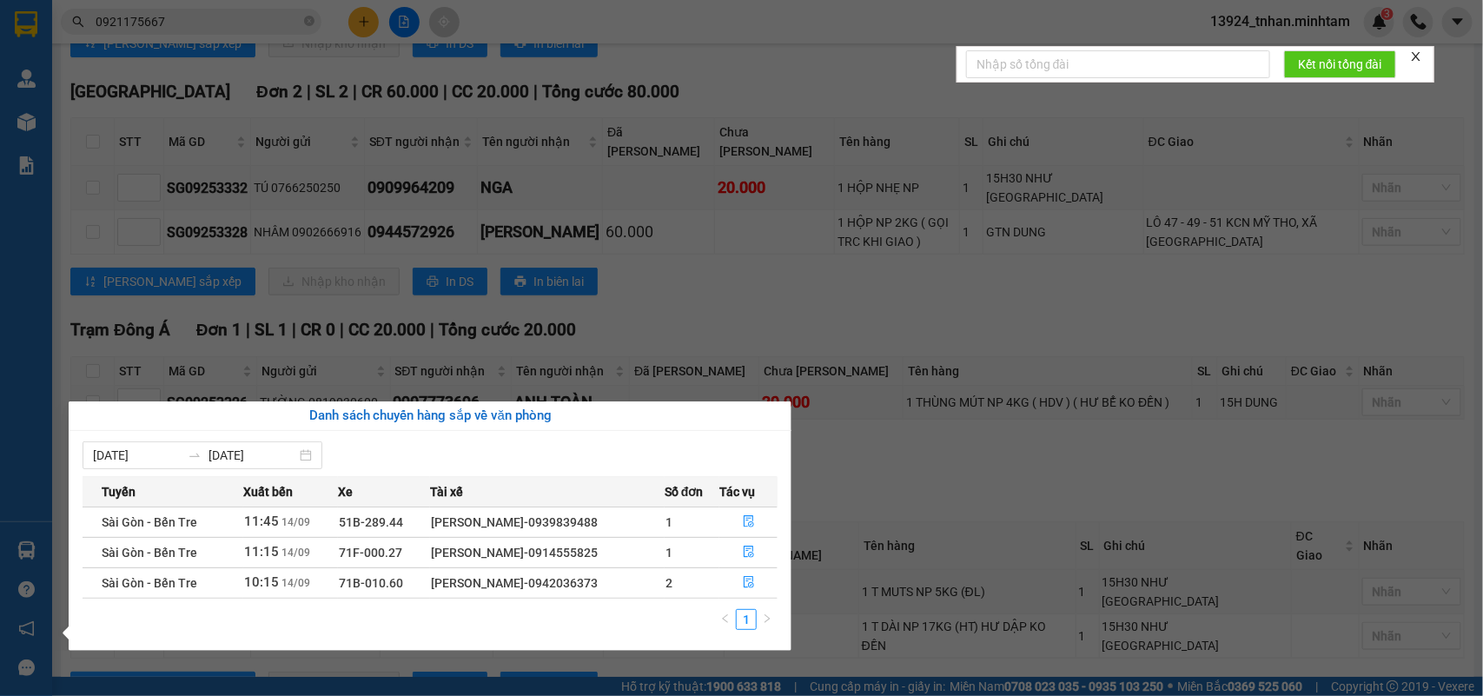
click at [383, 162] on section "Kết quả tìm kiếm ( 1 ) Bộ lọc Ngày tạo đơn gần nhất Mã ĐH Trạng thái Món hàng T…" at bounding box center [741, 348] width 1483 height 696
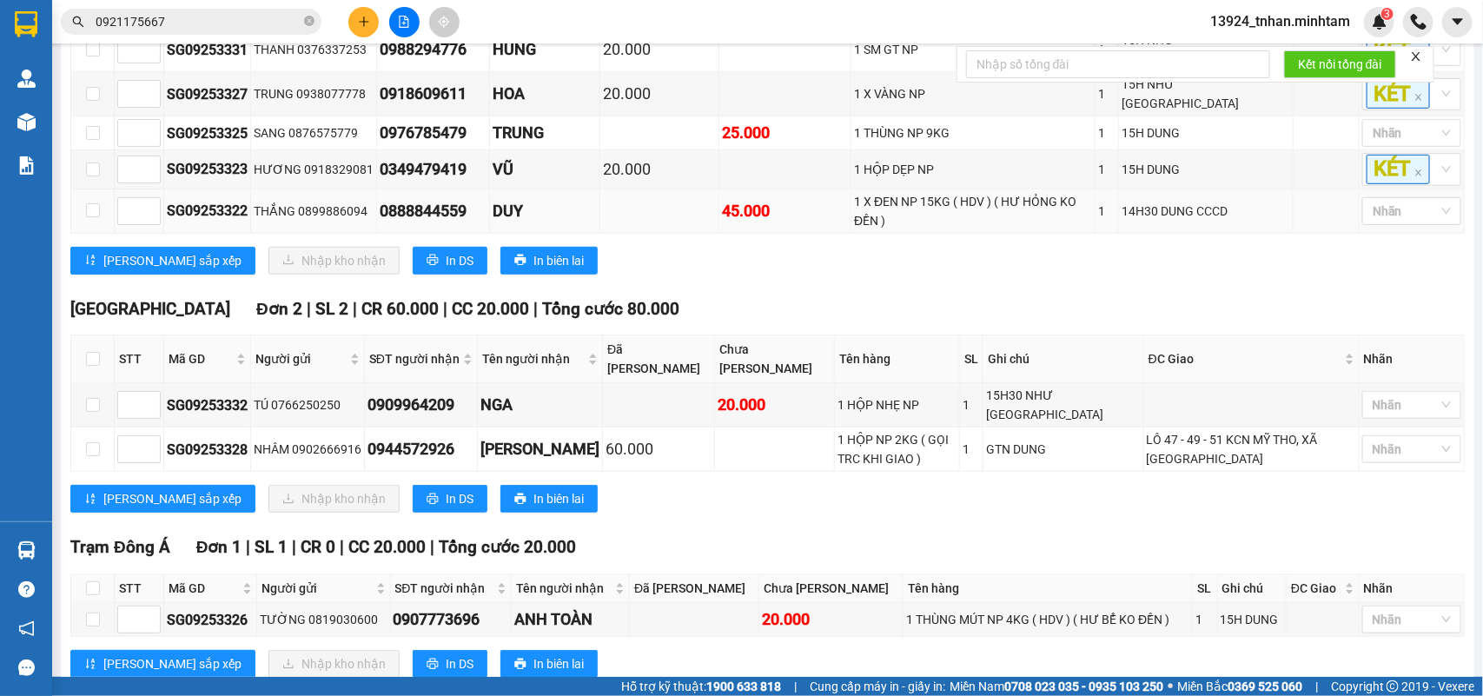
scroll to position [0, 0]
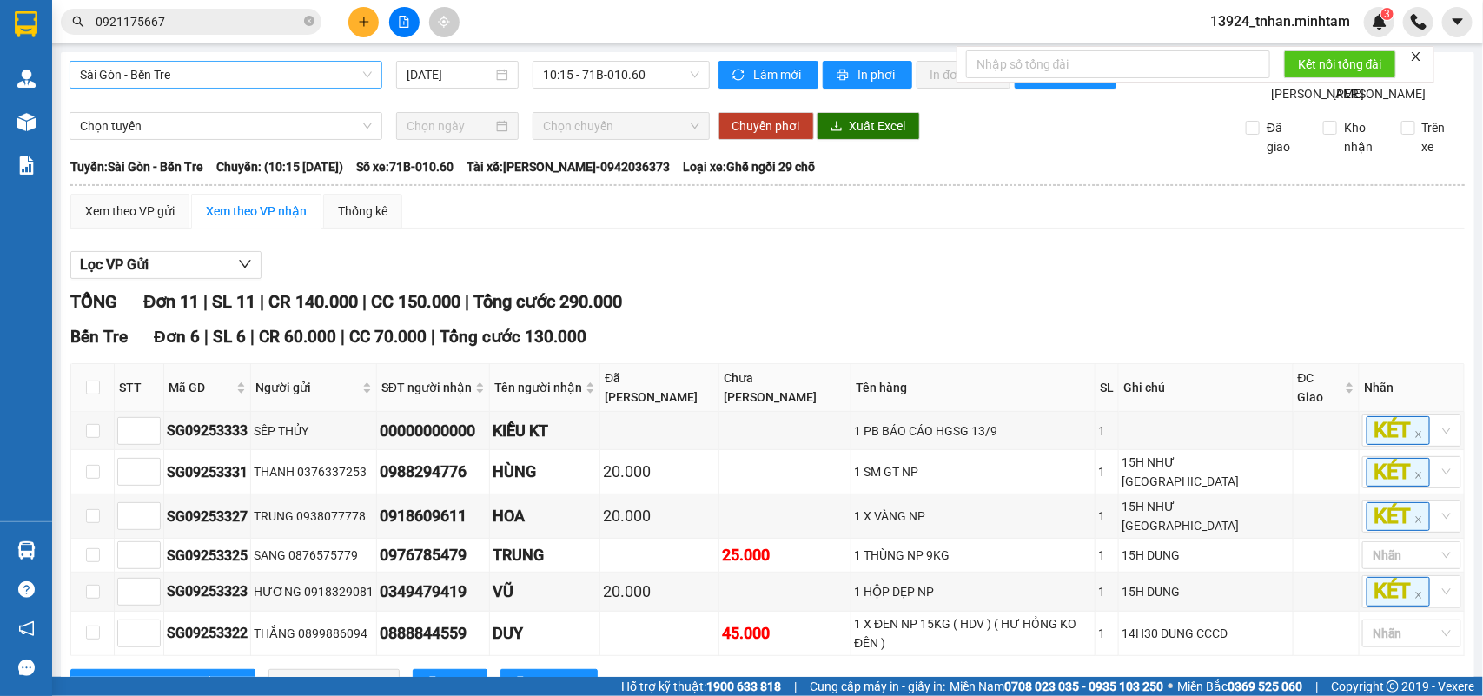
click at [298, 65] on span "Sài Gòn - Bến Tre" at bounding box center [226, 75] width 292 height 26
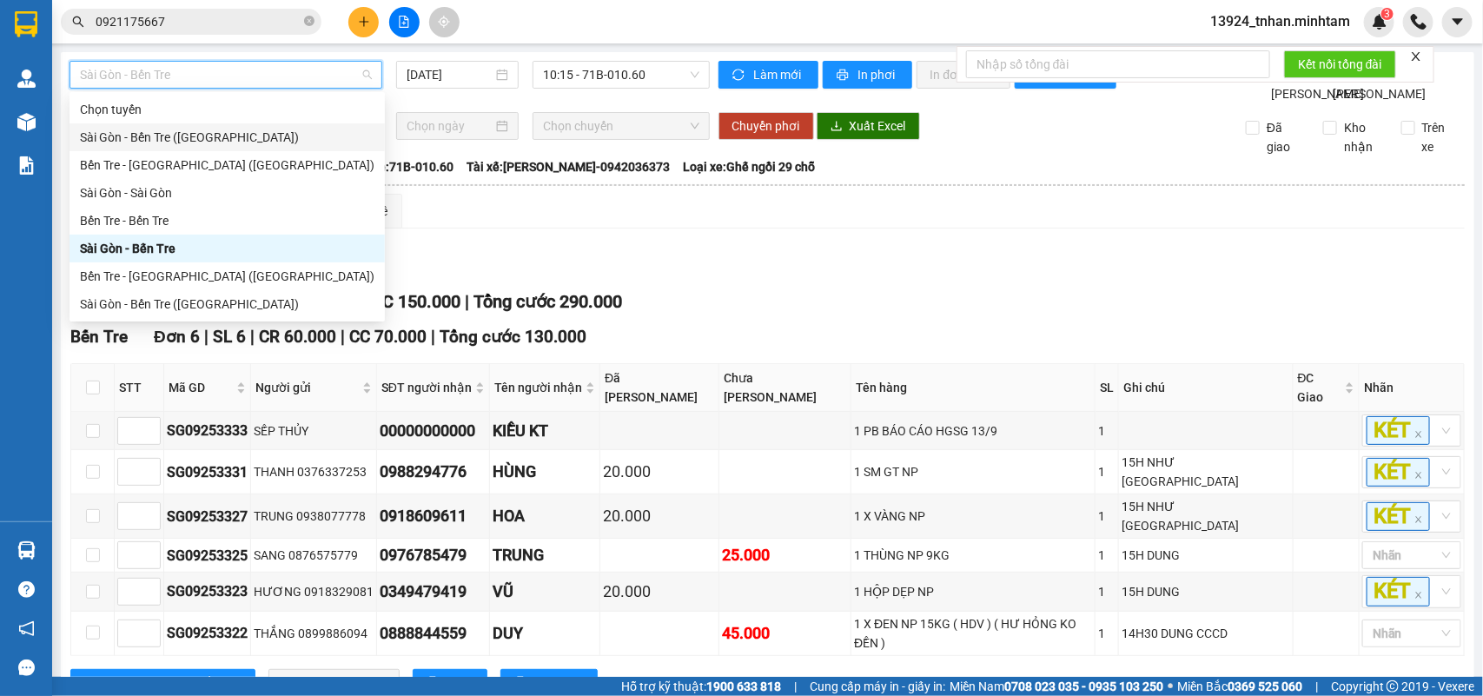
click at [224, 123] on div "Sài Gòn - Bến Tre ([GEOGRAPHIC_DATA])" at bounding box center [226, 137] width 315 height 28
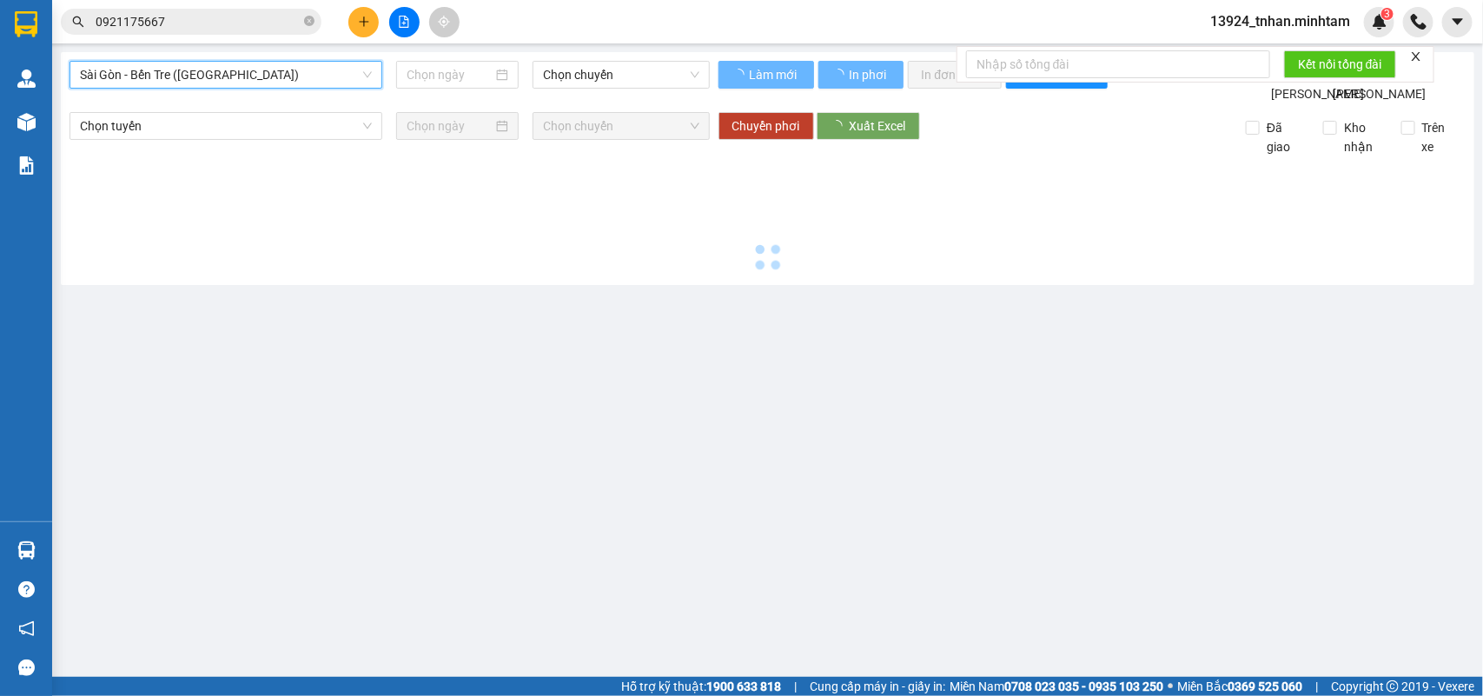
type input "[DATE]"
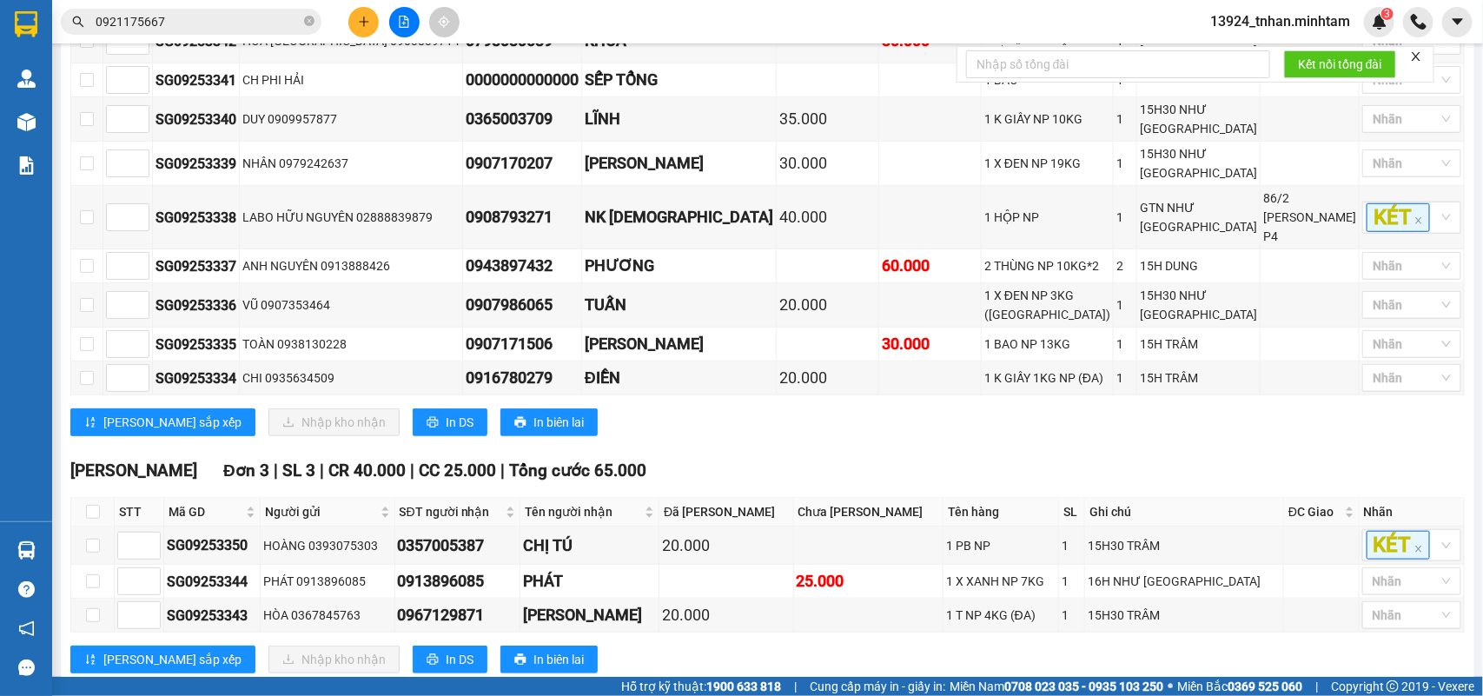
scroll to position [549, 0]
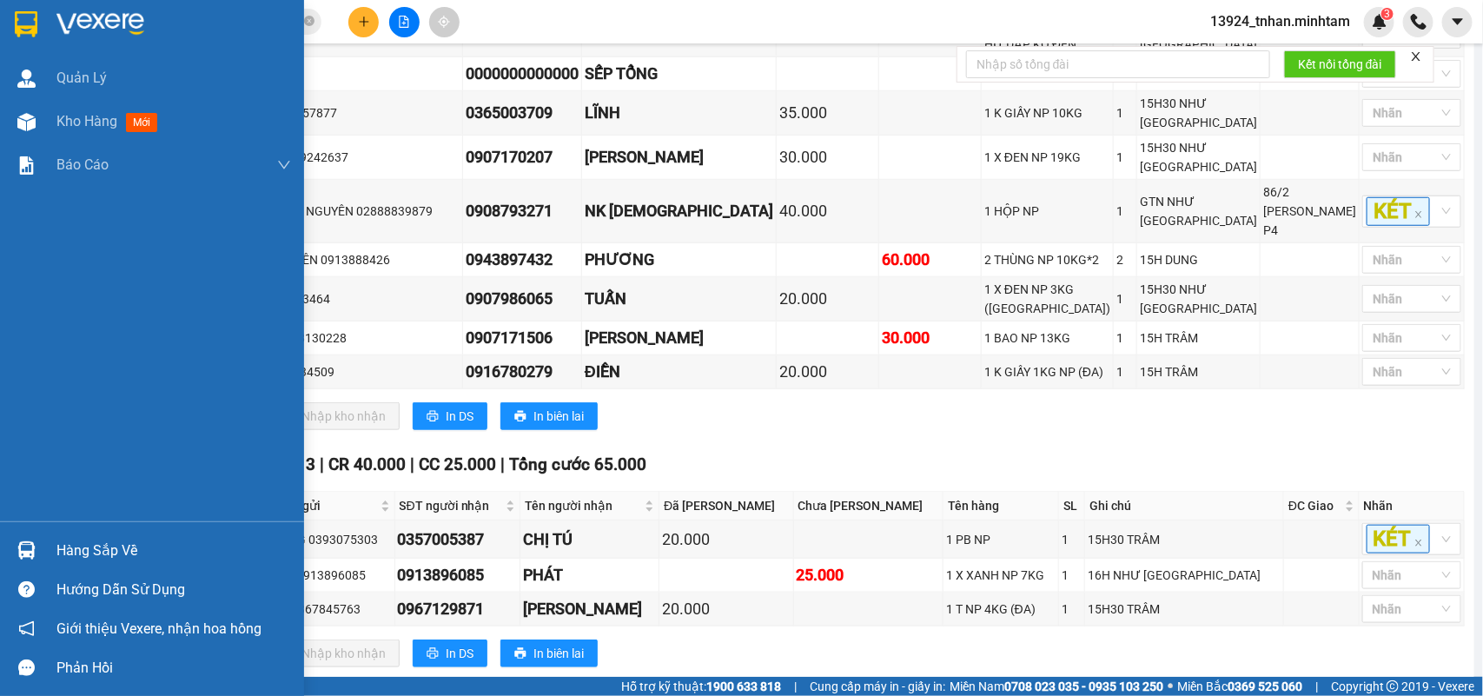
click at [127, 557] on div "Hàng sắp về" at bounding box center [173, 551] width 235 height 26
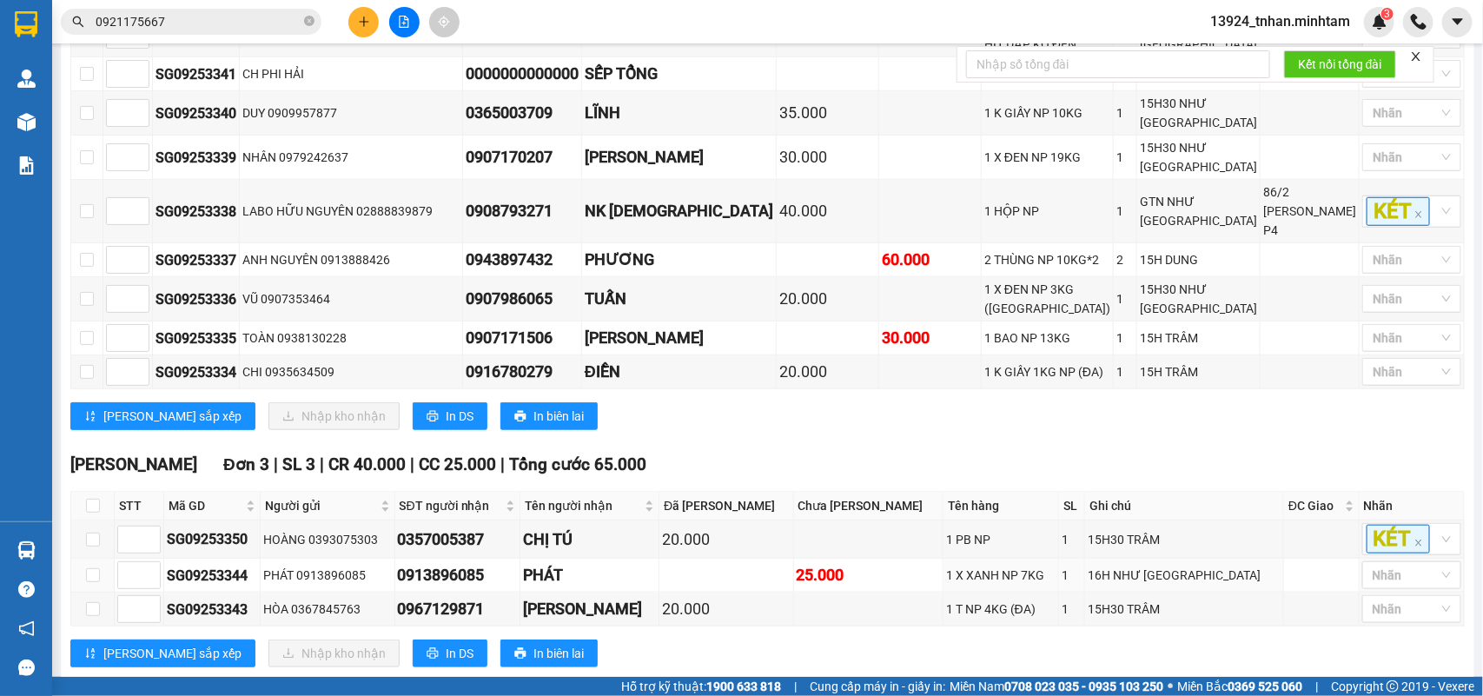
click at [854, 531] on section "Kết quả tìm kiếm ( 1 ) Bộ lọc Ngày tạo đơn gần nhất Mã ĐH Trạng thái Món hàng T…" at bounding box center [741, 348] width 1483 height 696
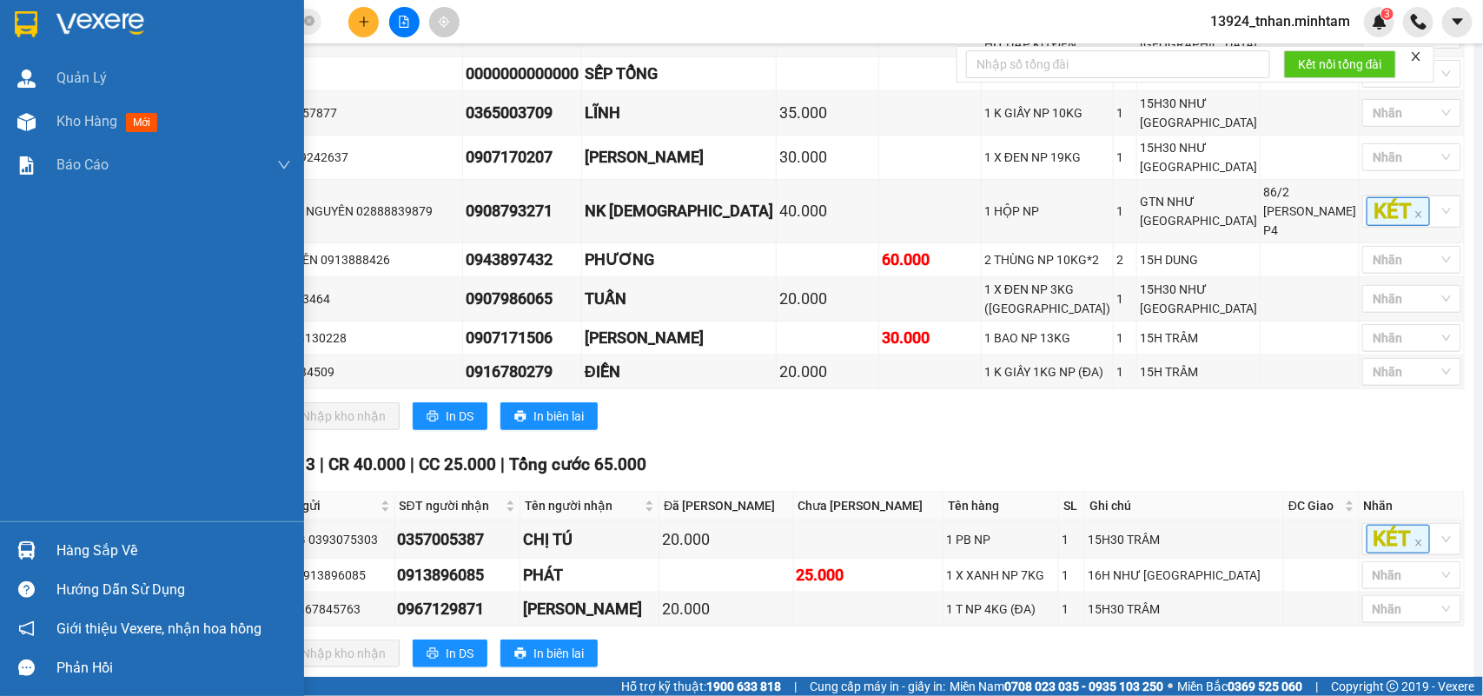
click at [19, 18] on img at bounding box center [26, 24] width 23 height 26
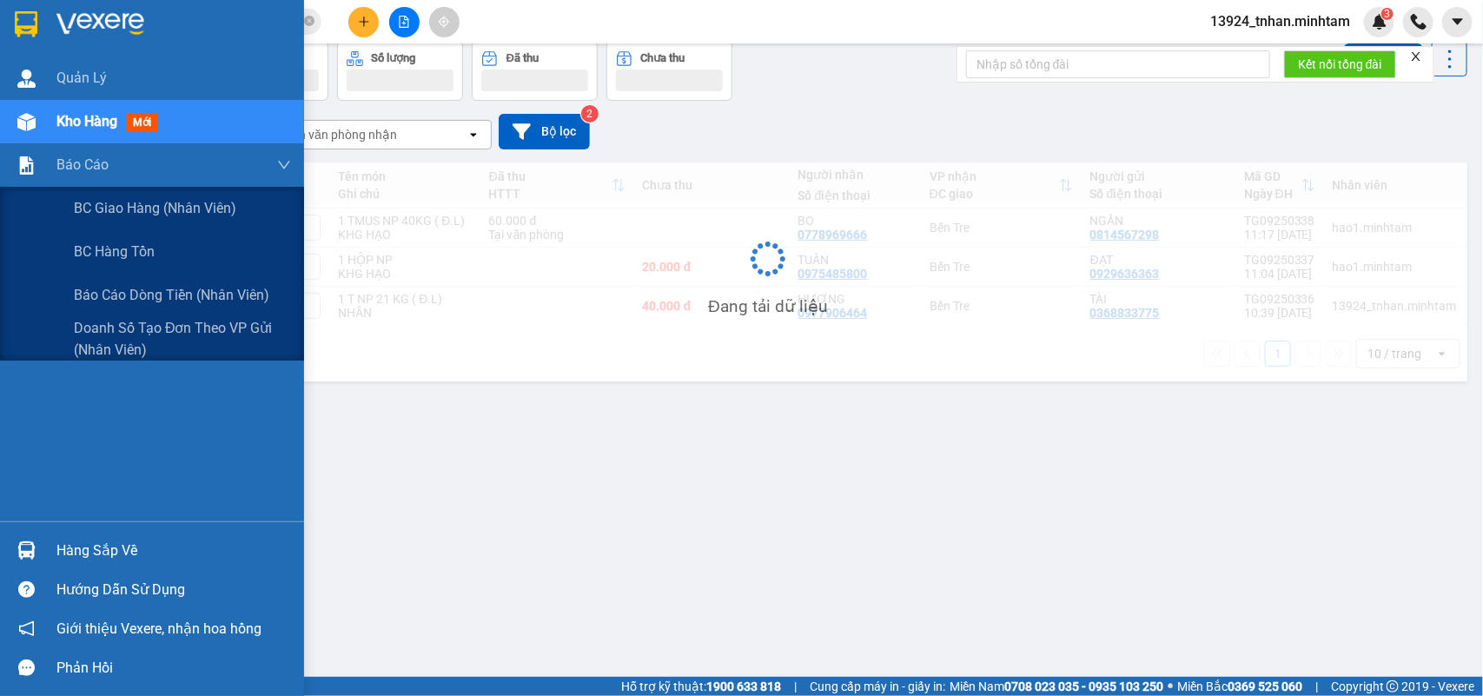
scroll to position [80, 0]
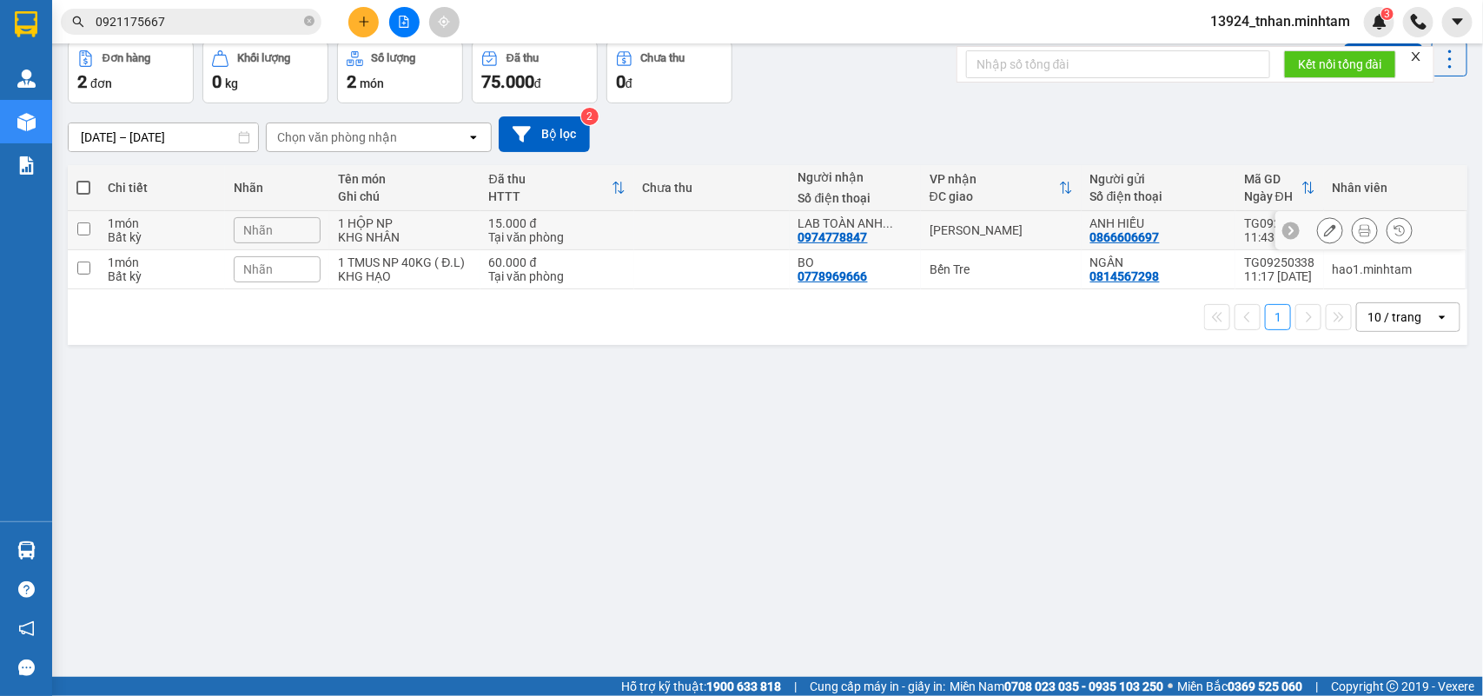
click at [658, 233] on td at bounding box center [711, 230] width 155 height 39
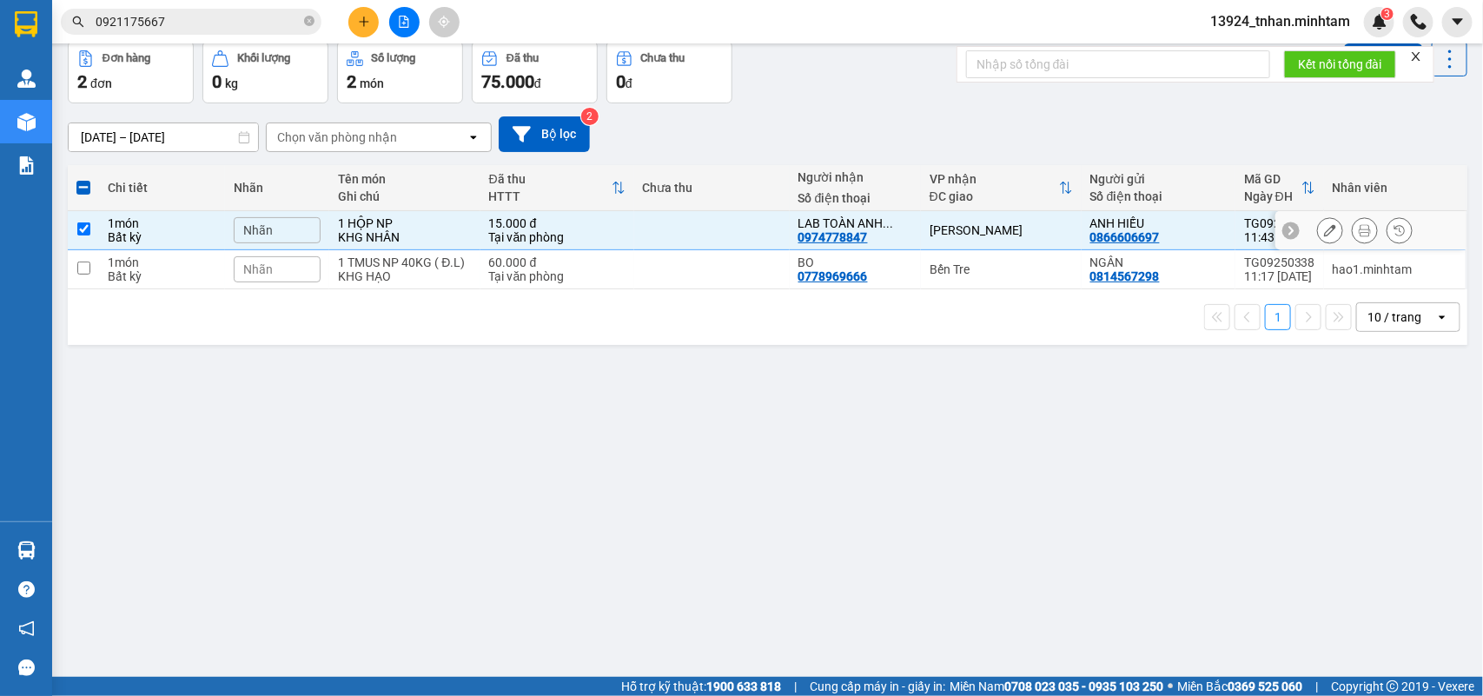
click at [393, 217] on div "1 HỘP NP" at bounding box center [404, 223] width 133 height 14
checkbox input "false"
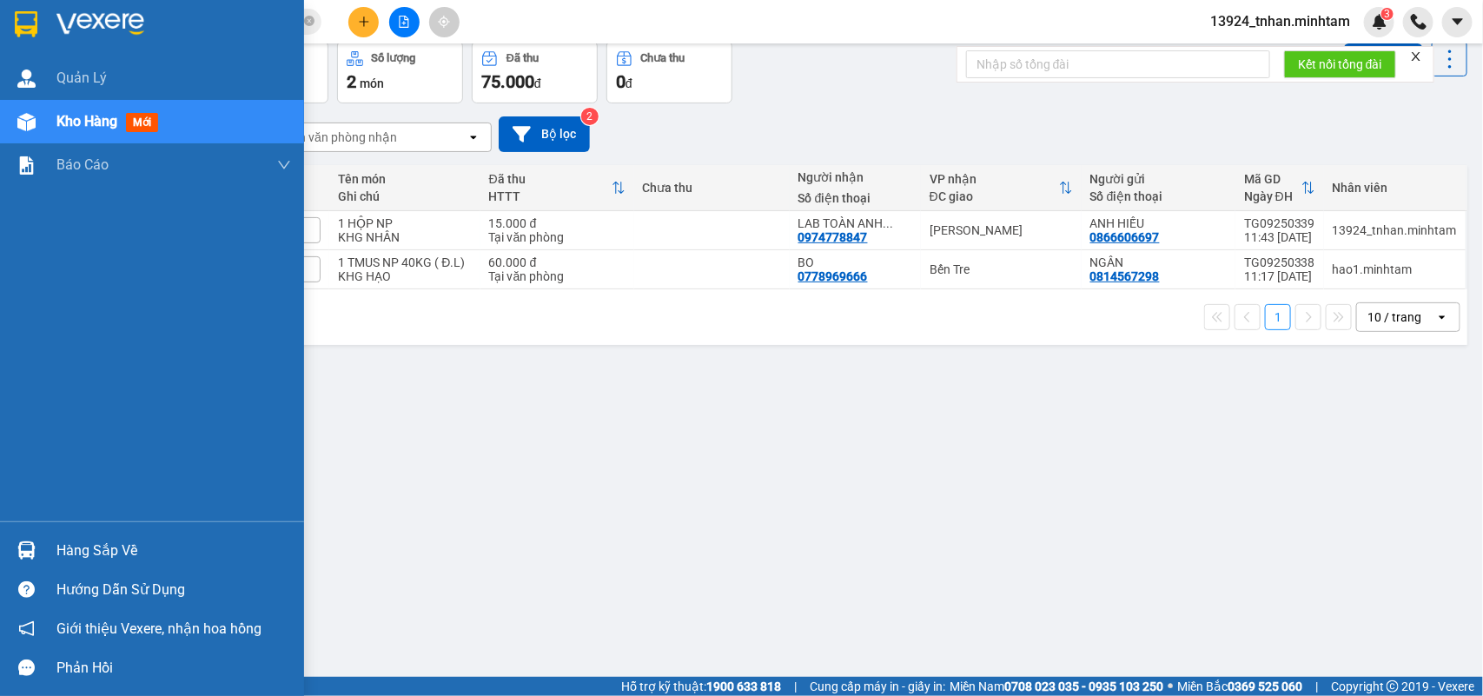
click at [23, 545] on img at bounding box center [26, 550] width 18 height 18
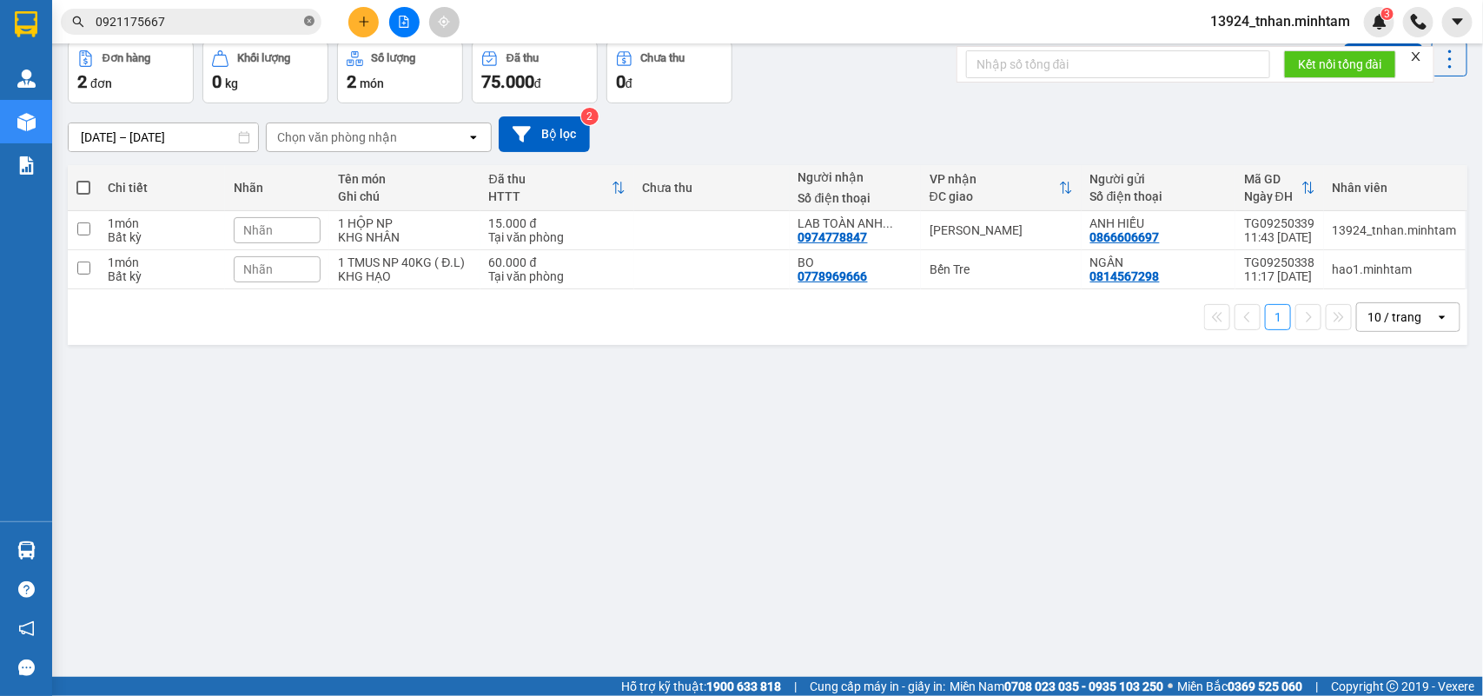
click at [306, 19] on section "Kết quả tìm kiếm ( 1 ) Bộ lọc Ngày tạo đơn gần nhất Mã ĐH Trạng thái Món hàng T…" at bounding box center [741, 348] width 1483 height 696
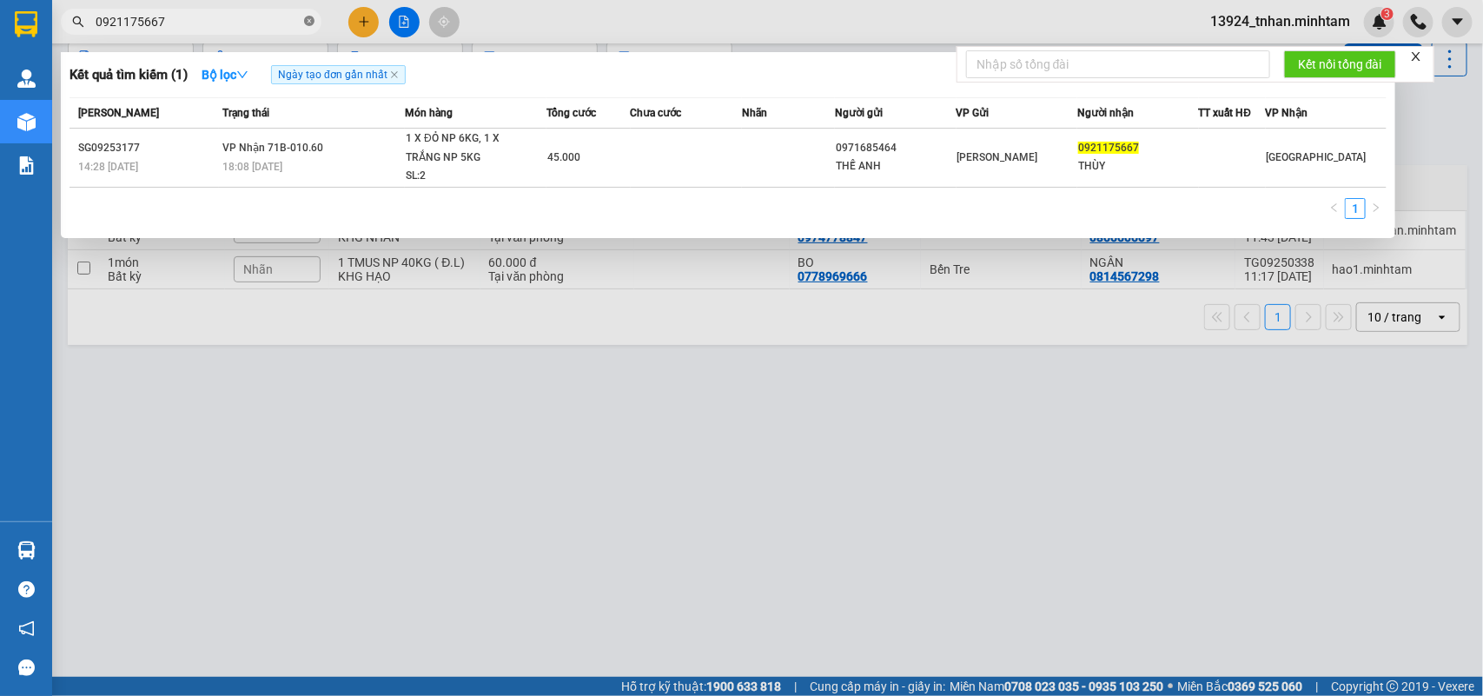
click at [308, 20] on icon "close-circle" at bounding box center [309, 21] width 10 height 10
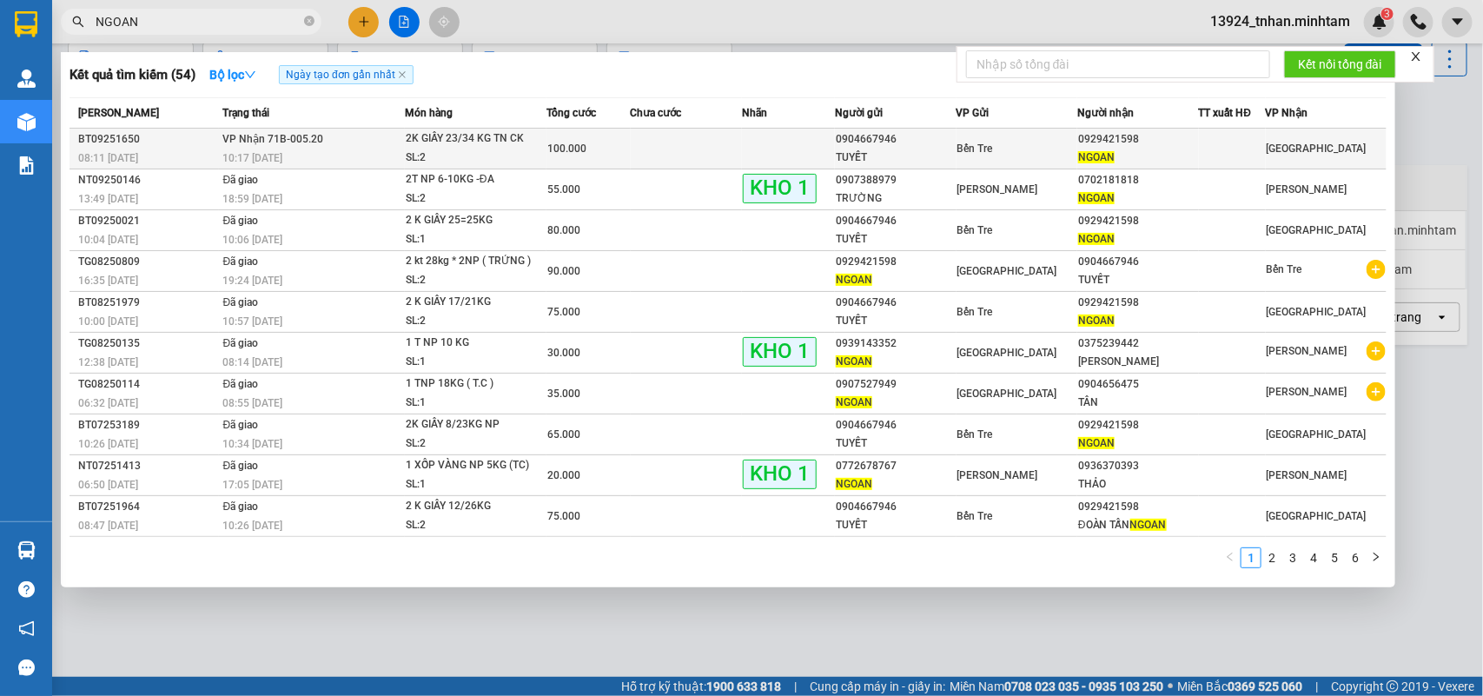
type input "NGOAN"
click at [513, 137] on div "2K GIẤY 23/34 KG TN CK" at bounding box center [471, 138] width 130 height 19
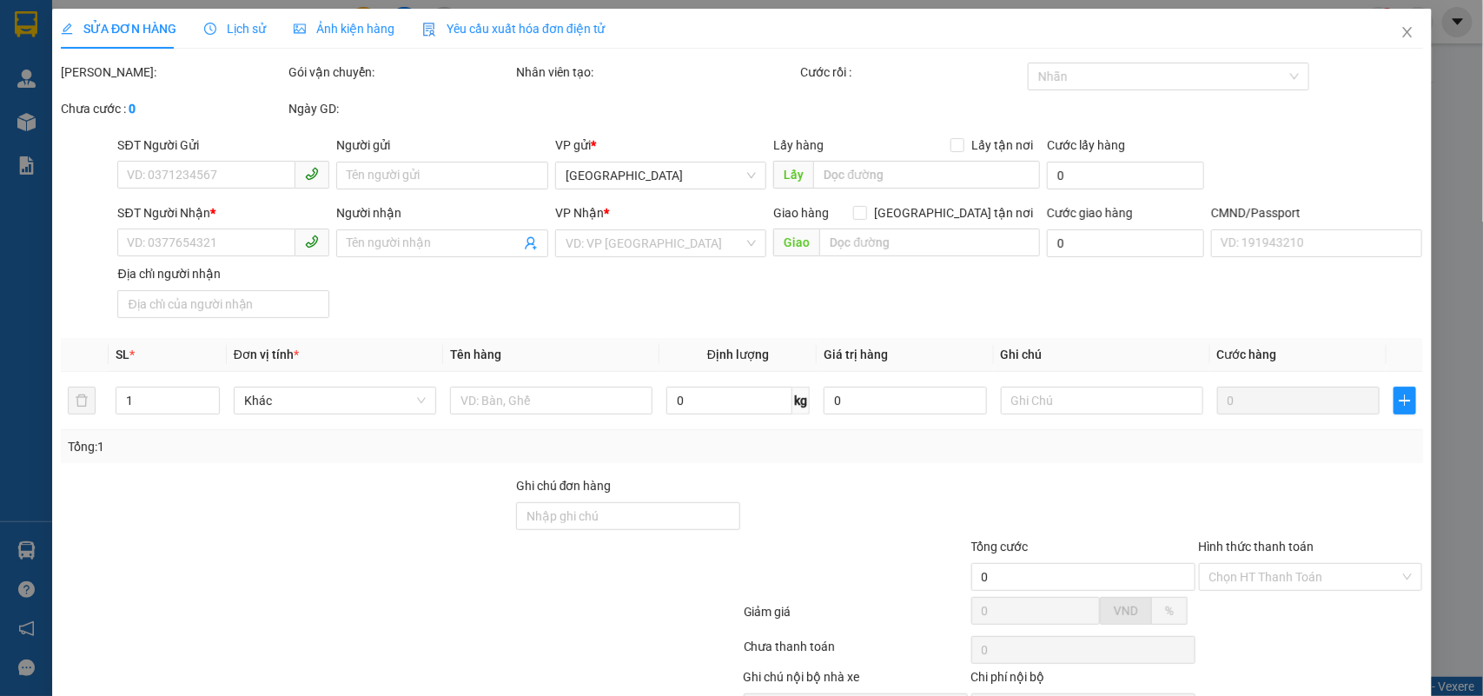
type input "0904667946"
type input "TUYẾT"
type input "0929421598"
type input "NGOAN"
type input "="
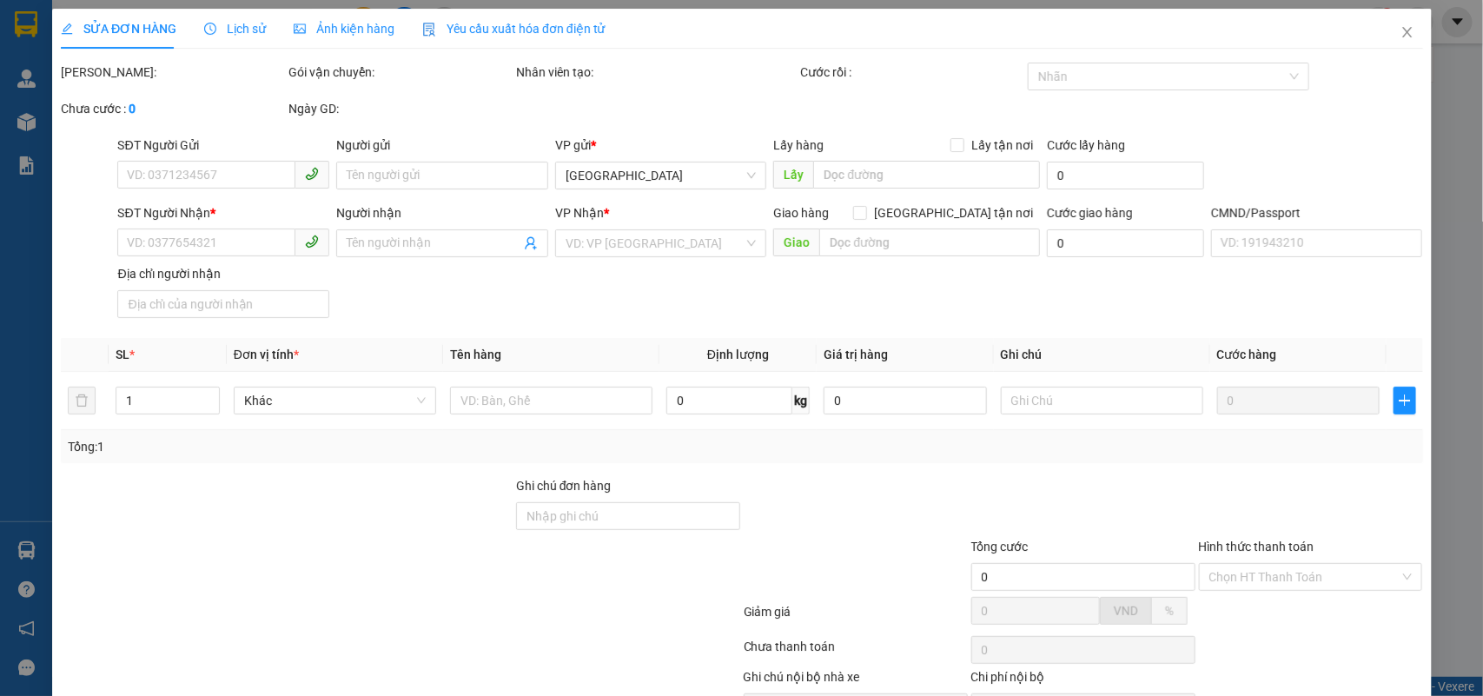
type input "100.000"
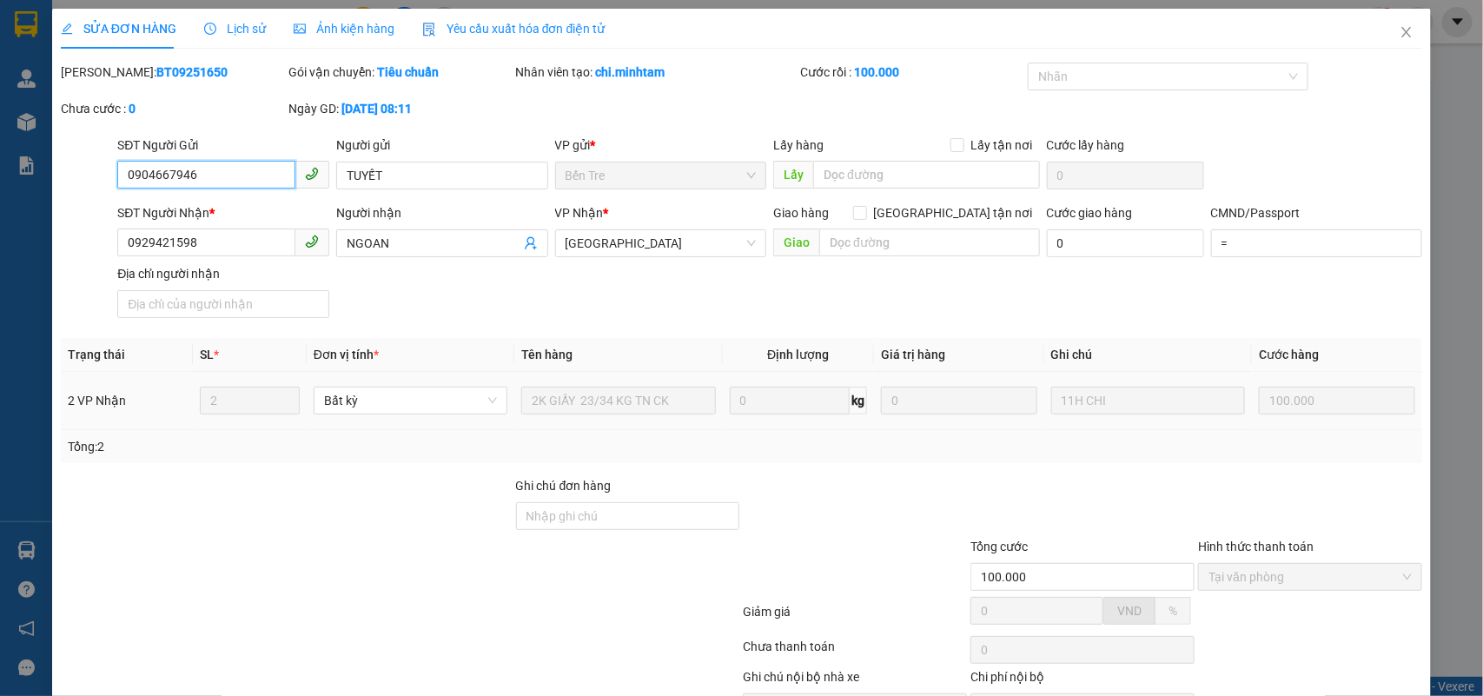
scroll to position [102, 0]
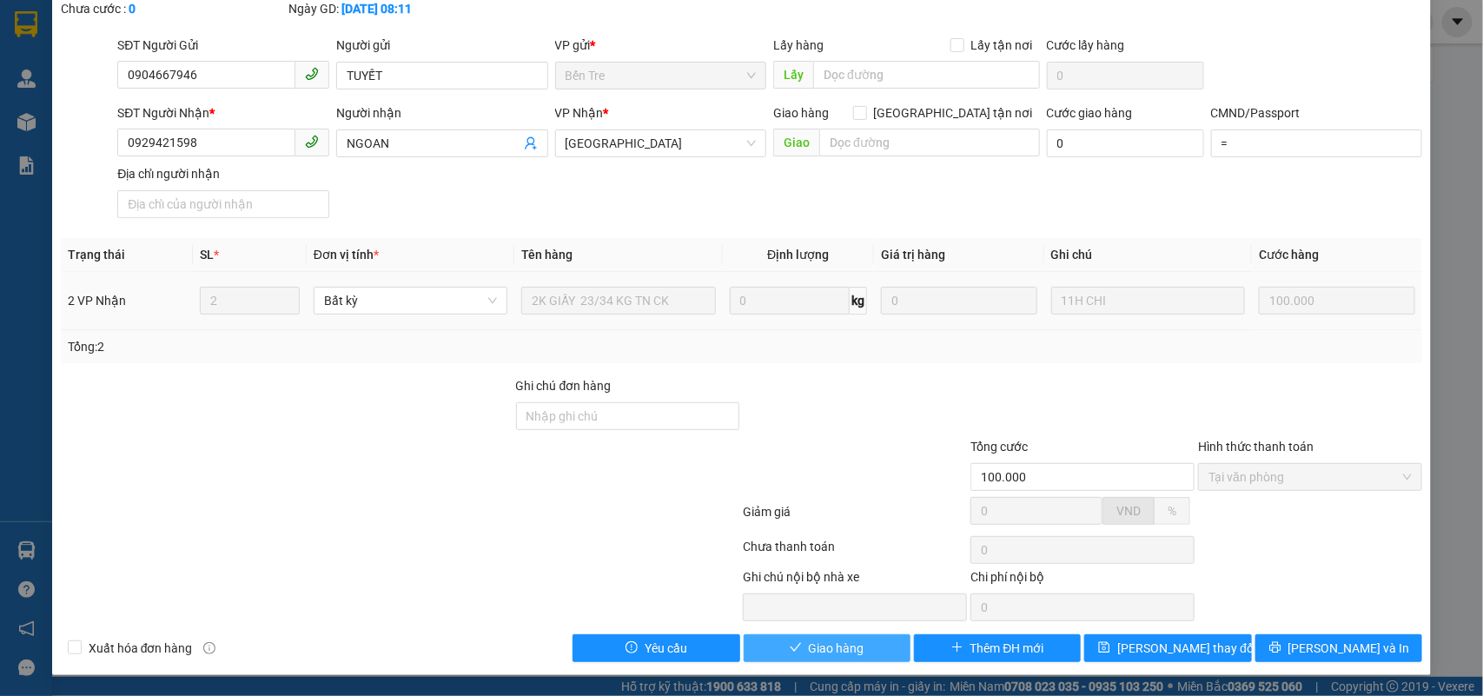
click at [841, 648] on span "Giao hàng" at bounding box center [837, 647] width 56 height 19
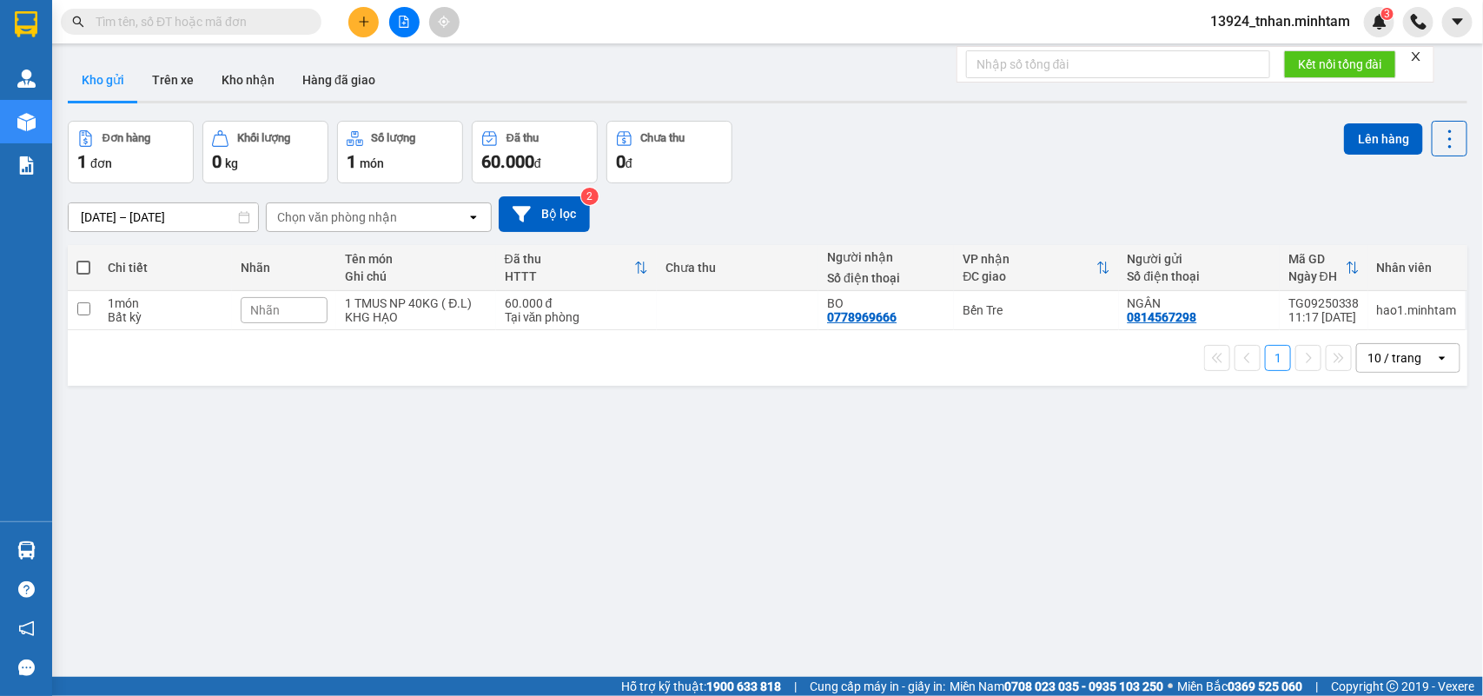
click at [215, 16] on input "text" at bounding box center [198, 21] width 205 height 19
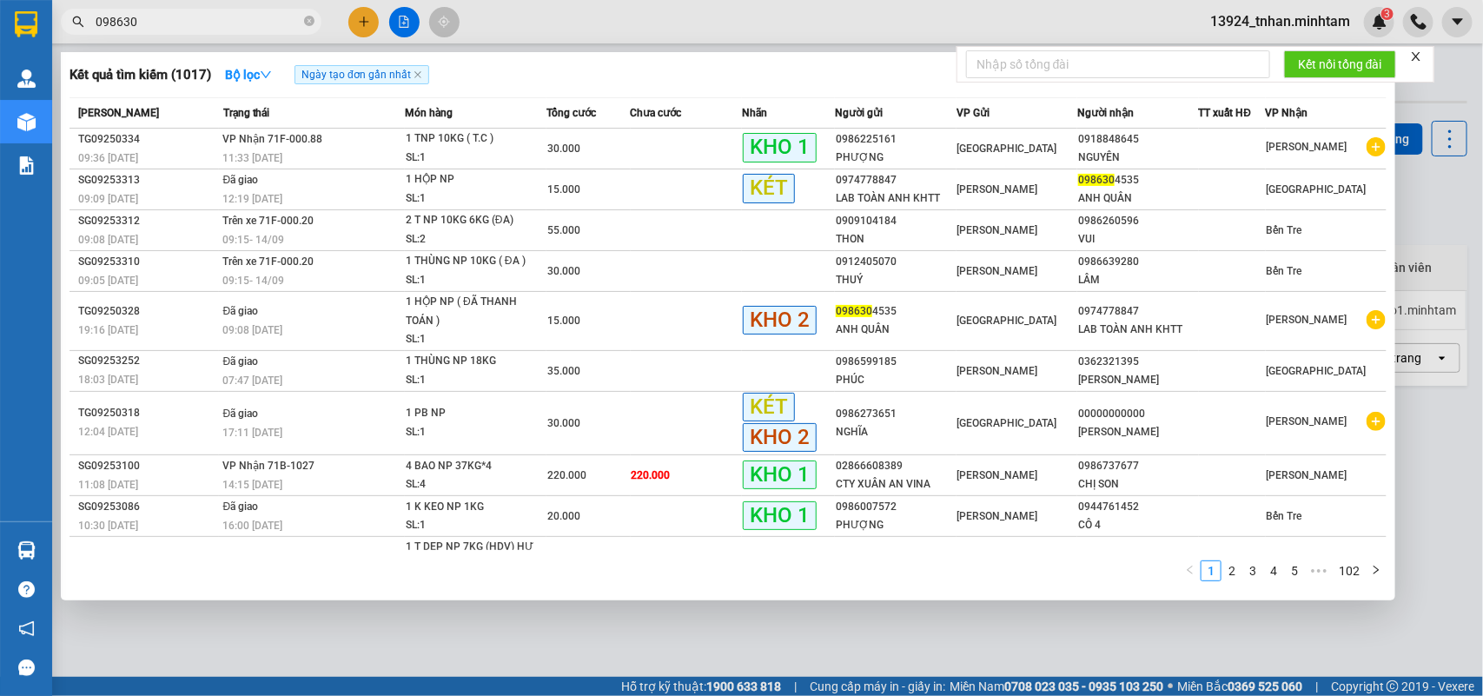
type input "0986304"
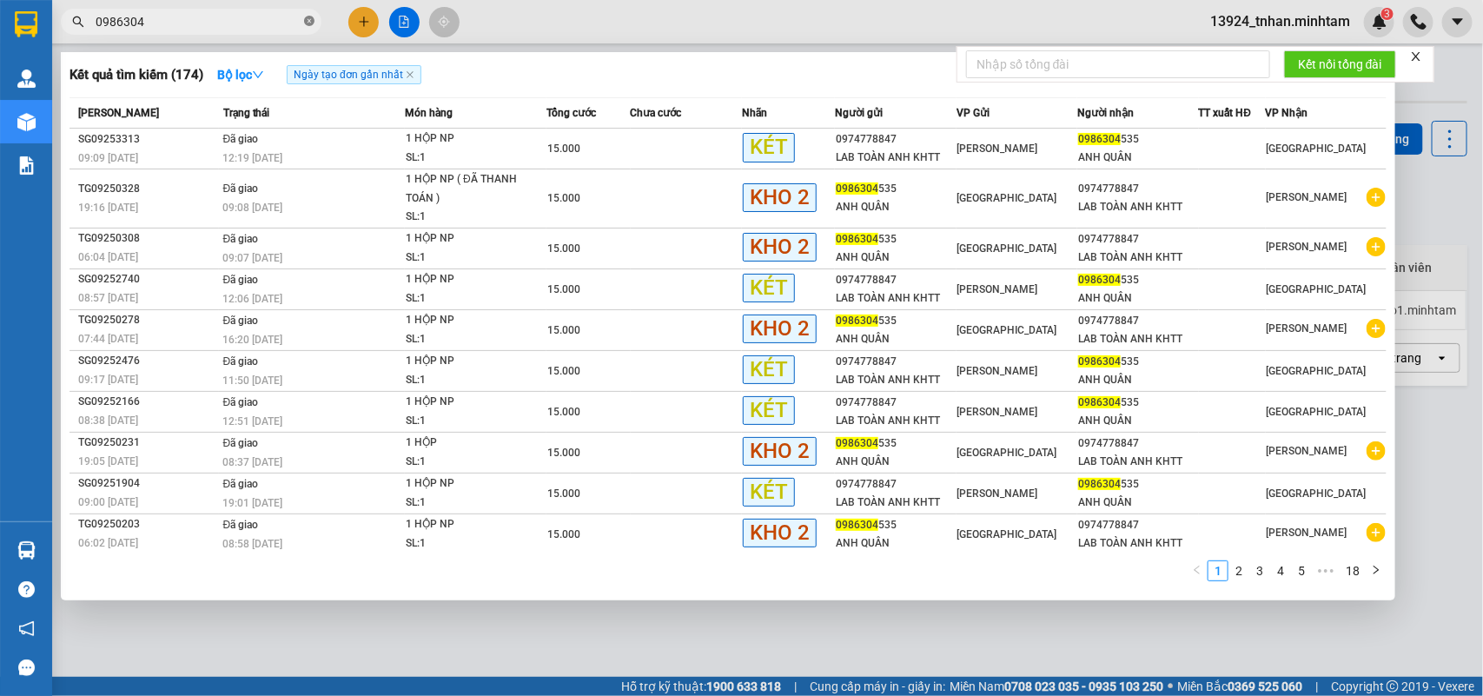
click at [310, 23] on icon "close-circle" at bounding box center [309, 21] width 10 height 10
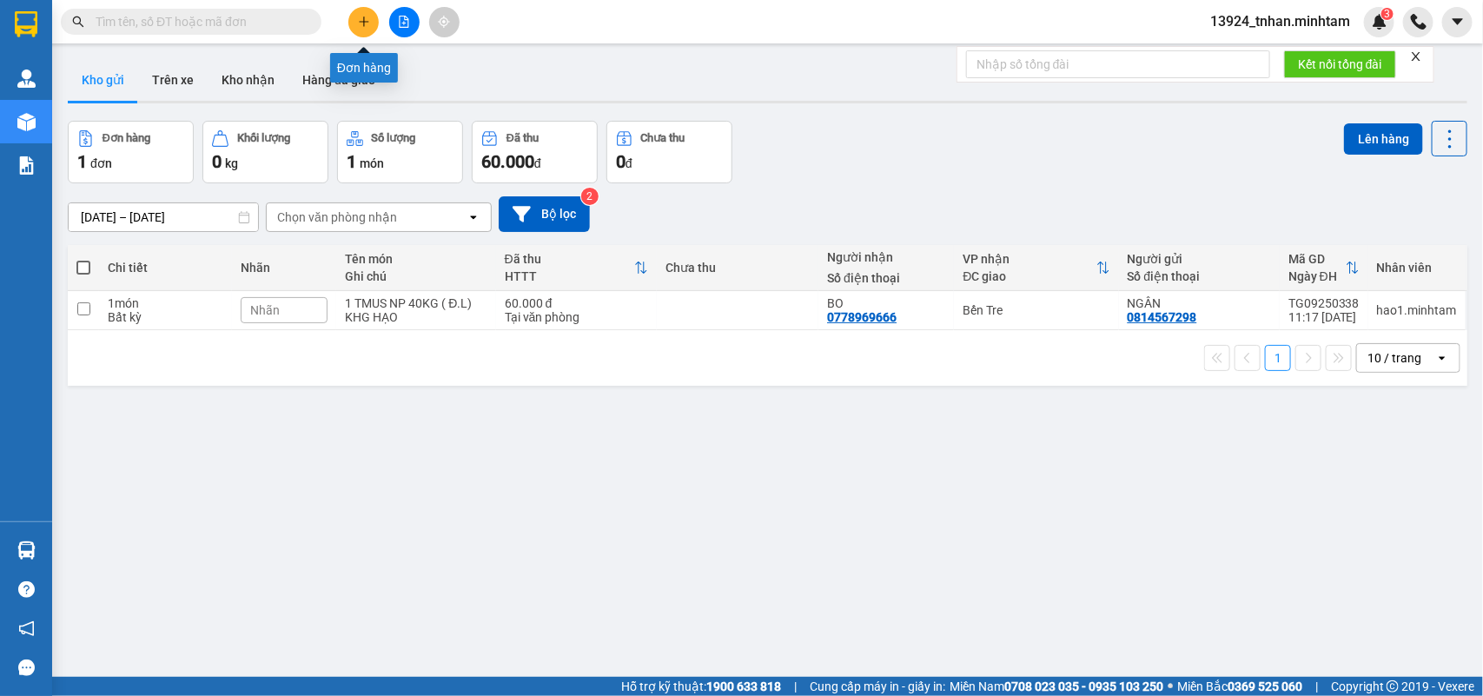
click at [357, 33] on button at bounding box center [363, 22] width 30 height 30
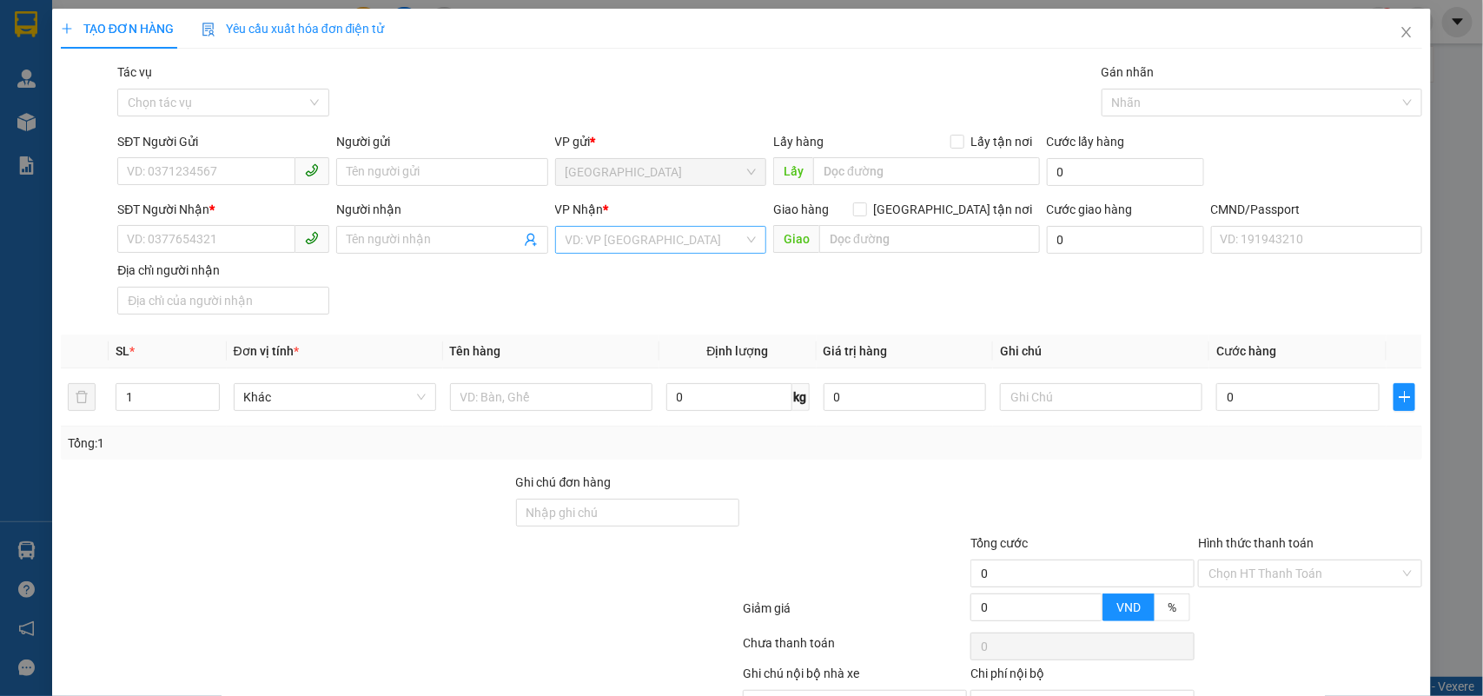
click at [614, 240] on input "search" at bounding box center [654, 240] width 179 height 26
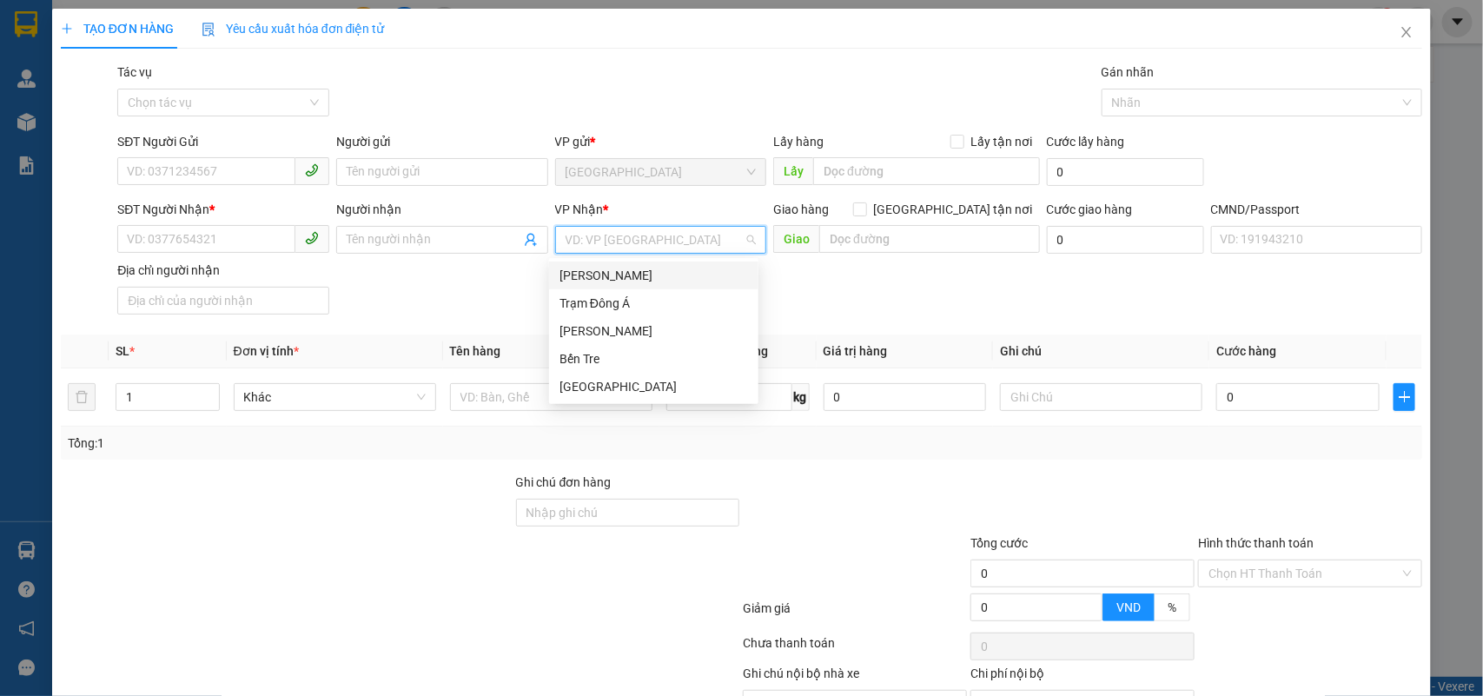
click at [609, 275] on div "[PERSON_NAME]" at bounding box center [653, 275] width 188 height 19
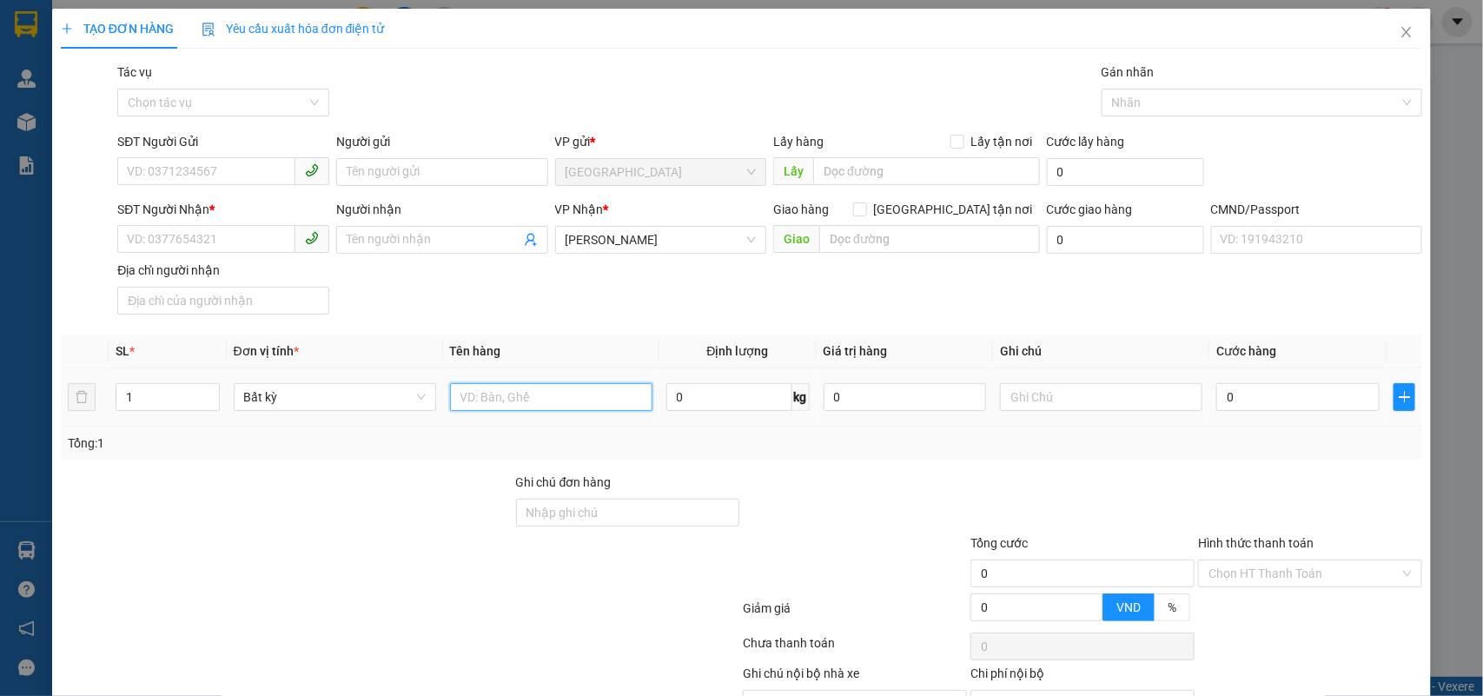
click at [561, 402] on input "text" at bounding box center [551, 397] width 202 height 28
type input "1 XỐP ĐEN 16KG"
click at [180, 174] on input "SĐT Người Gửi" at bounding box center [206, 171] width 178 height 28
click at [231, 245] on input "SĐT Người Nhận *" at bounding box center [206, 239] width 178 height 28
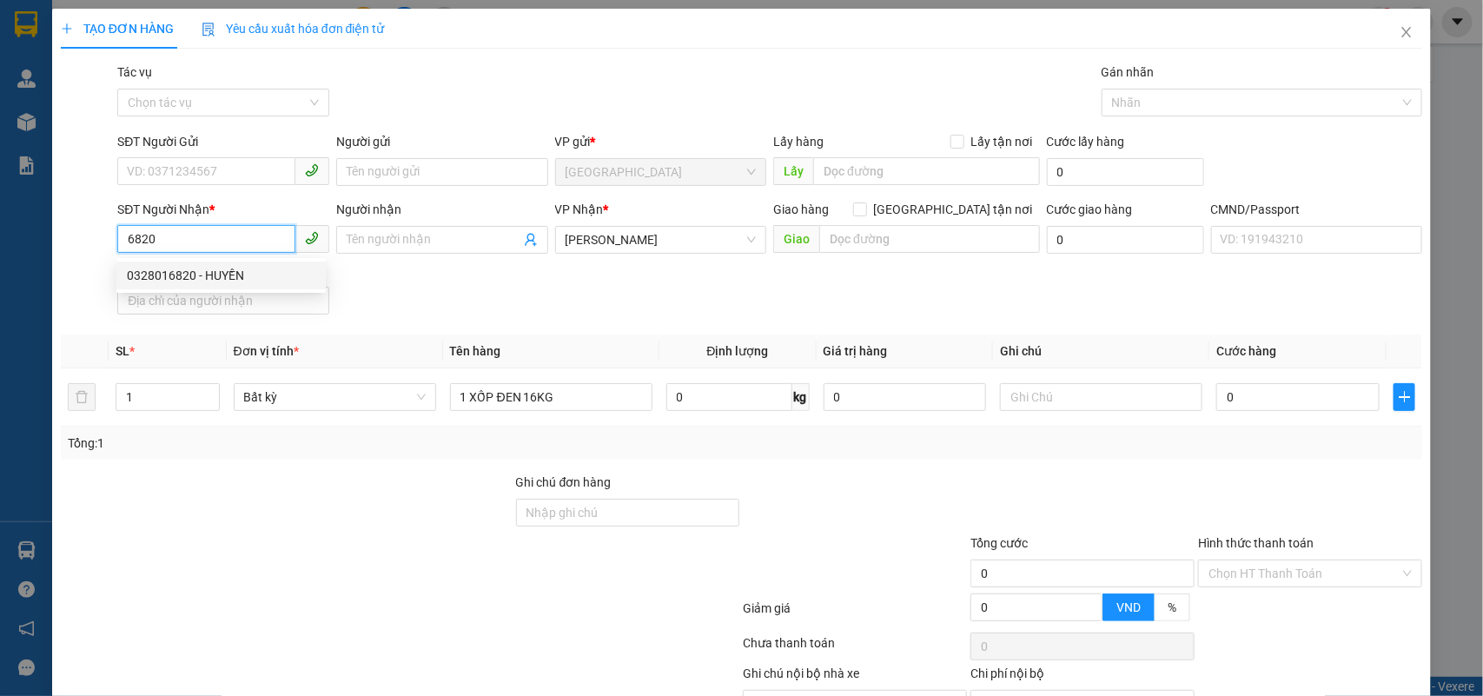
click at [243, 274] on div "0328016820 - HUYỀN" at bounding box center [221, 275] width 188 height 19
type input "0328016820"
type input "HUYỀN"
type input "0328016820"
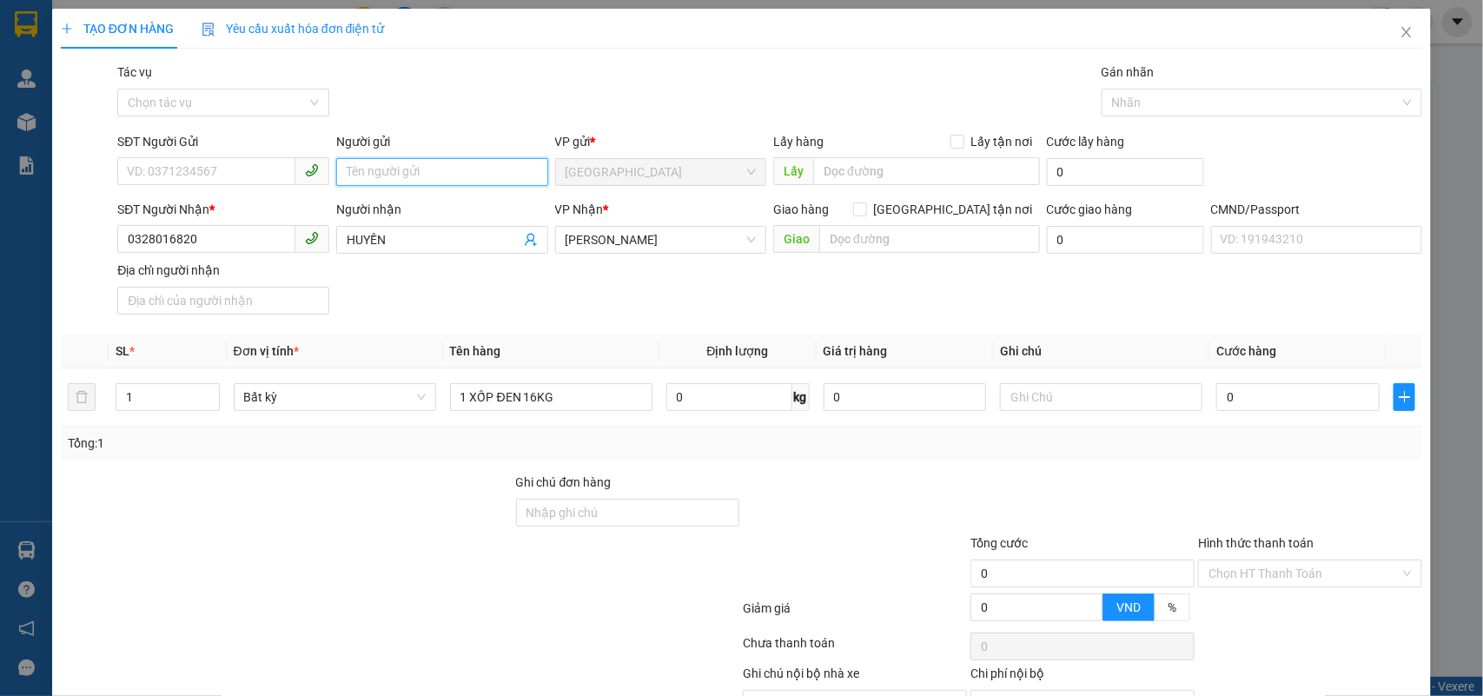
click at [397, 181] on input "Người gửi" at bounding box center [442, 172] width 212 height 28
click at [195, 168] on input "SĐT Người Gửi" at bounding box center [206, 171] width 178 height 28
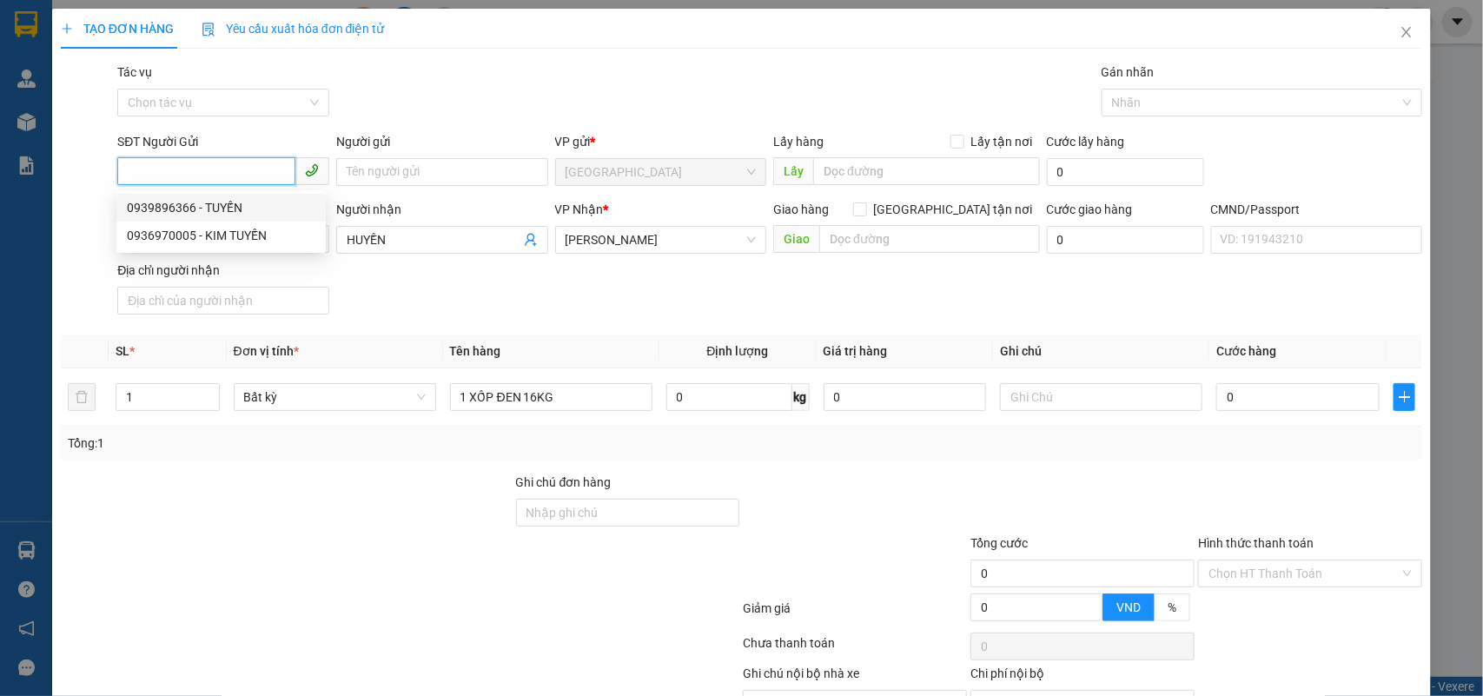
click at [224, 210] on div "0939896366 - TUYẾN" at bounding box center [221, 207] width 188 height 19
type input "0939896366"
type input "TUYẾN"
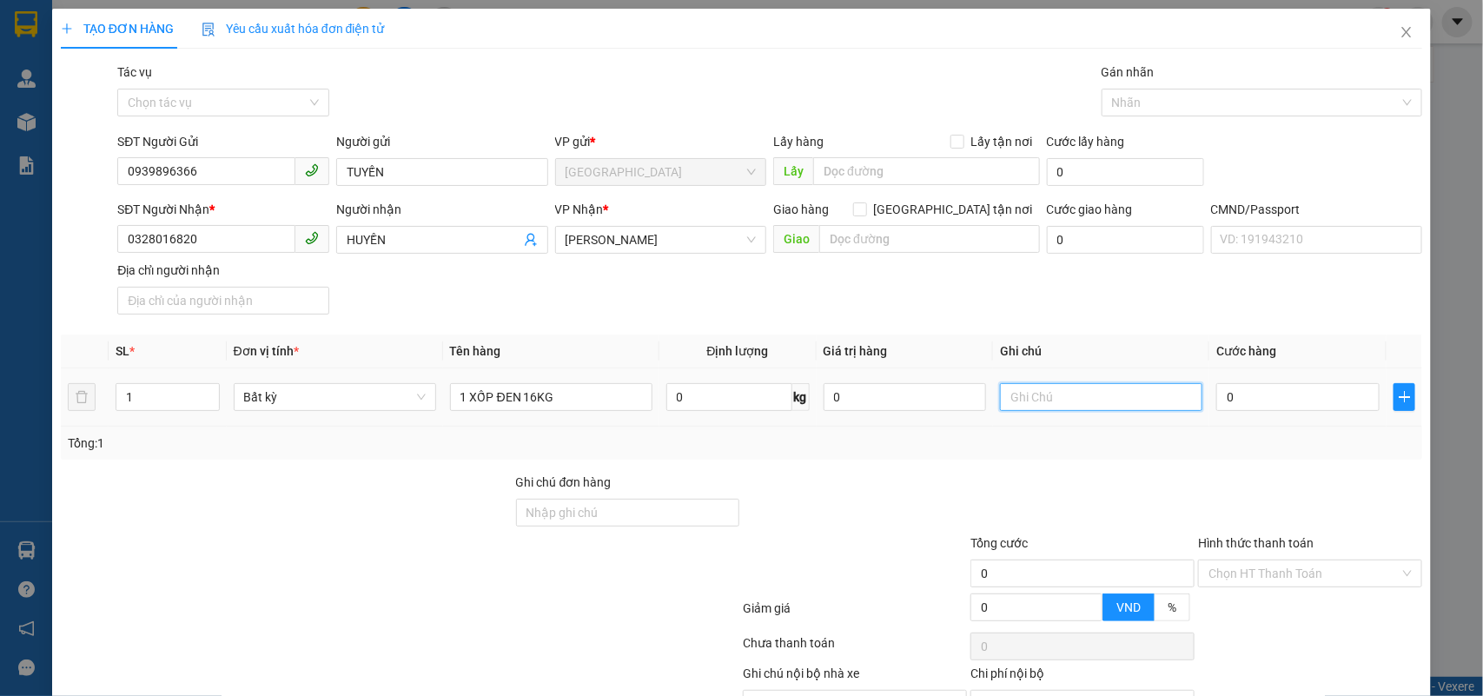
click at [1051, 401] on input "text" at bounding box center [1101, 397] width 202 height 28
type input "H"
type input "KHG NGHĨA"
click at [1252, 397] on input "0" at bounding box center [1297, 397] width 163 height 28
type input "3"
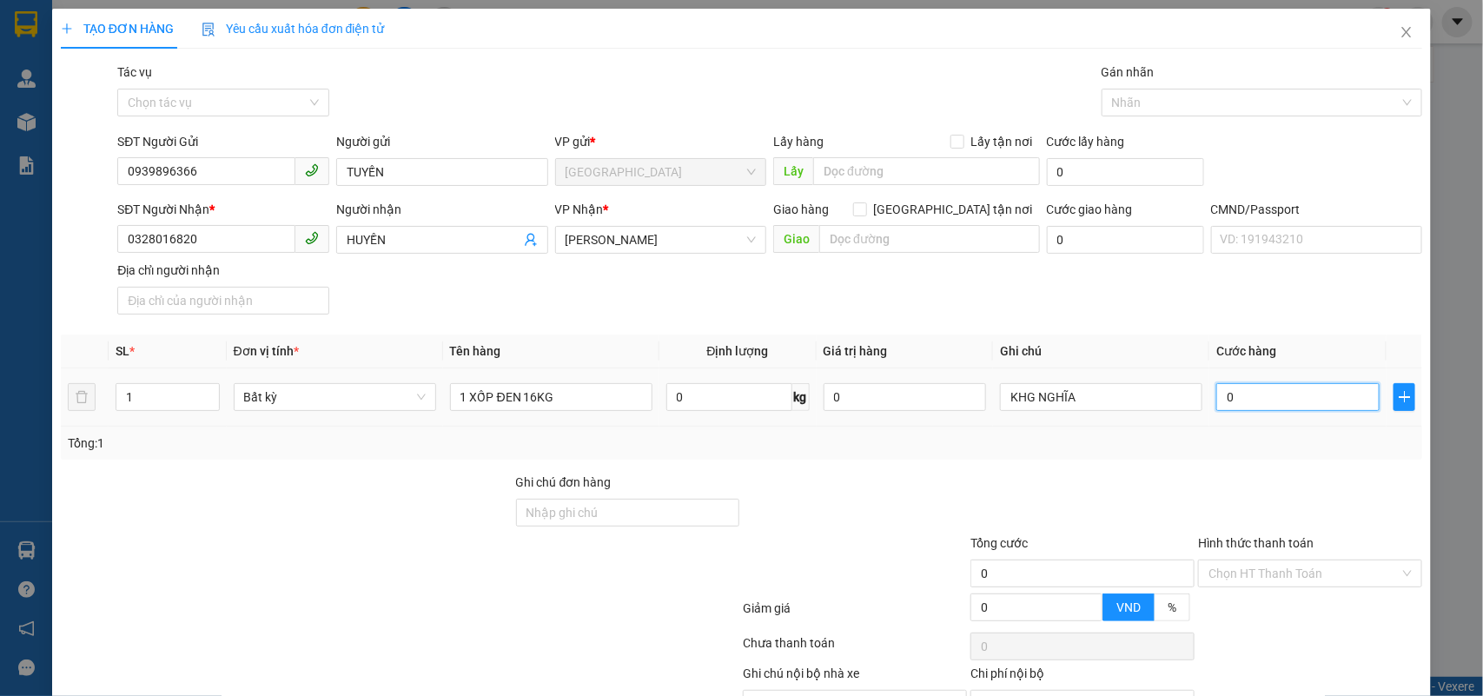
type input "3"
type input "35"
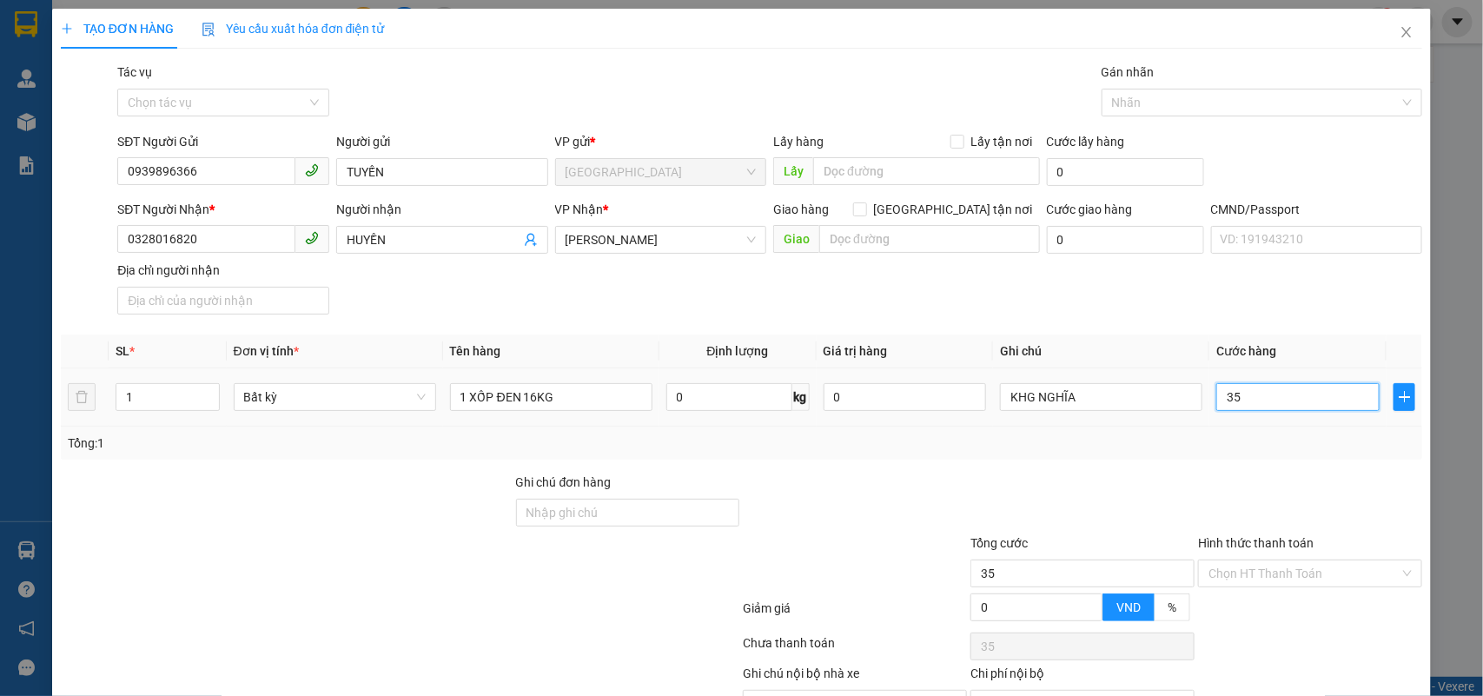
type input "350"
type input "3.500"
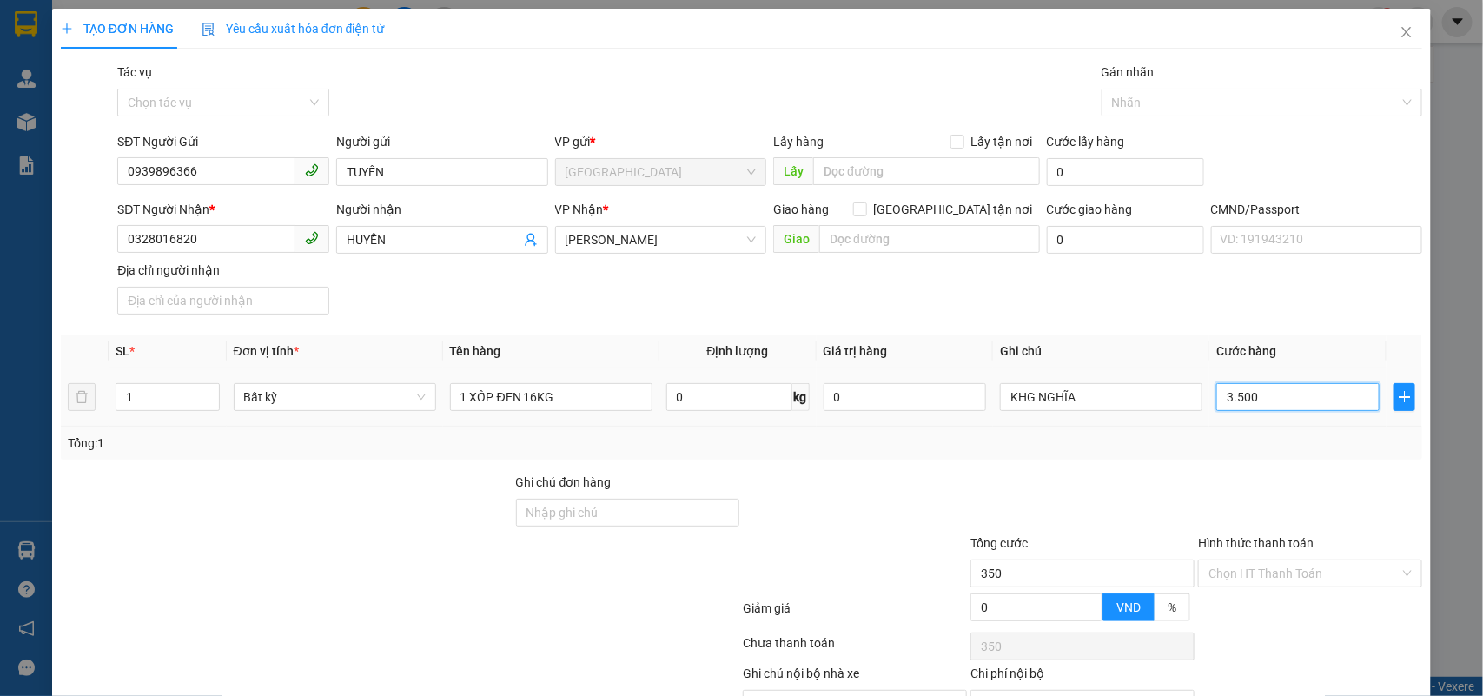
type input "3.500"
type input "35.000"
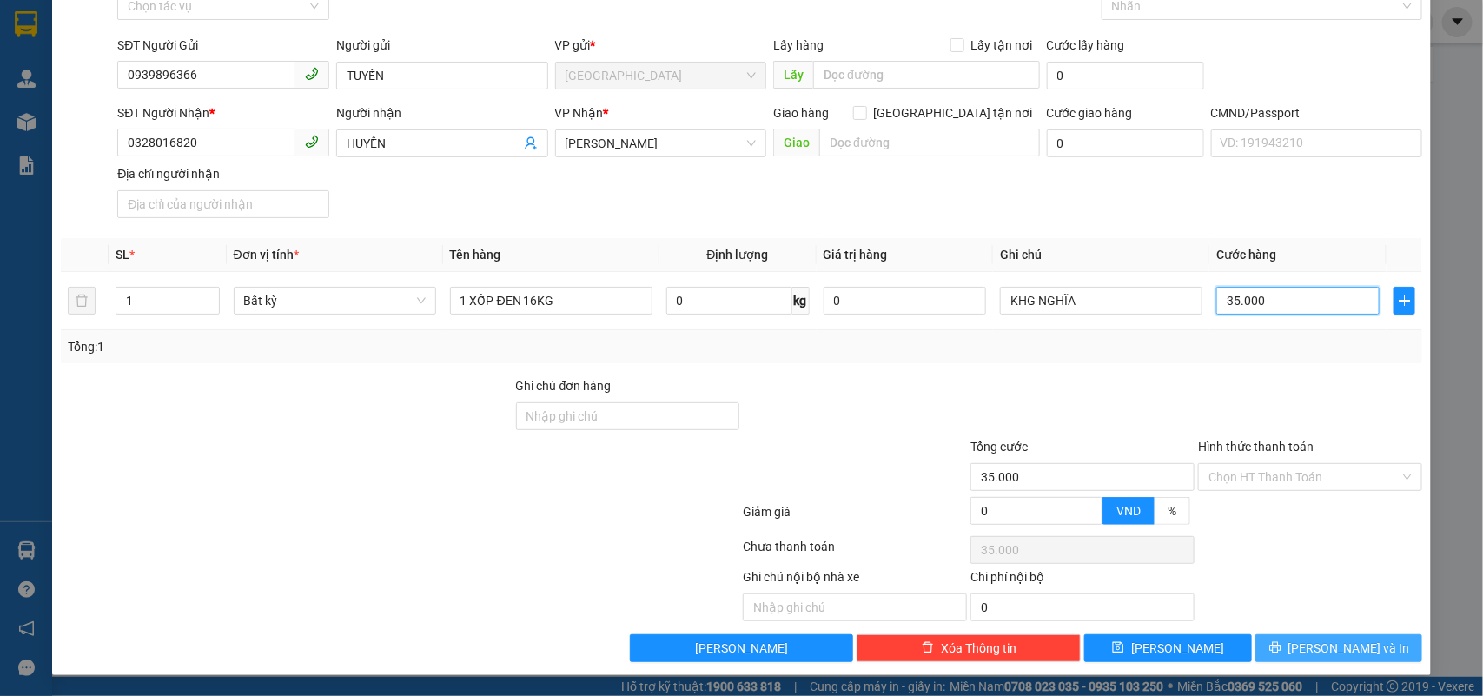
type input "35.000"
click at [1300, 658] on button "[PERSON_NAME] và In" at bounding box center [1338, 648] width 167 height 28
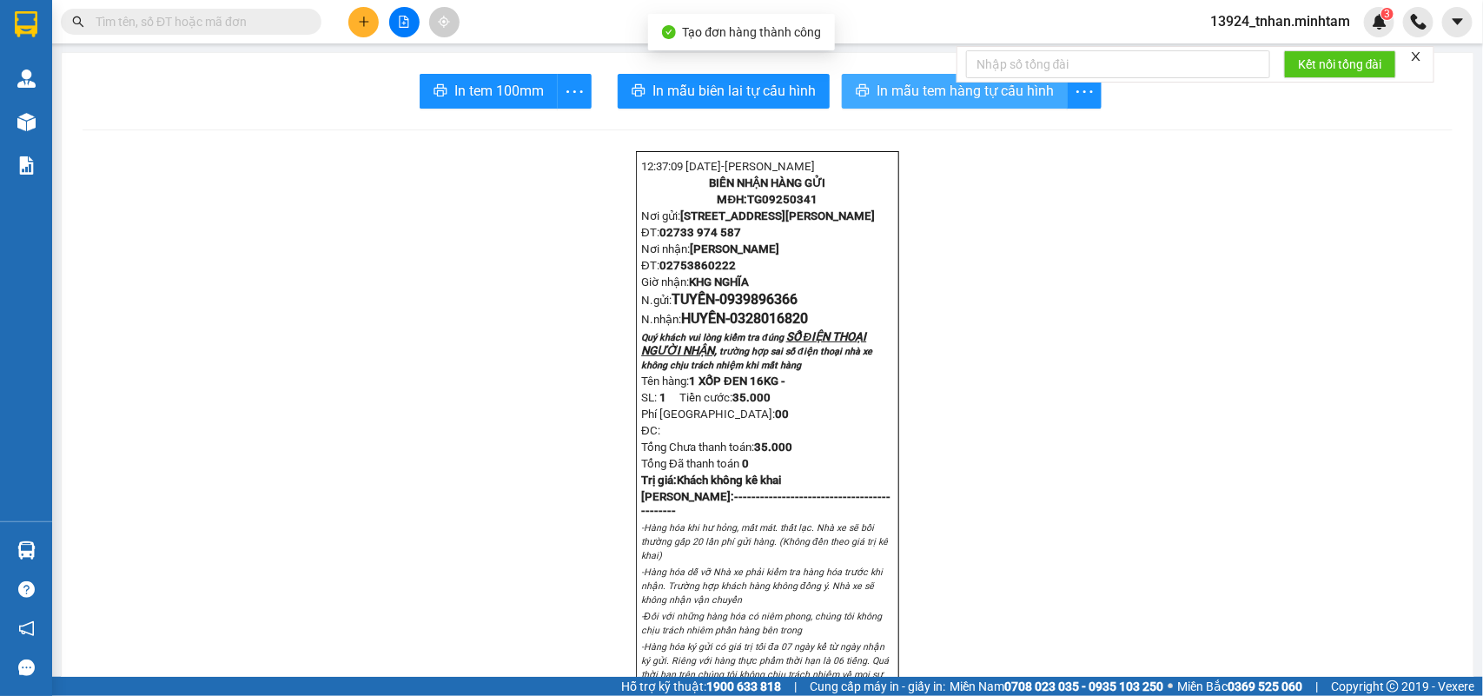
click at [878, 105] on button "In mẫu tem hàng tự cấu hình" at bounding box center [955, 91] width 226 height 35
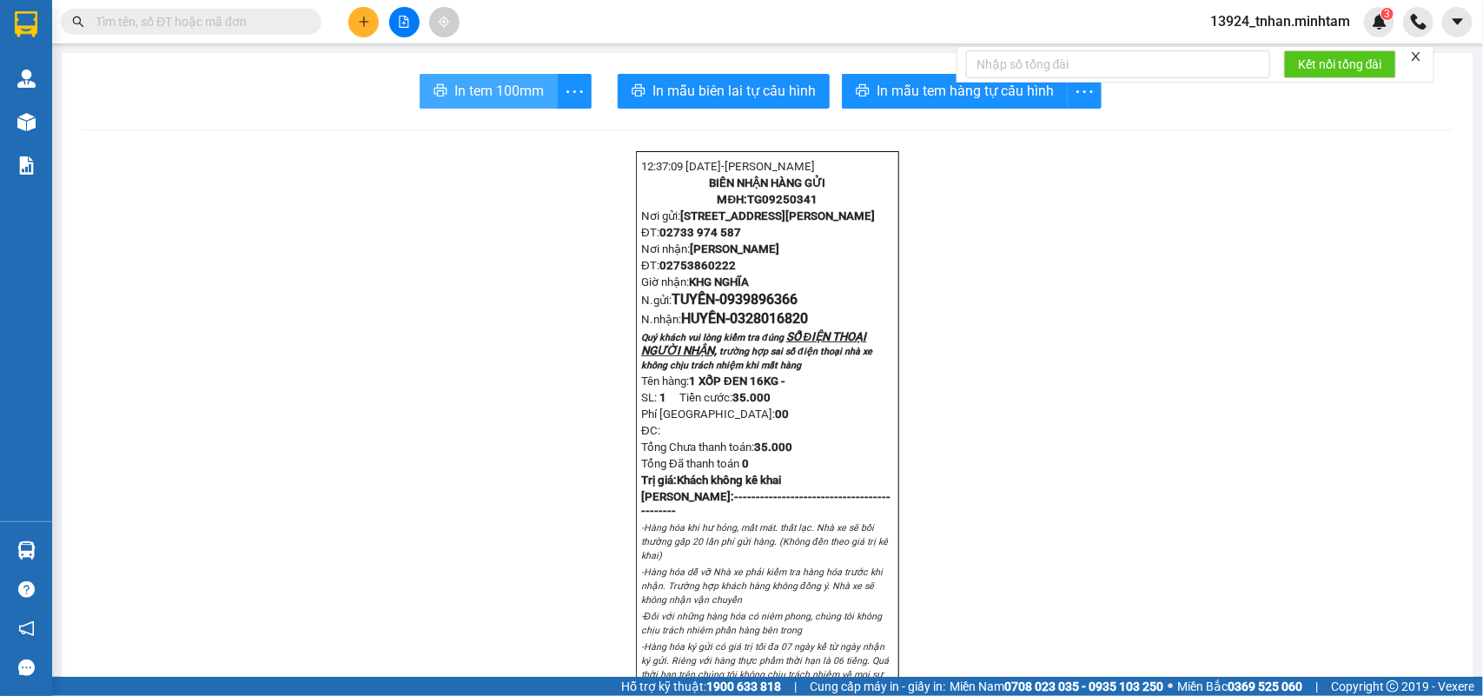
click at [515, 91] on span "In tem 100mm" at bounding box center [498, 91] width 89 height 22
